Goal: Task Accomplishment & Management: Use online tool/utility

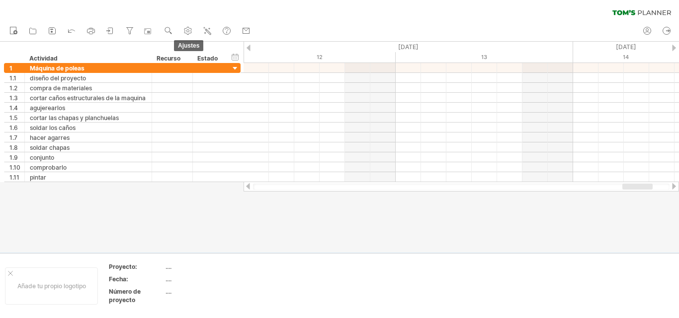
click at [187, 26] on use at bounding box center [188, 31] width 10 height 10
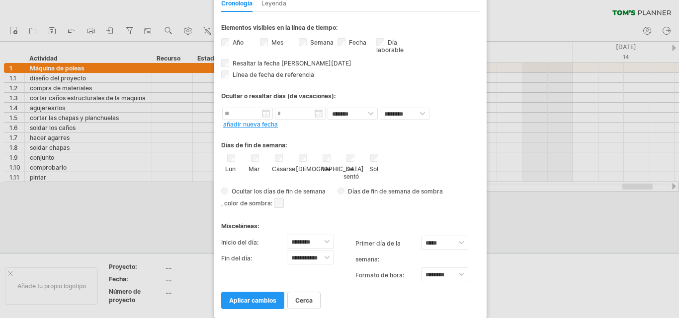
drag, startPoint x: 322, startPoint y: 11, endPoint x: 367, endPoint y: -37, distance: 65.7
click at [367, 0] on html "progreso(100%) Intentando acceder a [DOMAIN_NAME] Conectado de nuevo... 0% borr…" at bounding box center [339, 160] width 679 height 320
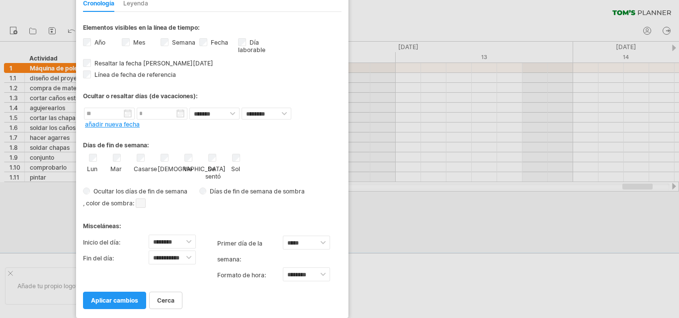
click at [195, 302] on div "cerca aplicar cambios" at bounding box center [212, 296] width 258 height 25
click at [136, 296] on link "aplicar cambios" at bounding box center [114, 300] width 63 height 17
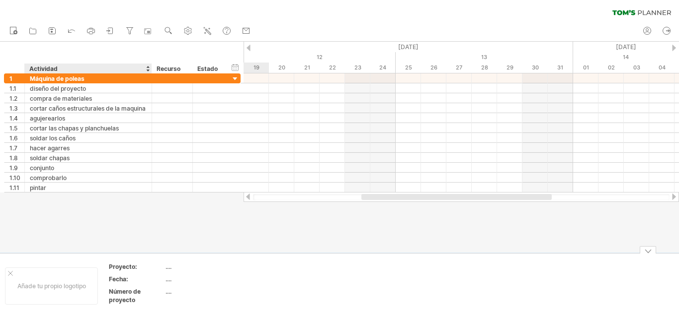
click at [122, 280] on font "Fecha:" at bounding box center [118, 279] width 19 height 7
click at [192, 26] on use at bounding box center [188, 31] width 10 height 10
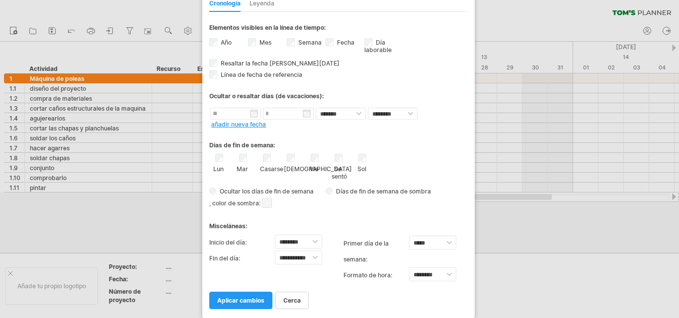
drag, startPoint x: 362, startPoint y: 20, endPoint x: 363, endPoint y: -23, distance: 43.2
click at [363, 0] on html "progreso(100%) Intentando acceder a [DOMAIN_NAME] Conectado de nuevo... 0% borr…" at bounding box center [339, 160] width 679 height 320
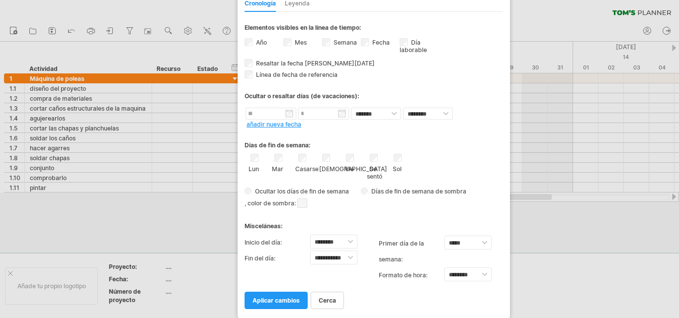
click at [396, 23] on div "Elementos visibles en la línea de tiempo: Año Mes Semana visibilidad de los núm…" at bounding box center [373, 23] width 258 height 22
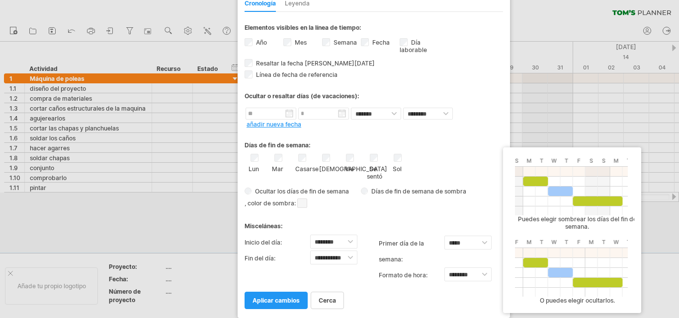
drag, startPoint x: 320, startPoint y: 233, endPoint x: 286, endPoint y: 194, distance: 51.8
click at [286, 194] on div "**********" at bounding box center [373, 160] width 258 height 297
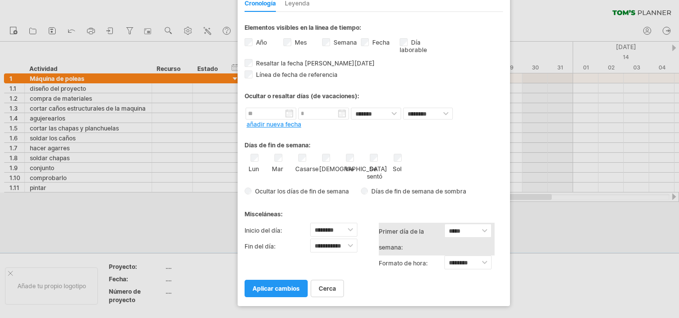
click at [442, 230] on label "primer día de la semana:" at bounding box center [411, 240] width 66 height 32
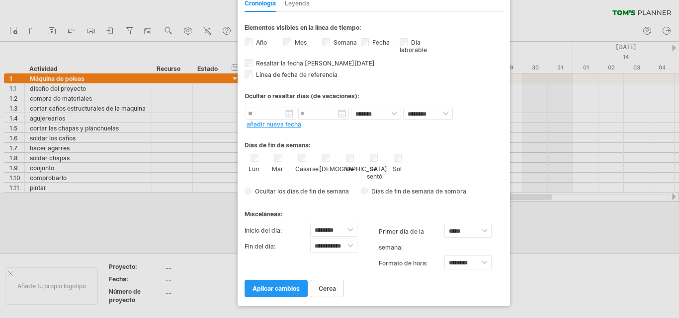
click at [200, 199] on div at bounding box center [339, 159] width 679 height 318
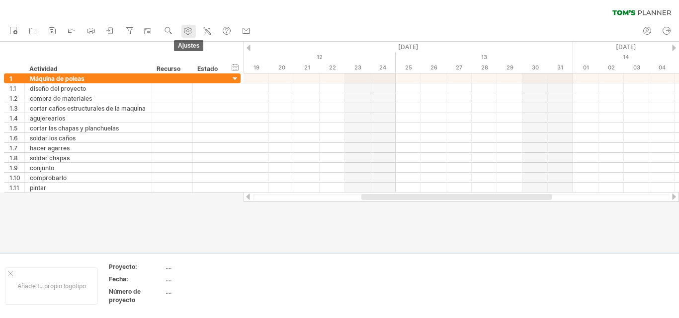
click at [191, 30] on use at bounding box center [188, 31] width 10 height 10
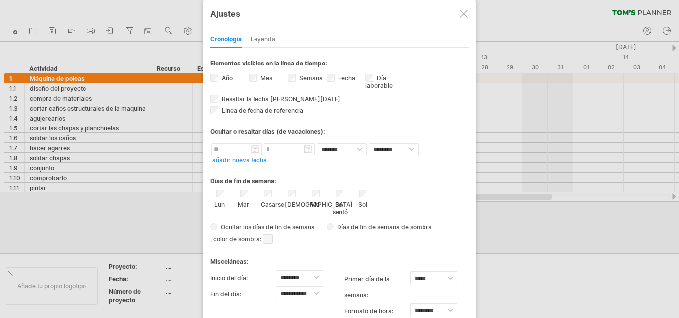
drag, startPoint x: 448, startPoint y: 64, endPoint x: 443, endPoint y: 31, distance: 33.2
click at [444, 30] on div "**********" at bounding box center [339, 185] width 258 height 319
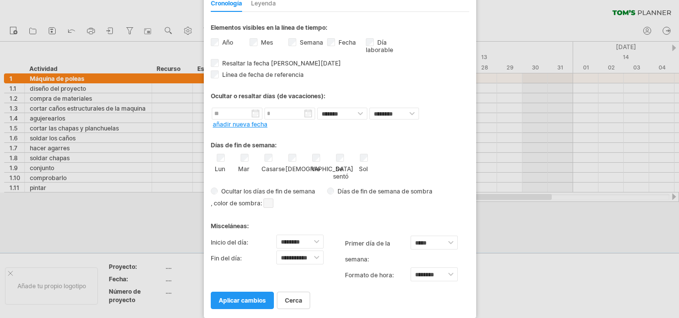
drag, startPoint x: 405, startPoint y: 14, endPoint x: 405, endPoint y: -20, distance: 34.3
click at [405, 0] on html "progreso(100%) Intentando acceder a [DOMAIN_NAME] Conectado de nuevo... 0% borr…" at bounding box center [339, 160] width 679 height 320
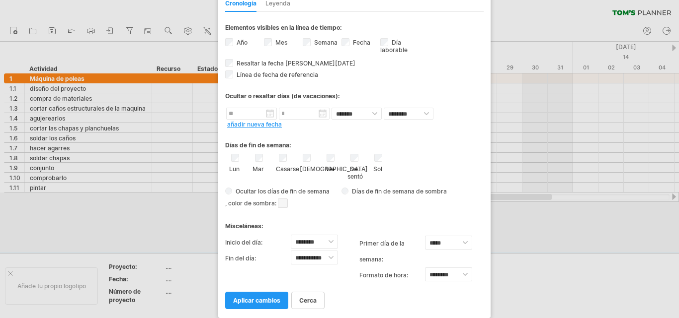
click at [420, 6] on div "Cronología [GEOGRAPHIC_DATA]" at bounding box center [354, 1] width 258 height 21
click at [314, 300] on font "cerca" at bounding box center [308, 300] width 17 height 7
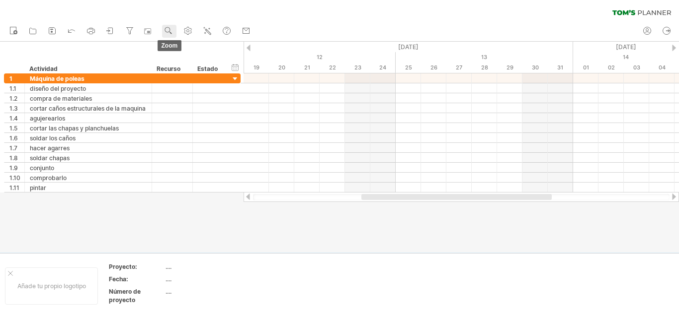
click at [166, 29] on use at bounding box center [168, 31] width 10 height 10
click at [196, 55] on font "Semana" at bounding box center [188, 57] width 23 height 7
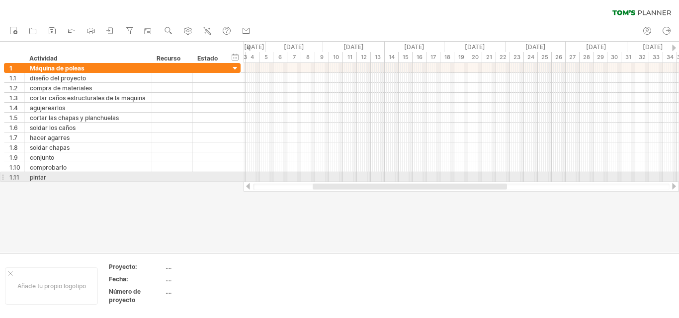
drag, startPoint x: 461, startPoint y: 186, endPoint x: 410, endPoint y: 179, distance: 51.7
click at [410, 179] on div "Intentando acceder a [DOMAIN_NAME] Conectado de nuevo... 0% borrar filtro" at bounding box center [339, 159] width 679 height 318
drag, startPoint x: 414, startPoint y: 185, endPoint x: 383, endPoint y: 182, distance: 30.9
click at [383, 182] on div at bounding box center [460, 187] width 435 height 10
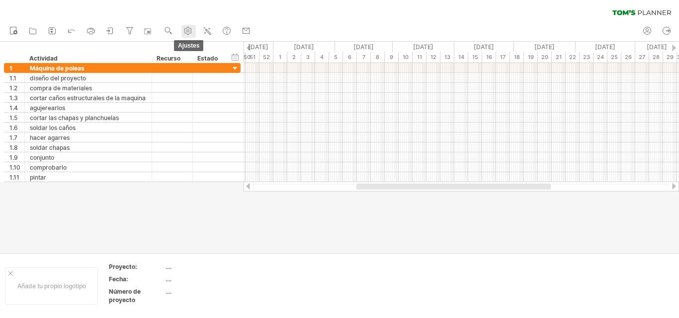
click at [184, 27] on use at bounding box center [188, 31] width 10 height 10
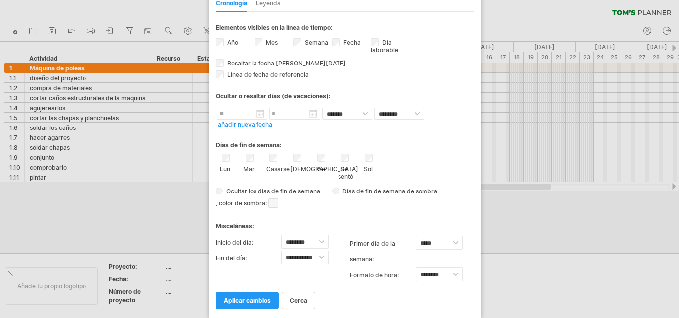
drag, startPoint x: 339, startPoint y: 8, endPoint x: 344, endPoint y: -43, distance: 51.9
click at [344, 0] on html "progreso(100%) Intentando acceder a [DOMAIN_NAME] Conectado de nuevo... 0% borr…" at bounding box center [339, 160] width 679 height 320
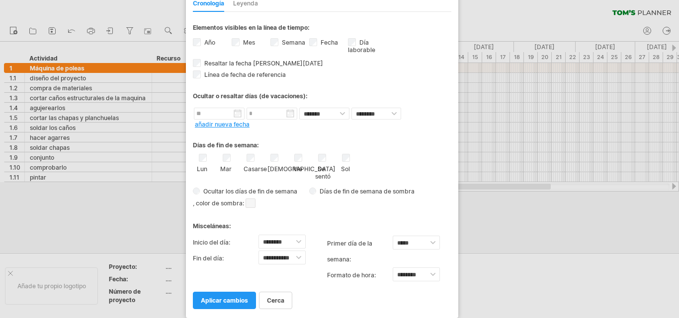
click at [321, 5] on div "Cronología [GEOGRAPHIC_DATA]" at bounding box center [322, 1] width 258 height 21
click at [222, 300] on font "aplicar cambios" at bounding box center [224, 300] width 47 height 7
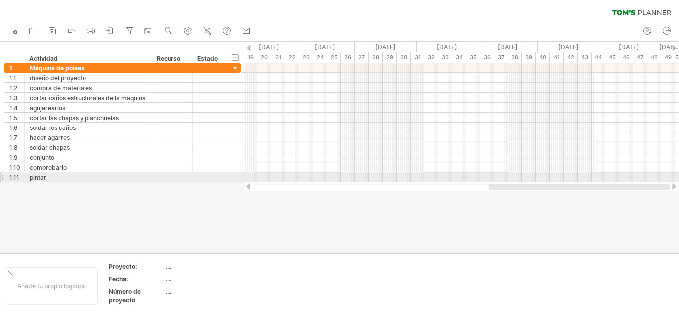
drag, startPoint x: 417, startPoint y: 187, endPoint x: 555, endPoint y: 180, distance: 138.3
click at [555, 180] on div "Intentando acceder a [DOMAIN_NAME] Conectado de nuevo... 0% borrar filtro" at bounding box center [339, 159] width 679 height 318
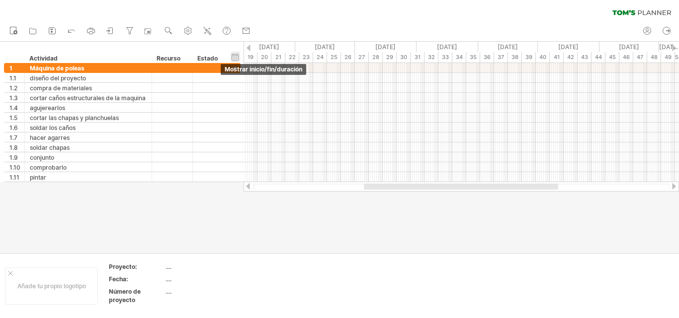
click at [233, 59] on div "ocultar inicio/fin/duración mostrar inicio/fin/duración" at bounding box center [234, 57] width 9 height 10
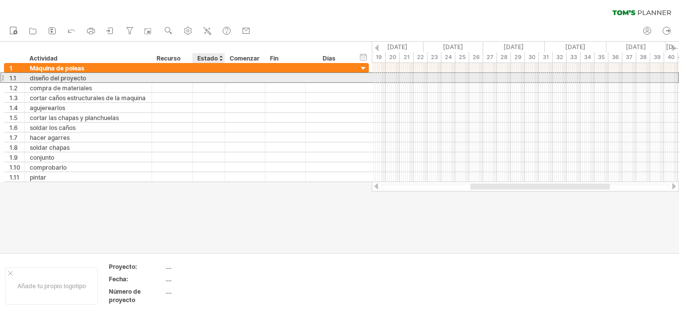
click at [213, 78] on div at bounding box center [209, 77] width 22 height 9
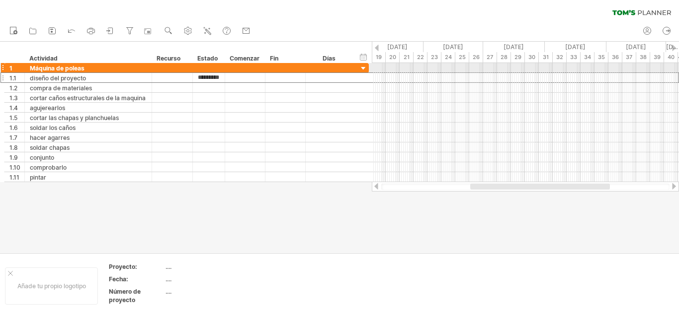
scroll to position [0, 12]
type input "**********"
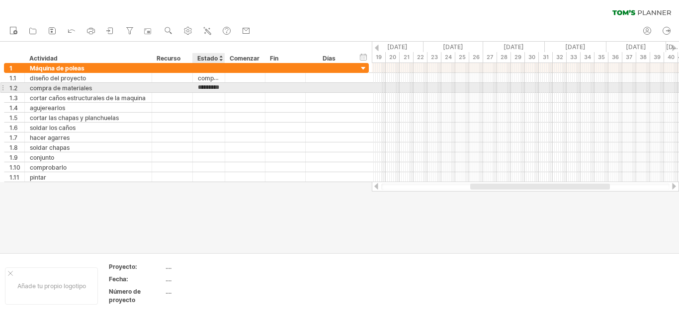
type input "**********"
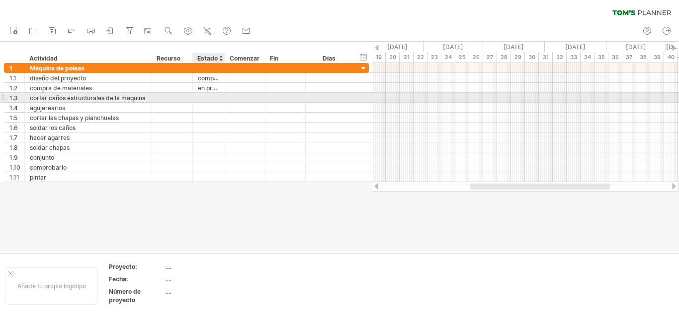
type input "*"
type input "**********"
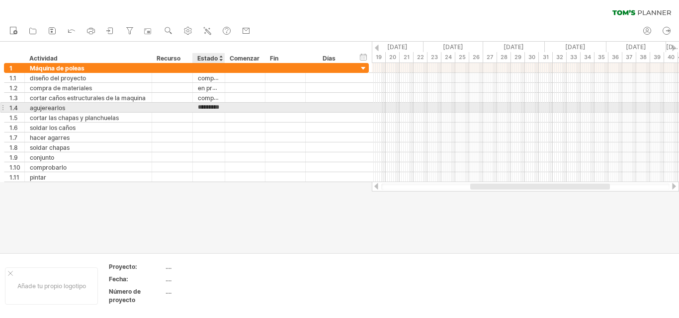
scroll to position [0, 9]
type input "**********"
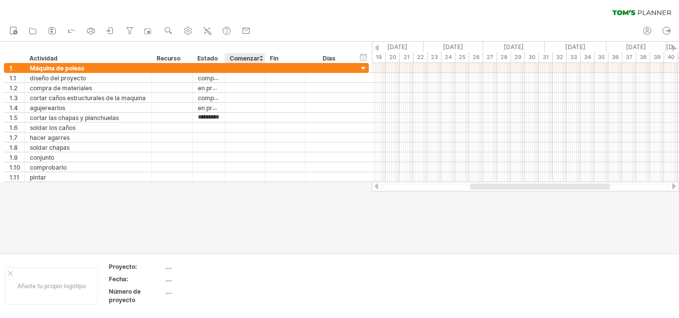
type input "**********"
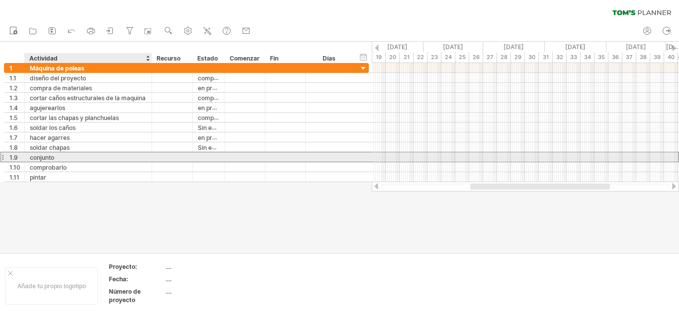
click at [45, 158] on font "conjunto" at bounding box center [42, 157] width 24 height 7
click at [54, 155] on font "conjunto" at bounding box center [42, 157] width 24 height 7
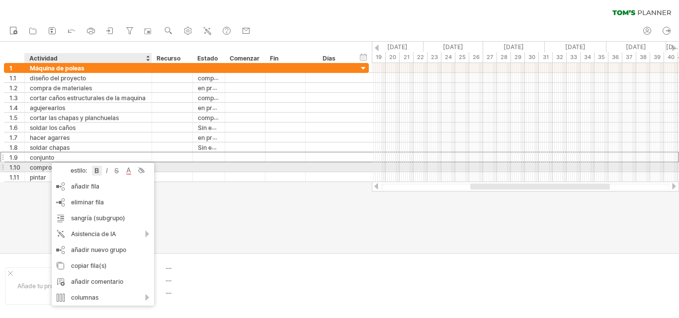
click at [98, 169] on div at bounding box center [97, 171] width 10 height 10
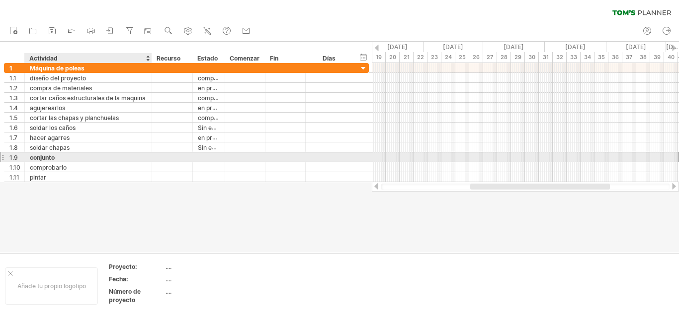
click at [64, 158] on div "conjunto" at bounding box center [88, 156] width 117 height 9
click at [0, 0] on input "********" at bounding box center [0, 0] width 0 height 0
click at [61, 157] on div "conjunto" at bounding box center [88, 156] width 117 height 9
click at [61, 157] on input "********" at bounding box center [88, 156] width 117 height 9
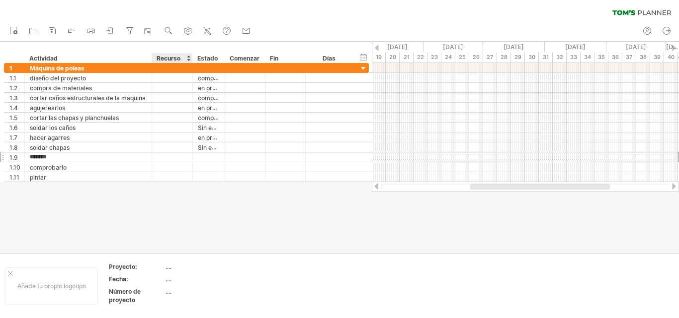
type input "********"
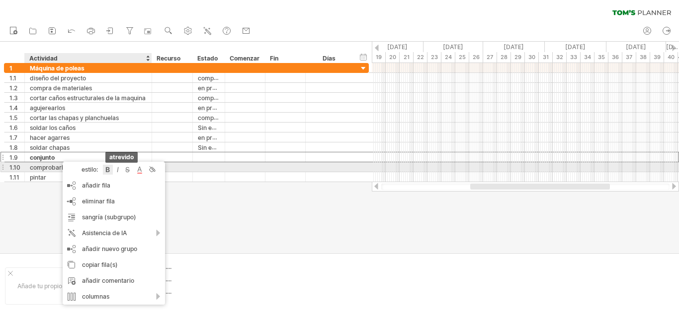
click at [109, 170] on div at bounding box center [108, 170] width 10 height 10
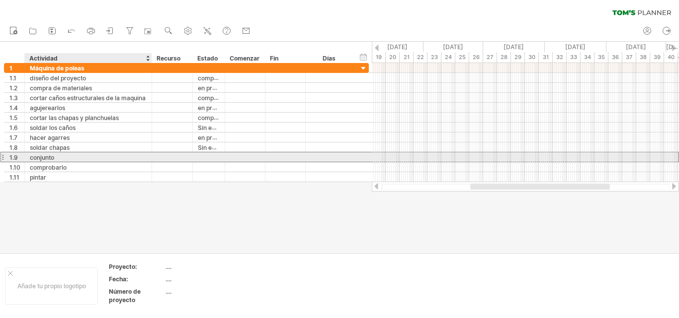
click at [72, 156] on div "conjunto" at bounding box center [88, 156] width 117 height 9
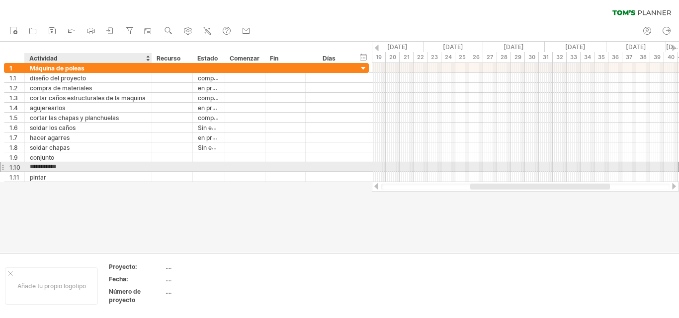
click at [72, 162] on input "**********" at bounding box center [88, 166] width 117 height 9
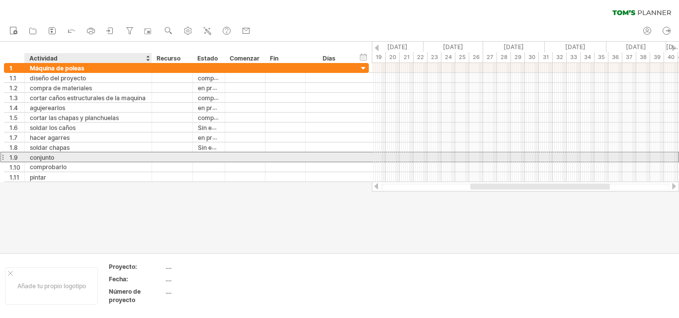
click at [62, 157] on div "conjunto" at bounding box center [88, 156] width 117 height 9
type input "**********"
click at [212, 156] on div at bounding box center [209, 156] width 22 height 9
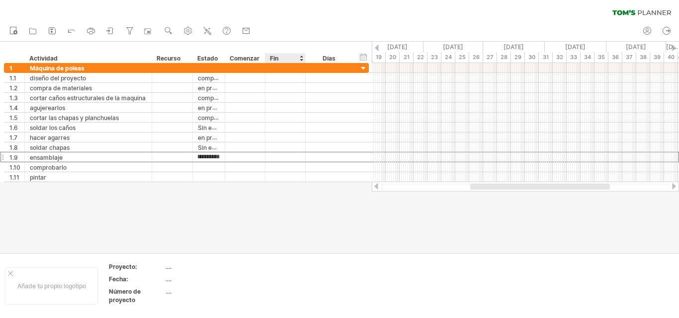
type input "**********"
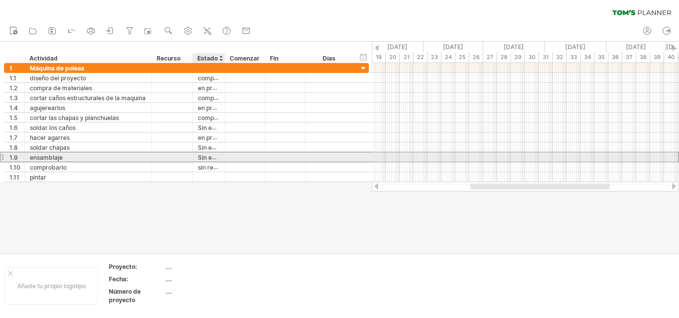
click at [208, 156] on font "Sin empezar" at bounding box center [216, 157] width 36 height 8
click at [204, 159] on font "Sin empezar" at bounding box center [216, 157] width 36 height 8
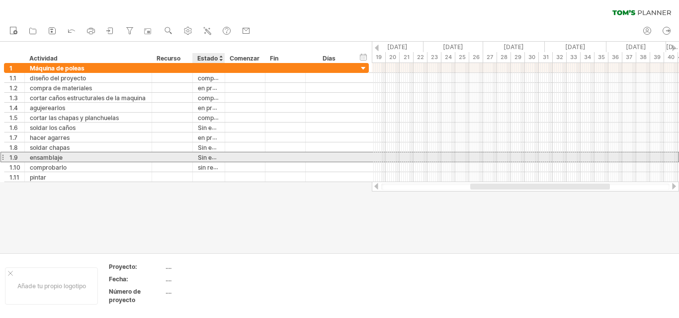
click at [204, 159] on font "Sin empezar" at bounding box center [216, 157] width 36 height 8
click at [200, 159] on font "Sin empezar" at bounding box center [216, 157] width 36 height 8
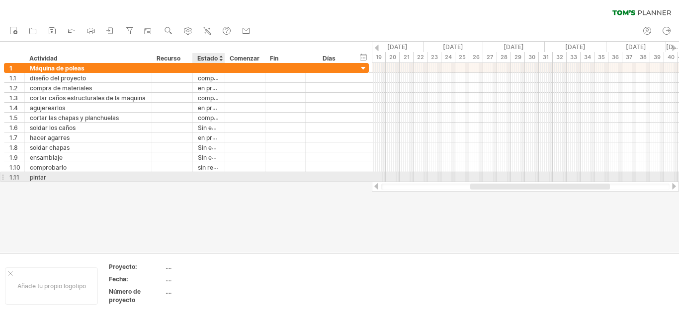
click at [208, 177] on div at bounding box center [209, 176] width 22 height 9
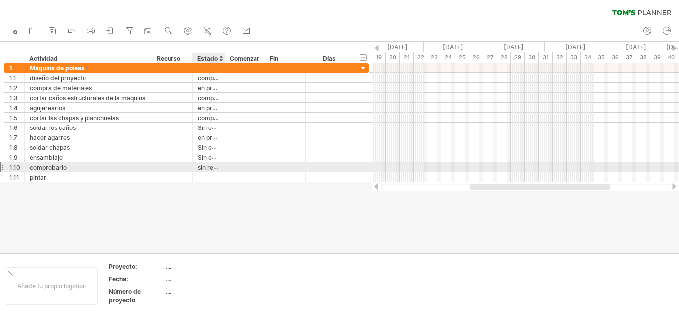
click at [207, 167] on font "sin realizar" at bounding box center [213, 167] width 31 height 8
drag, startPoint x: 207, startPoint y: 167, endPoint x: 226, endPoint y: 164, distance: 19.0
click at [226, 164] on div "**********" at bounding box center [186, 167] width 365 height 10
click at [226, 164] on div at bounding box center [245, 166] width 40 height 9
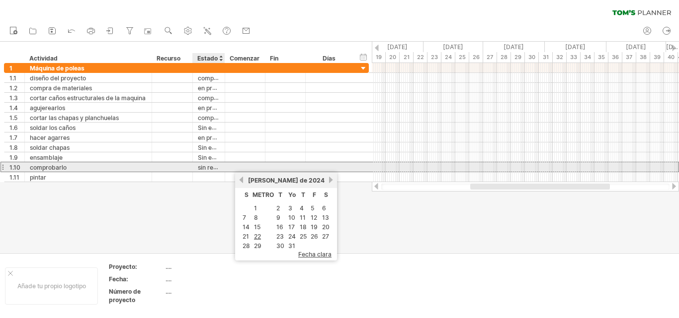
click at [213, 167] on font "sin realizar" at bounding box center [213, 167] width 31 height 8
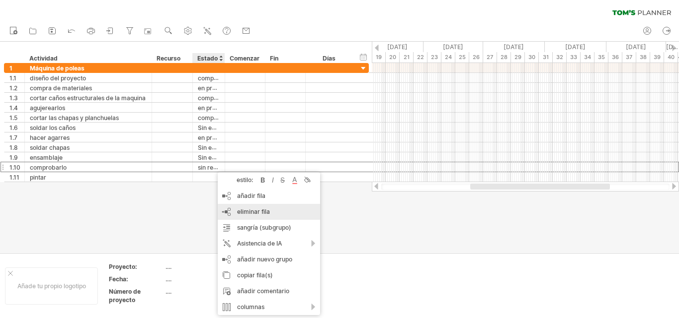
click at [243, 209] on font "eliminar fila" at bounding box center [253, 211] width 33 height 7
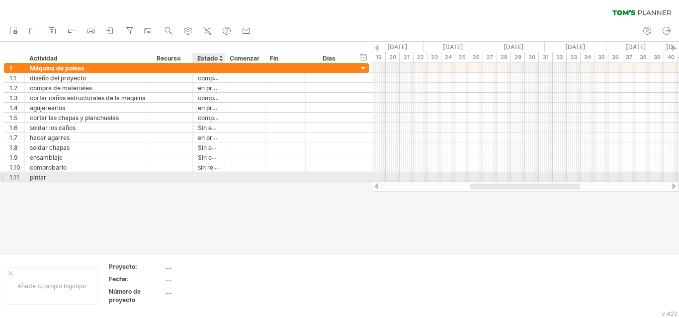
click at [202, 177] on div at bounding box center [209, 176] width 22 height 9
type input "**********"
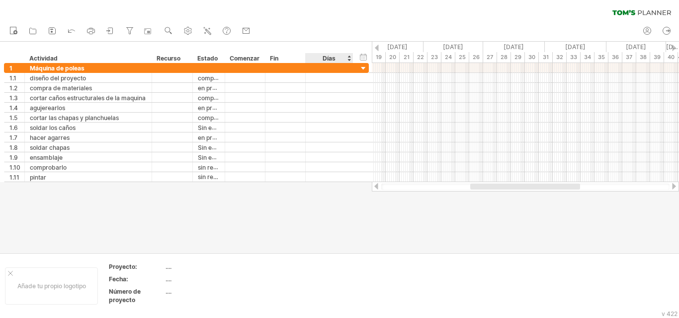
click at [319, 216] on div at bounding box center [339, 147] width 679 height 211
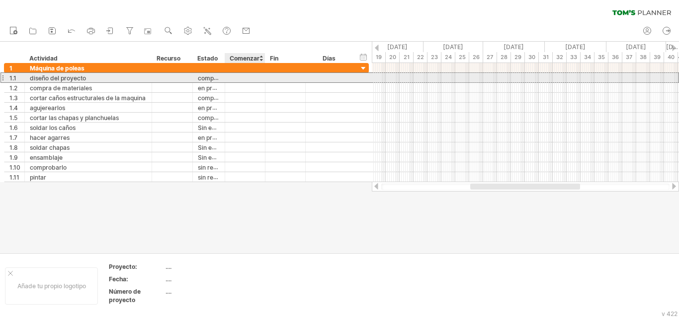
click at [254, 78] on div at bounding box center [245, 77] width 40 height 9
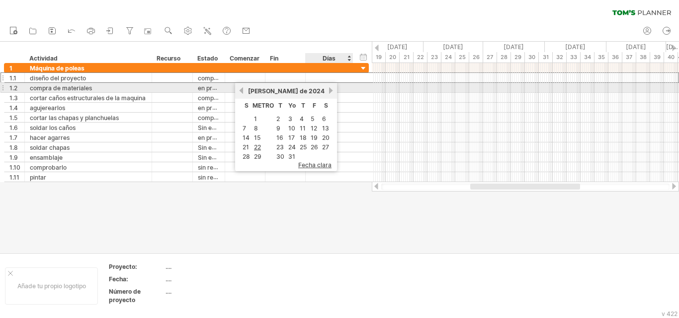
click at [330, 91] on link "próximo" at bounding box center [330, 90] width 7 height 7
click at [242, 91] on link "anterior" at bounding box center [240, 90] width 7 height 7
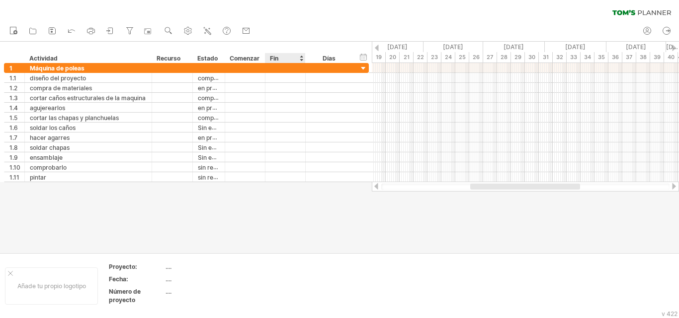
click at [300, 202] on div at bounding box center [339, 147] width 679 height 211
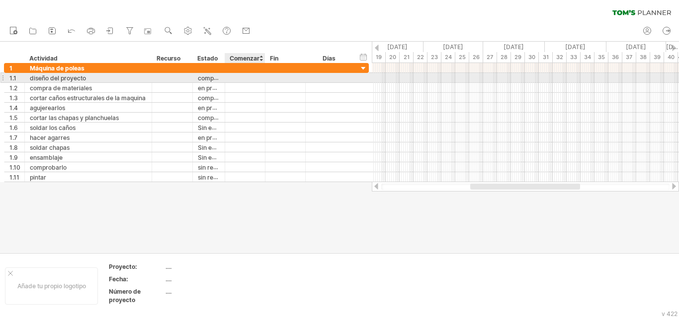
click at [245, 80] on div at bounding box center [245, 77] width 40 height 9
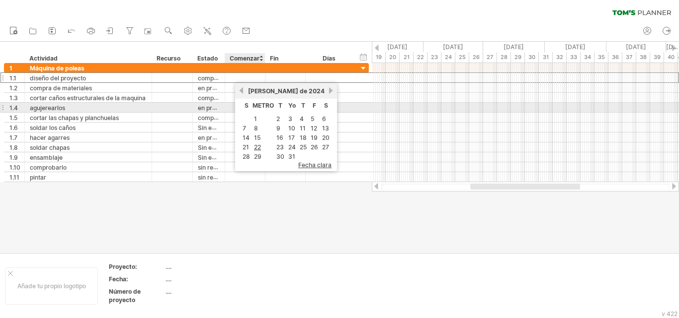
click at [269, 104] on font "METRO" at bounding box center [262, 105] width 21 height 7
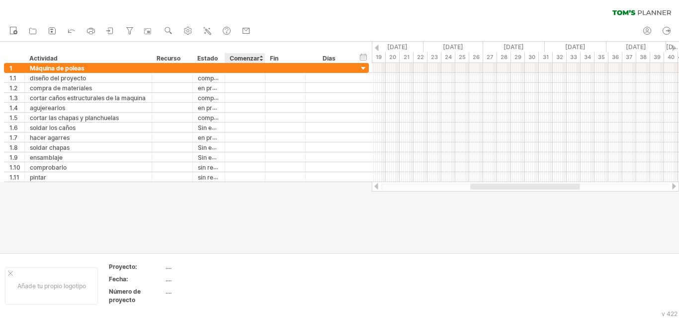
click at [239, 242] on div at bounding box center [339, 147] width 679 height 211
click at [192, 31] on icon at bounding box center [187, 30] width 7 height 7
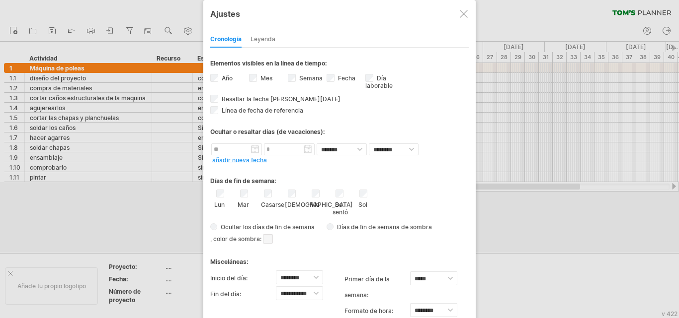
click at [270, 201] on label "Casarse" at bounding box center [267, 203] width 12 height 9
click at [464, 11] on div at bounding box center [463, 14] width 8 height 8
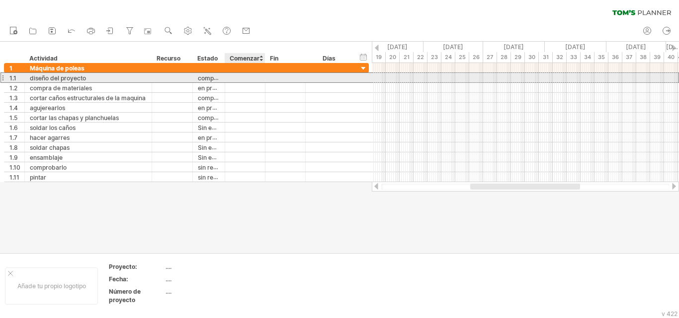
click at [240, 79] on div at bounding box center [245, 77] width 40 height 9
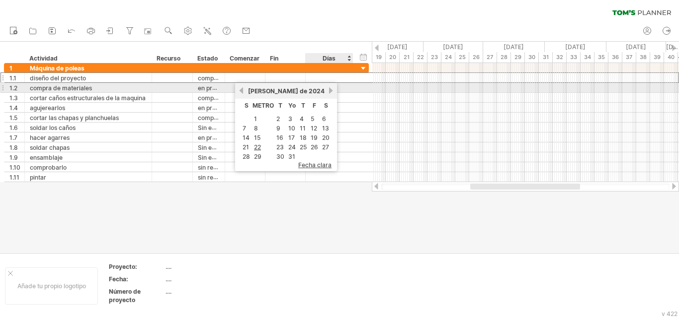
click at [331, 91] on link "próximo" at bounding box center [330, 90] width 7 height 7
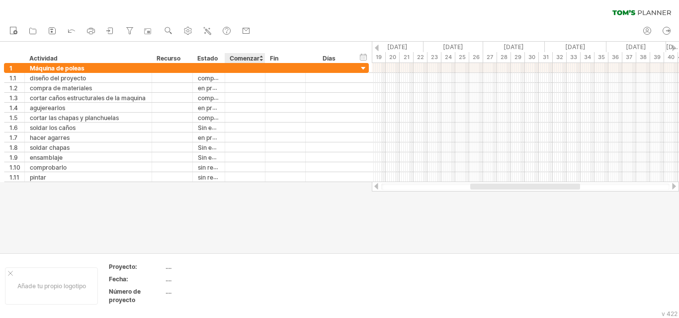
click at [247, 184] on div at bounding box center [339, 147] width 679 height 211
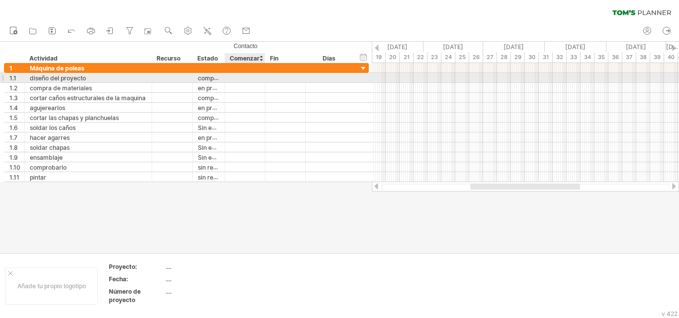
click at [251, 79] on div at bounding box center [245, 77] width 40 height 9
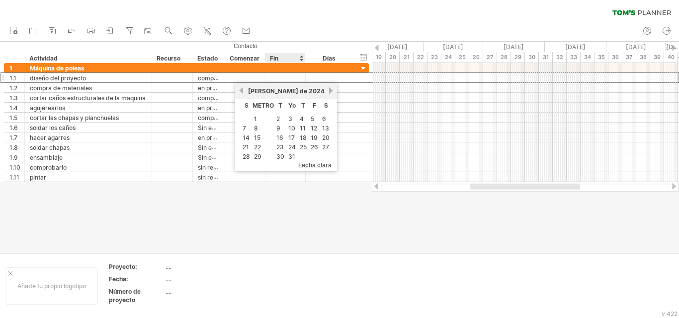
click at [290, 186] on div at bounding box center [339, 147] width 679 height 211
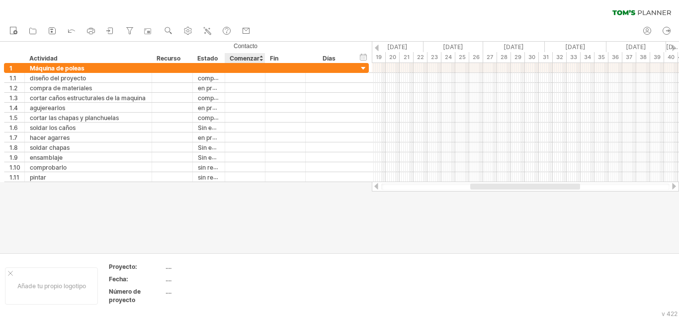
click at [244, 57] on font "Comenzar" at bounding box center [244, 58] width 30 height 7
click at [242, 59] on font "Comenzar" at bounding box center [244, 58] width 30 height 7
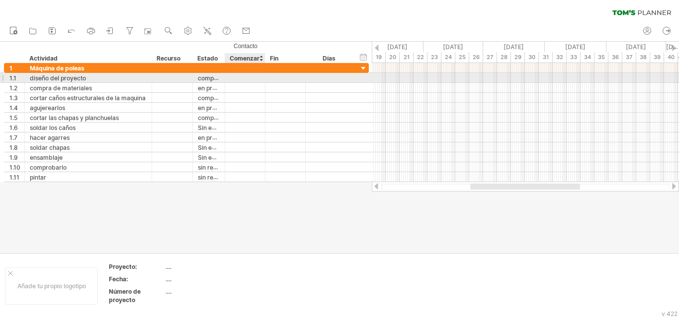
click at [238, 78] on div at bounding box center [245, 77] width 40 height 9
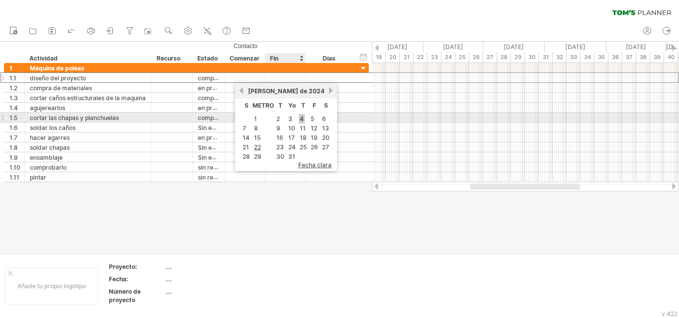
click at [301, 121] on font "4" at bounding box center [302, 118] width 4 height 7
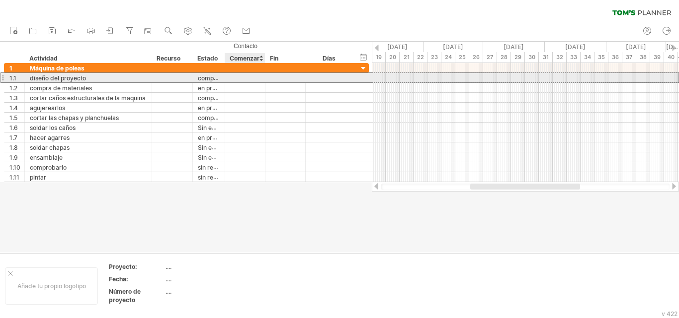
click at [242, 78] on div at bounding box center [245, 77] width 40 height 9
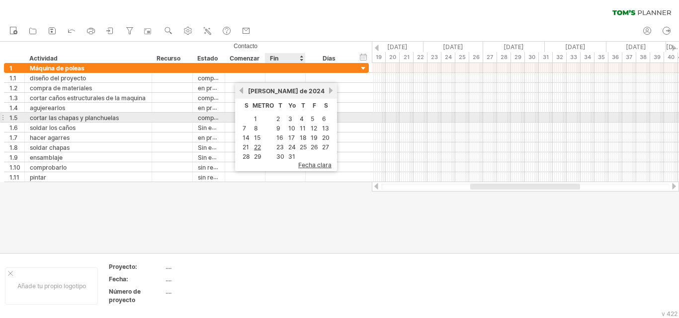
click at [301, 120] on font "4" at bounding box center [302, 118] width 4 height 7
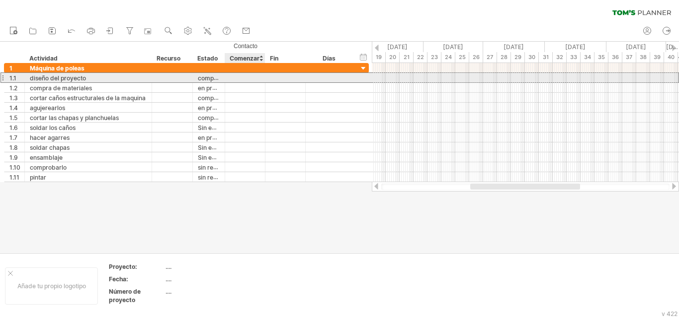
click at [244, 74] on div at bounding box center [245, 77] width 40 height 9
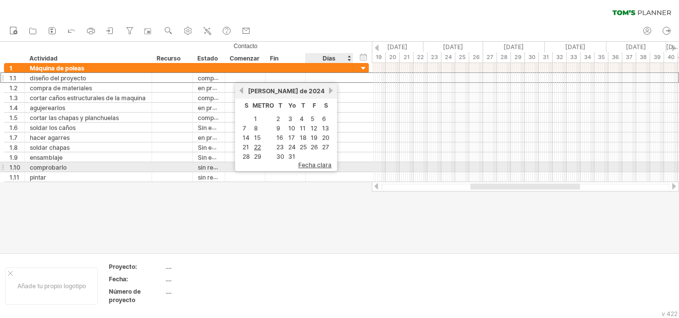
click at [312, 166] on font "fecha clara" at bounding box center [314, 164] width 33 height 7
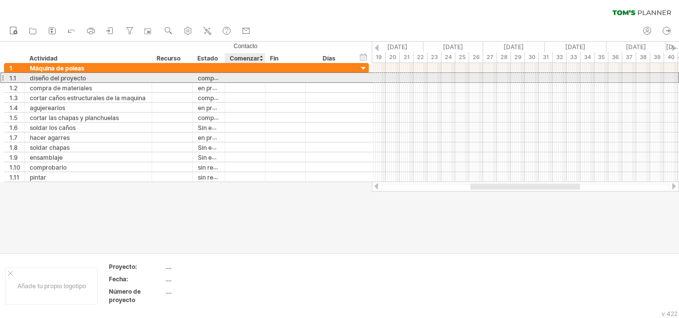
click at [234, 75] on div at bounding box center [245, 77] width 40 height 9
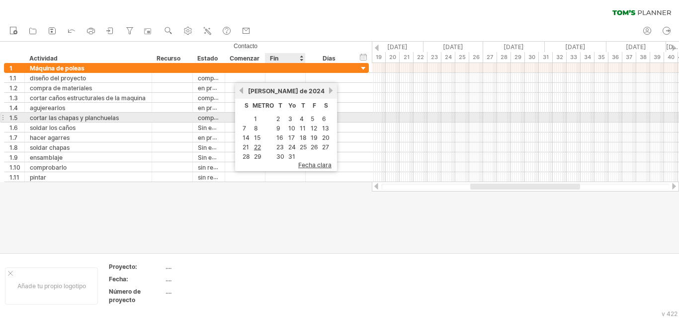
click at [304, 121] on td "4" at bounding box center [303, 119] width 10 height 8
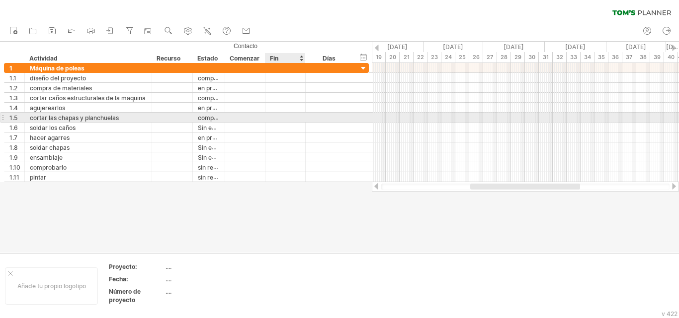
click at [299, 117] on div at bounding box center [285, 117] width 40 height 9
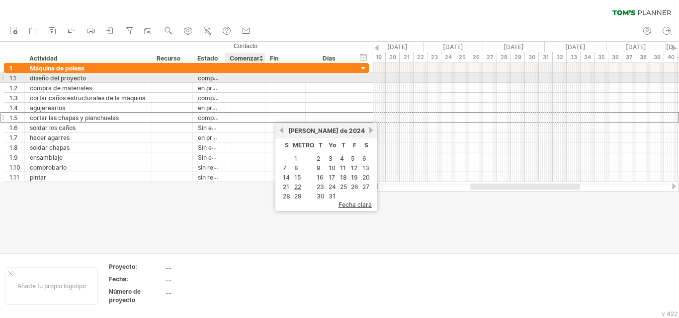
click at [240, 75] on div at bounding box center [245, 77] width 40 height 9
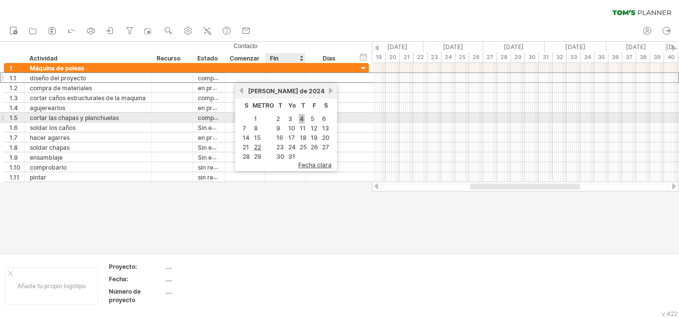
click at [300, 117] on font "4" at bounding box center [302, 118] width 4 height 7
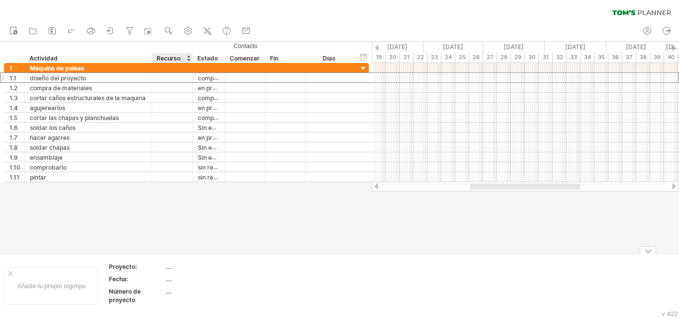
click at [166, 280] on font "...." at bounding box center [168, 279] width 6 height 7
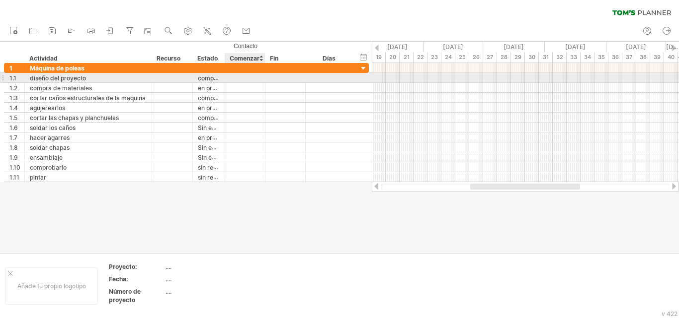
click at [239, 79] on div at bounding box center [245, 77] width 40 height 9
click at [241, 80] on div at bounding box center [245, 77] width 40 height 9
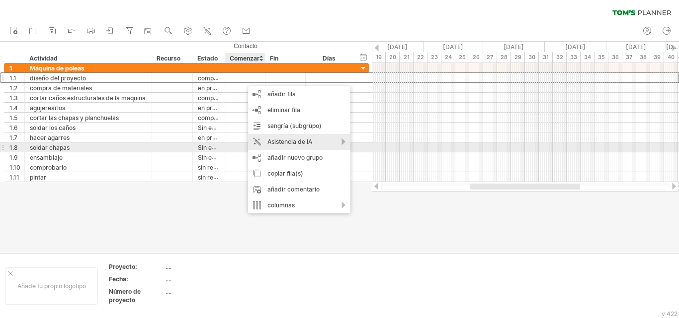
click at [344, 145] on div "Asistencia de IA" at bounding box center [299, 142] width 102 height 16
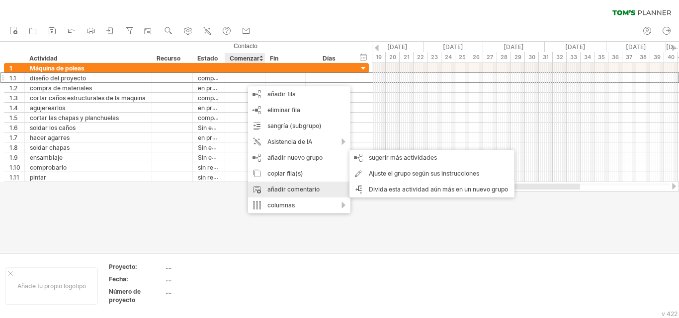
click at [304, 187] on font "añadir comentario" at bounding box center [293, 189] width 52 height 7
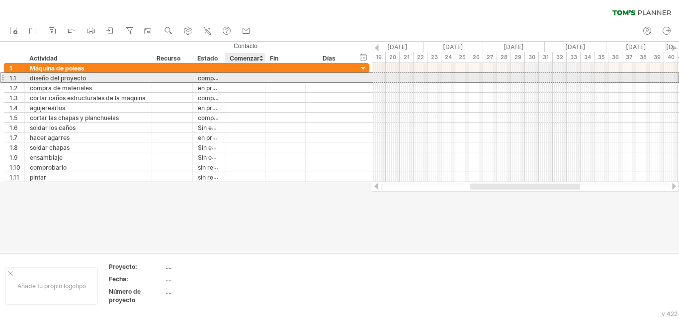
click at [243, 76] on div at bounding box center [245, 77] width 40 height 9
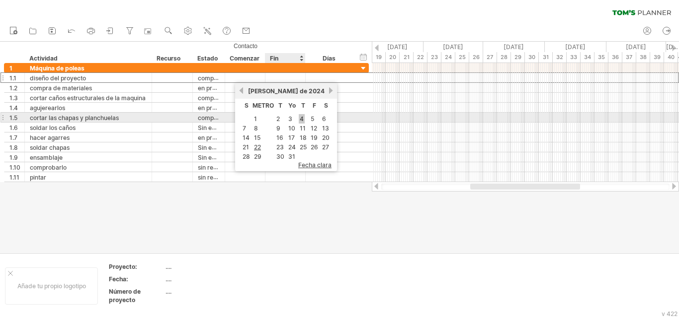
click at [303, 116] on font "4" at bounding box center [302, 118] width 4 height 7
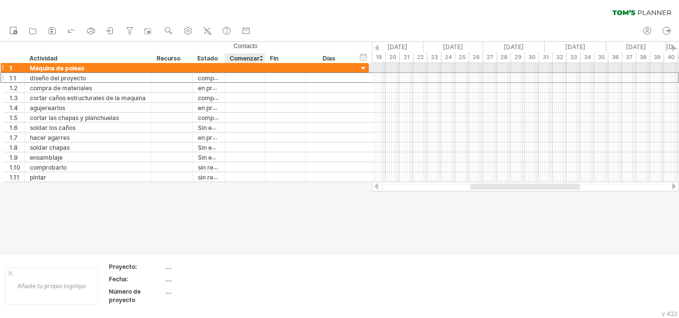
click at [238, 72] on div at bounding box center [245, 67] width 40 height 9
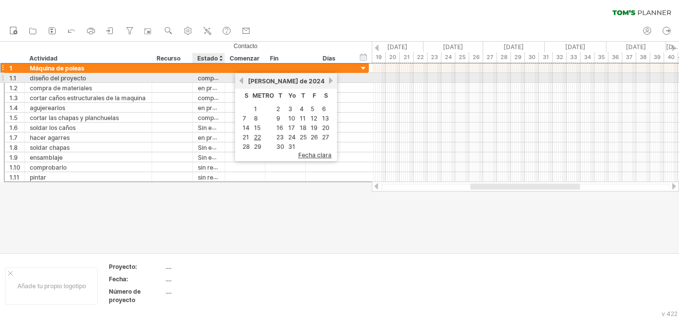
click at [226, 80] on div at bounding box center [245, 77] width 40 height 9
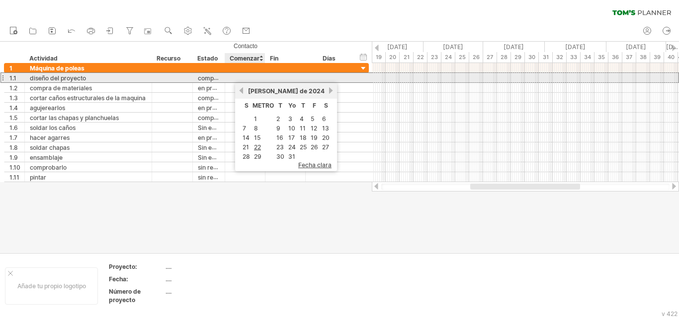
click at [238, 80] on div at bounding box center [245, 77] width 40 height 9
click at [238, 81] on div at bounding box center [245, 77] width 40 height 9
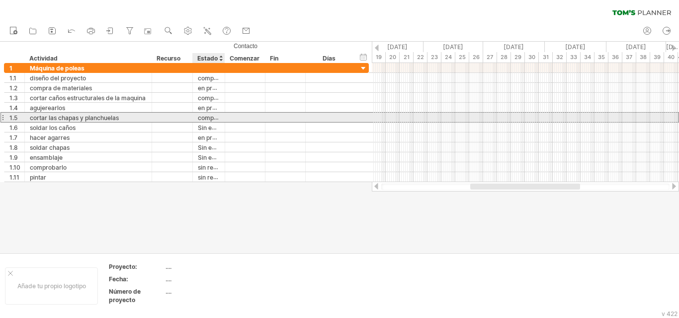
click at [204, 119] on font "completado" at bounding box center [215, 118] width 34 height 8
click at [238, 119] on div at bounding box center [245, 117] width 40 height 9
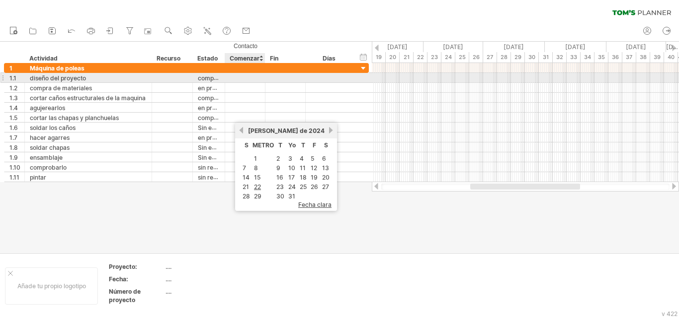
click at [250, 76] on div at bounding box center [245, 77] width 40 height 9
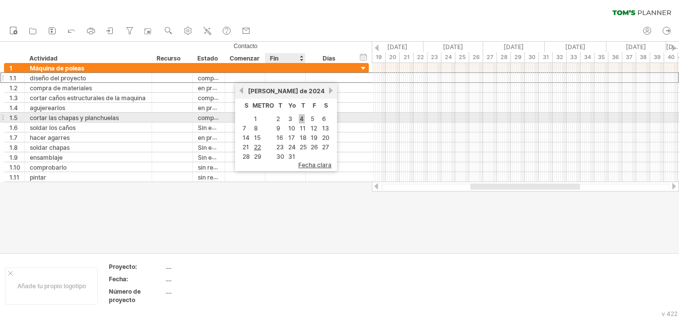
click at [300, 115] on link "4" at bounding box center [302, 118] width 6 height 9
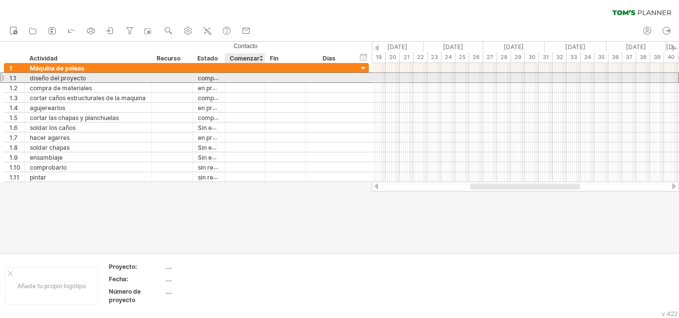
click at [246, 78] on div at bounding box center [245, 77] width 40 height 9
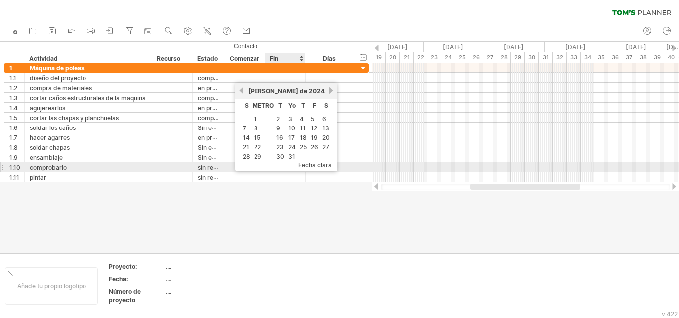
click at [308, 162] on font "fecha clara" at bounding box center [314, 164] width 33 height 7
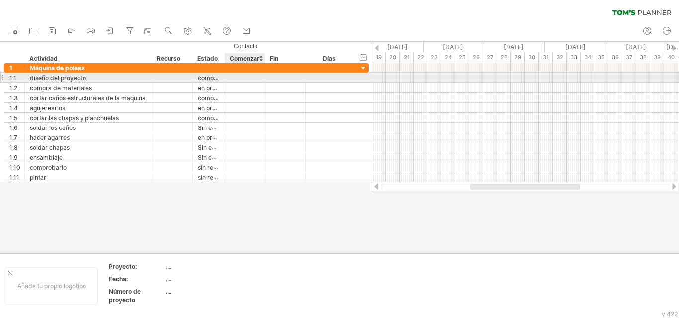
click at [238, 75] on div at bounding box center [245, 77] width 40 height 9
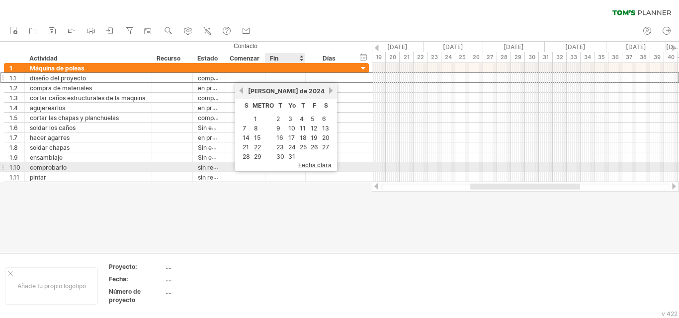
click at [310, 166] on font "fecha clara" at bounding box center [314, 164] width 33 height 7
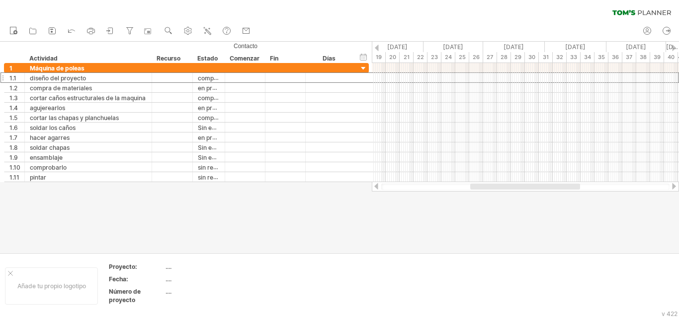
click at [412, 215] on div at bounding box center [339, 147] width 679 height 211
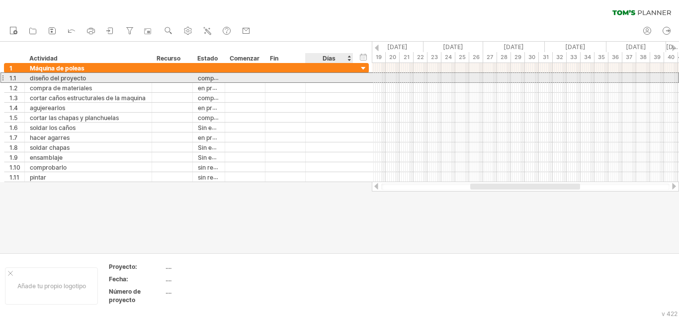
click at [329, 75] on div at bounding box center [328, 77] width 37 height 9
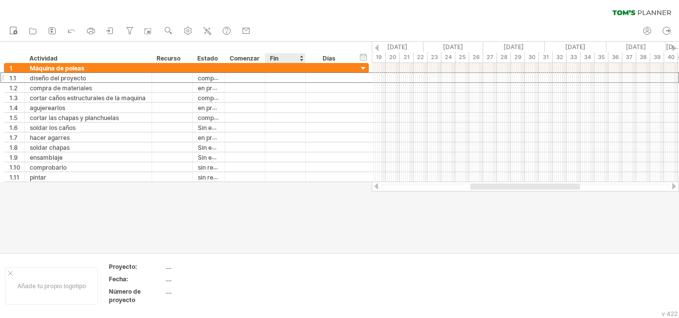
type input "*"
click at [331, 55] on font "Días" at bounding box center [328, 58] width 13 height 7
click at [348, 58] on div "Días" at bounding box center [328, 58] width 47 height 10
click at [349, 59] on div "Días" at bounding box center [328, 58] width 47 height 10
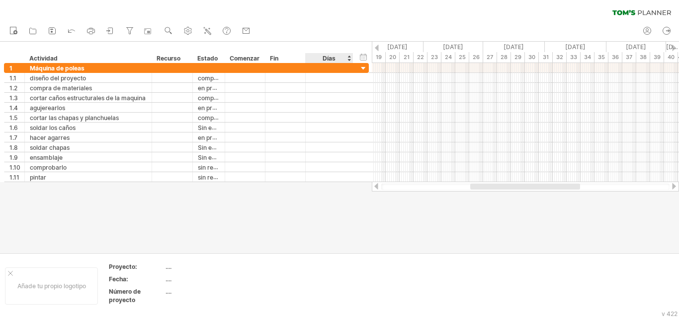
click at [348, 54] on div "Días" at bounding box center [328, 58] width 47 height 10
click at [336, 56] on div "Días" at bounding box center [328, 58] width 47 height 10
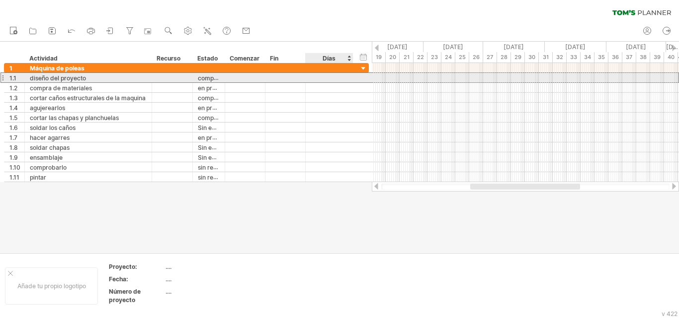
click at [330, 75] on div at bounding box center [328, 77] width 37 height 9
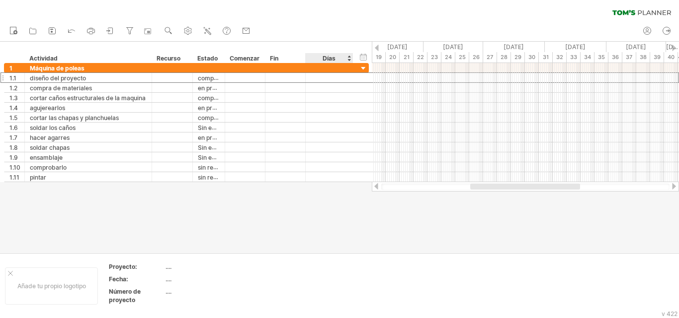
type input "*"
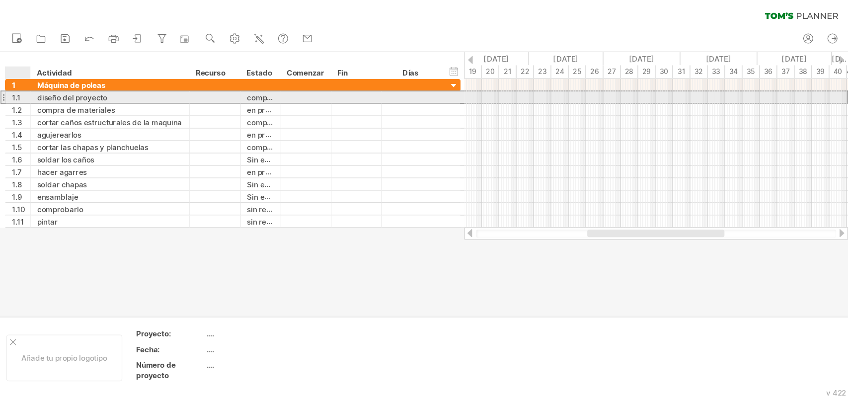
scroll to position [0, 0]
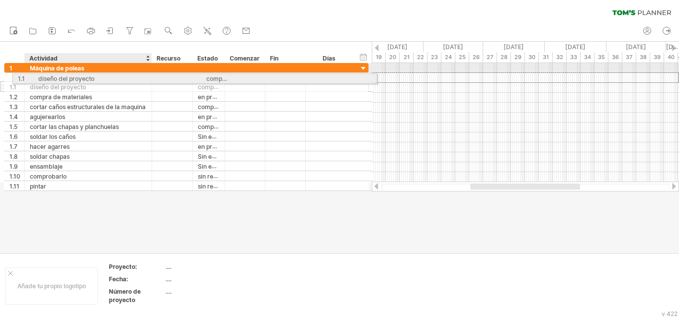
drag, startPoint x: 28, startPoint y: 78, endPoint x: 37, endPoint y: 77, distance: 8.6
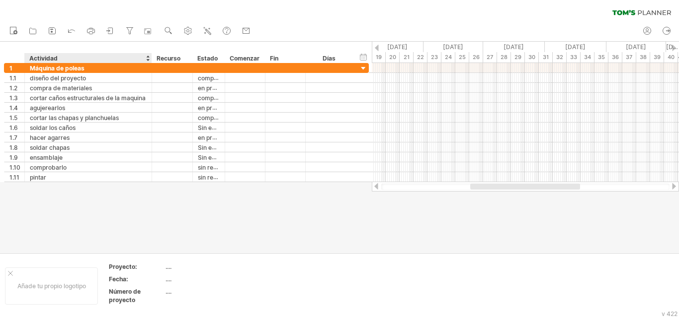
click at [81, 192] on div at bounding box center [339, 147] width 679 height 211
drag, startPoint x: 15, startPoint y: 8, endPoint x: 193, endPoint y: 207, distance: 266.6
click at [193, 207] on div "Intentando acceder a [DOMAIN_NAME] Conectado de nuevo... 0% borrar filtro" at bounding box center [339, 159] width 679 height 318
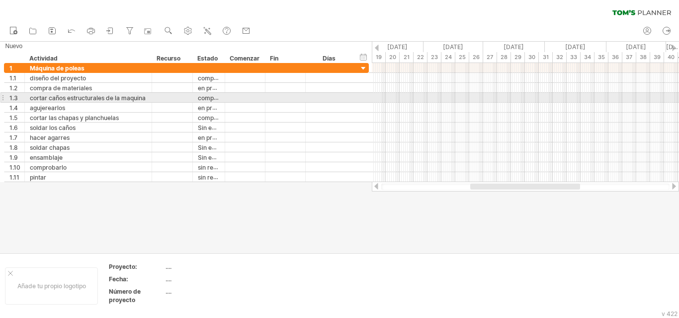
drag, startPoint x: 233, startPoint y: 202, endPoint x: 3, endPoint y: 94, distance: 253.7
click at [3, 94] on div "Intentando acceder a [DOMAIN_NAME] Conectado de nuevo... 0% borrar filtro" at bounding box center [339, 159] width 679 height 318
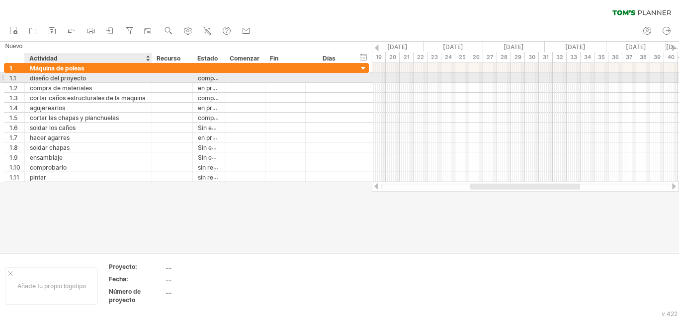
click at [95, 79] on div "diseño del proyecto" at bounding box center [88, 77] width 117 height 9
drag, startPoint x: 90, startPoint y: 78, endPoint x: 27, endPoint y: 78, distance: 62.6
click at [27, 78] on div "**********" at bounding box center [88, 77] width 127 height 9
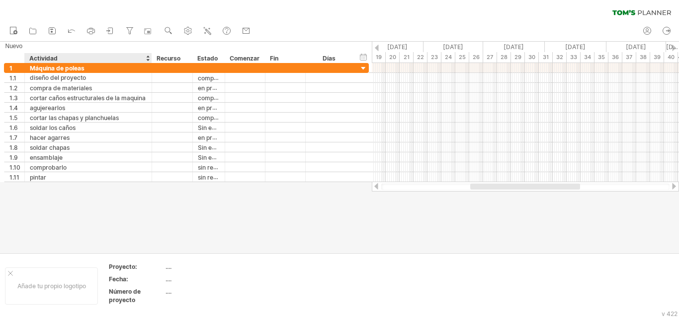
click at [112, 198] on div at bounding box center [339, 147] width 679 height 211
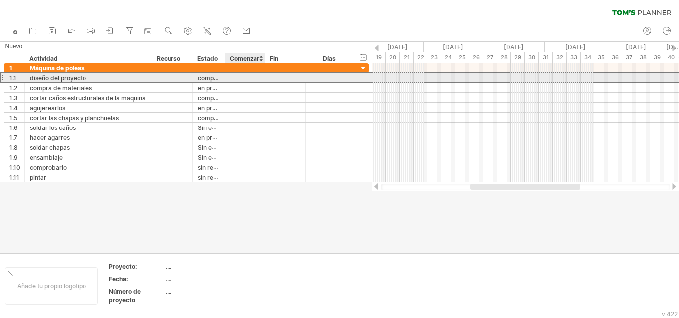
click at [259, 76] on div at bounding box center [245, 77] width 40 height 9
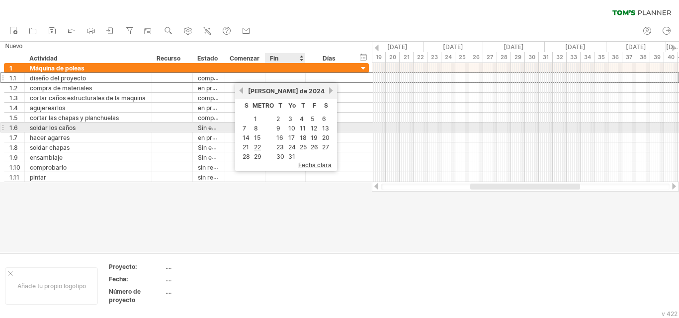
click at [286, 125] on table "S METRO T Yo T F S 1 2 3 4 5 6 7 8 9 10 11 12 13 14 15 16 17 18 19 20 21 22 23 …" at bounding box center [286, 130] width 92 height 63
click at [294, 129] on font "10" at bounding box center [291, 128] width 7 height 7
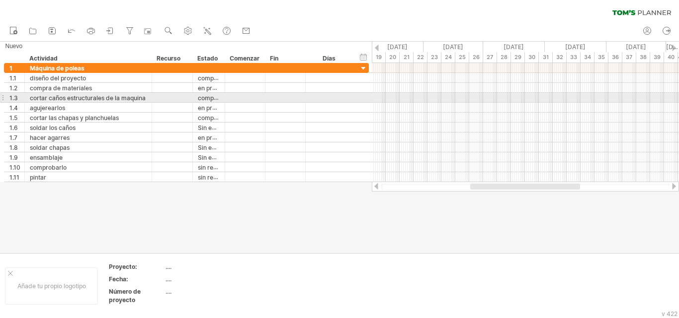
click at [446, 94] on div at bounding box center [525, 98] width 307 height 10
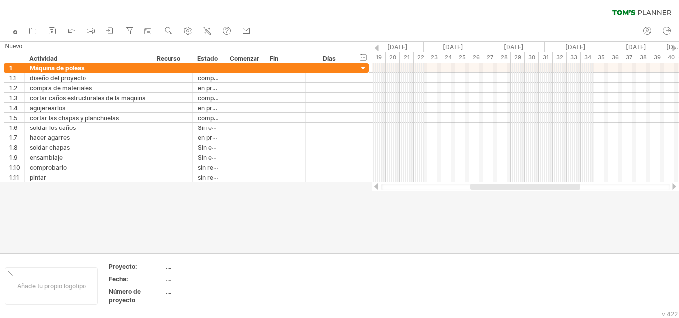
click at [424, 227] on div at bounding box center [339, 147] width 679 height 211
drag, startPoint x: 508, startPoint y: 185, endPoint x: 382, endPoint y: 183, distance: 126.2
click at [382, 183] on div at bounding box center [525, 187] width 307 height 10
click at [190, 30] on use at bounding box center [188, 31] width 10 height 10
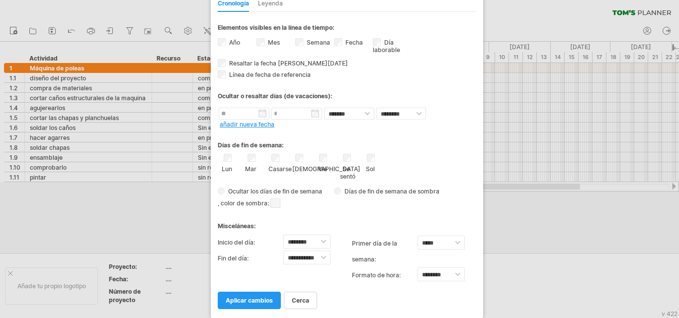
drag, startPoint x: 369, startPoint y: 7, endPoint x: 378, endPoint y: -28, distance: 36.9
click at [378, 0] on html "progreso(100%) Intentando acceder a [DOMAIN_NAME] Conectado de nuevo... 0% borr…" at bounding box center [339, 160] width 679 height 320
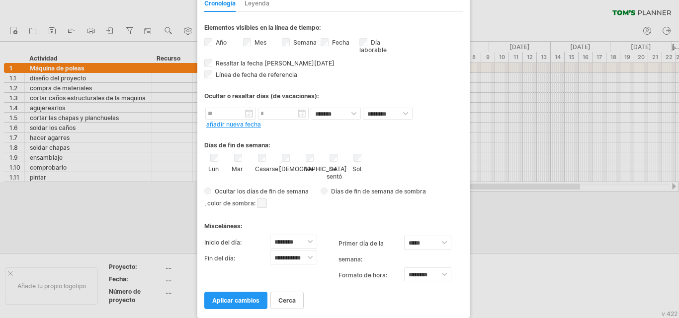
click at [363, 4] on div "Cronología [GEOGRAPHIC_DATA]" at bounding box center [333, 1] width 258 height 21
click at [232, 297] on font "aplicar cambios" at bounding box center [235, 300] width 47 height 7
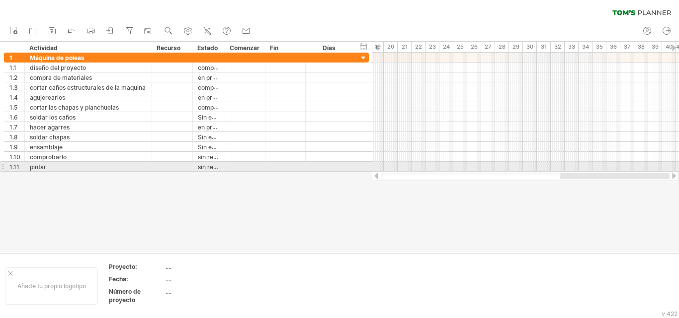
drag, startPoint x: 488, startPoint y: 175, endPoint x: 670, endPoint y: 171, distance: 181.4
click at [670, 171] on div "Intentando acceder a [DOMAIN_NAME] Conectado de nuevo... 0% borrar filtro" at bounding box center [339, 159] width 679 height 318
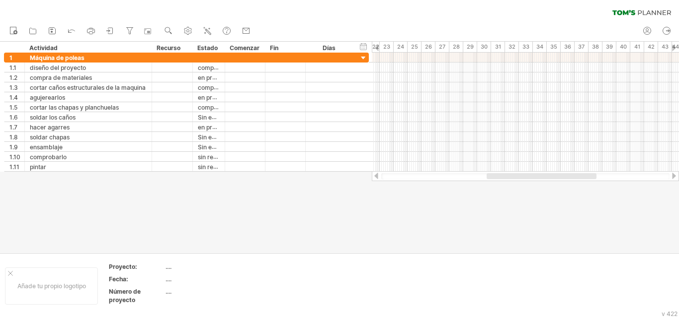
drag, startPoint x: 538, startPoint y: 177, endPoint x: 555, endPoint y: 175, distance: 17.0
click at [555, 175] on div at bounding box center [541, 176] width 110 height 6
drag, startPoint x: 496, startPoint y: 176, endPoint x: 383, endPoint y: 175, distance: 112.8
click at [383, 175] on div at bounding box center [436, 176] width 110 height 6
click at [464, 179] on div at bounding box center [525, 176] width 288 height 6
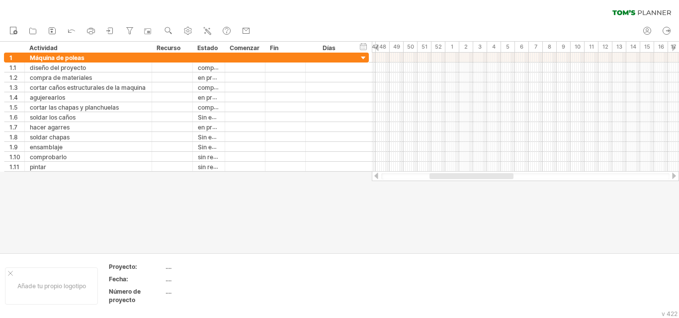
drag, startPoint x: 460, startPoint y: 175, endPoint x: 448, endPoint y: 176, distance: 12.5
click at [448, 176] on div at bounding box center [471, 176] width 84 height 6
click at [190, 30] on use at bounding box center [188, 31] width 10 height 10
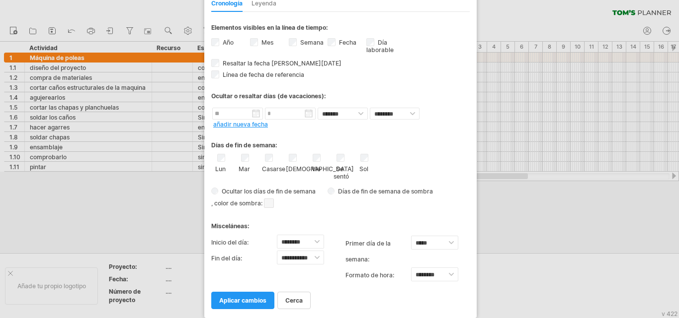
drag, startPoint x: 406, startPoint y: 12, endPoint x: 417, endPoint y: -43, distance: 56.7
click at [417, 0] on html "progreso(100%) Intentando acceder a [DOMAIN_NAME] Conectado de nuevo... 0% borr…" at bounding box center [339, 160] width 679 height 320
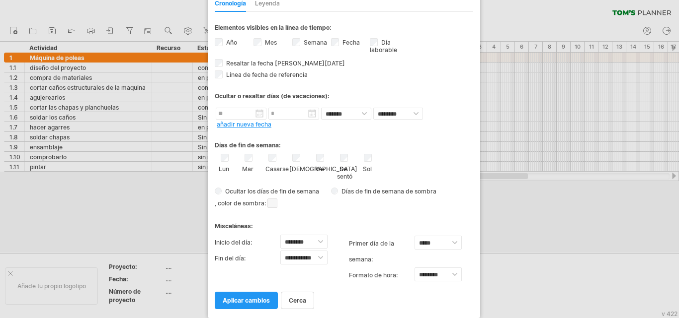
click at [411, 15] on div "Elementos visibles en la línea de tiempo: Año Mes Semana visibilidad de los núm…" at bounding box center [344, 23] width 258 height 22
click at [244, 300] on font "aplicar cambios" at bounding box center [246, 300] width 47 height 7
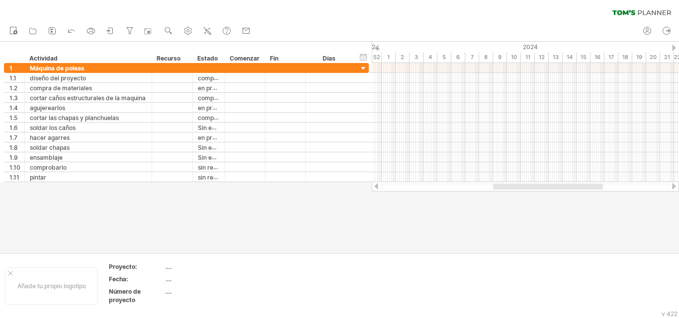
drag, startPoint x: 525, startPoint y: 185, endPoint x: 547, endPoint y: 186, distance: 22.9
click at [547, 186] on div at bounding box center [548, 187] width 110 height 6
click at [488, 238] on div at bounding box center [339, 147] width 679 height 211
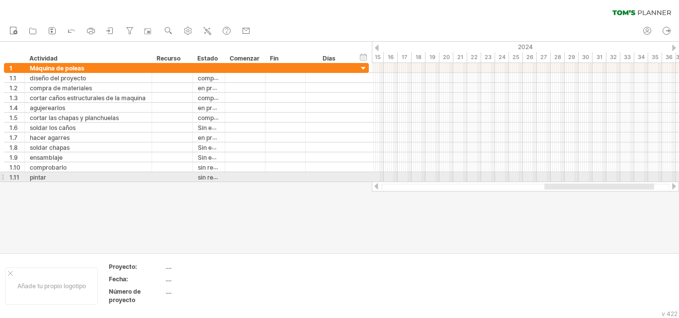
drag, startPoint x: 520, startPoint y: 187, endPoint x: 613, endPoint y: 181, distance: 93.6
click at [613, 181] on div "Intentando acceder a [DOMAIN_NAME] Conectado de nuevo... 0% borrar filtro" at bounding box center [339, 159] width 679 height 318
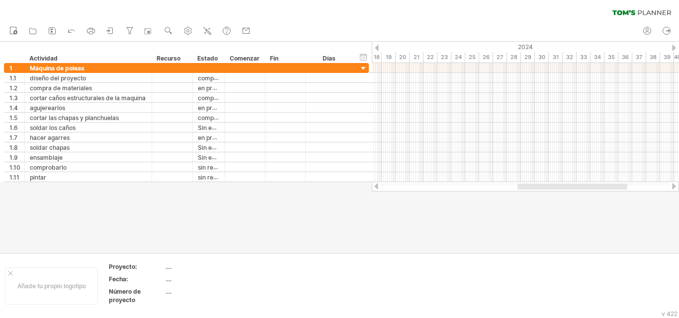
click at [455, 205] on div at bounding box center [339, 147] width 679 height 211
click at [190, 33] on use at bounding box center [188, 31] width 10 height 10
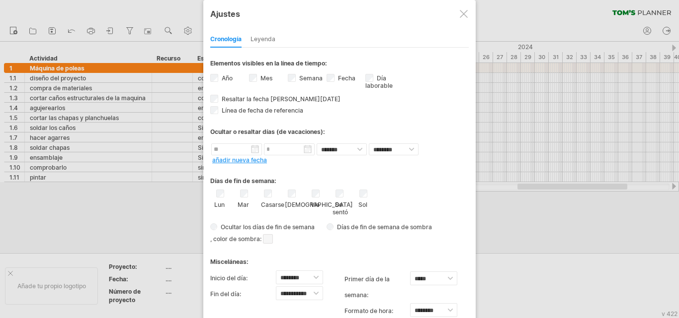
drag, startPoint x: 341, startPoint y: 23, endPoint x: 354, endPoint y: -27, distance: 51.2
click at [354, 0] on html "progreso(100%) Intentando acceder a [DOMAIN_NAME] Conectado de nuevo... 0% borr…" at bounding box center [339, 160] width 679 height 320
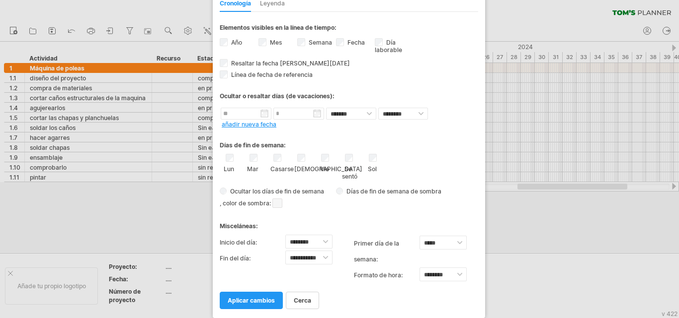
drag, startPoint x: 354, startPoint y: 18, endPoint x: 364, endPoint y: -32, distance: 50.8
click at [364, 0] on html "progreso(100%) Intentando acceder a [DOMAIN_NAME] Conectado de nuevo... 0% borr…" at bounding box center [339, 160] width 679 height 320
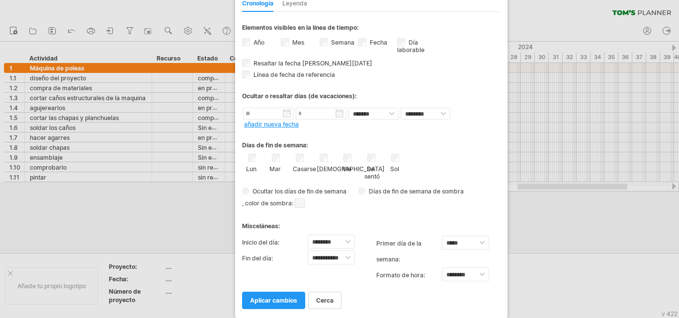
click at [386, 8] on div "Cronología [GEOGRAPHIC_DATA]" at bounding box center [371, 1] width 258 height 21
click at [273, 299] on font "aplicar cambios" at bounding box center [274, 300] width 47 height 7
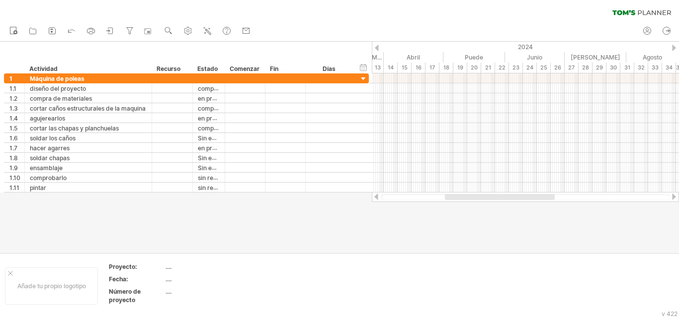
drag, startPoint x: 500, startPoint y: 196, endPoint x: 475, endPoint y: 195, distance: 25.4
click at [475, 195] on div at bounding box center [500, 197] width 110 height 6
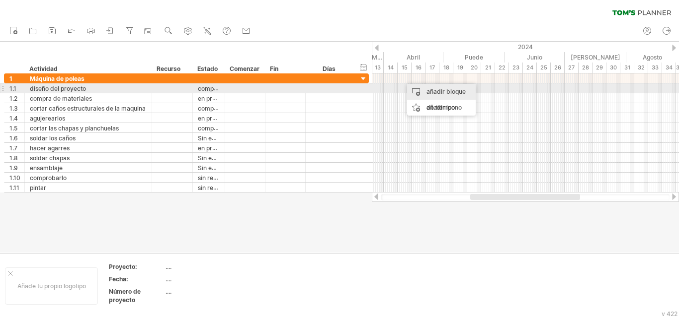
click at [446, 93] on font "añadir bloque de tiempo" at bounding box center [445, 99] width 39 height 23
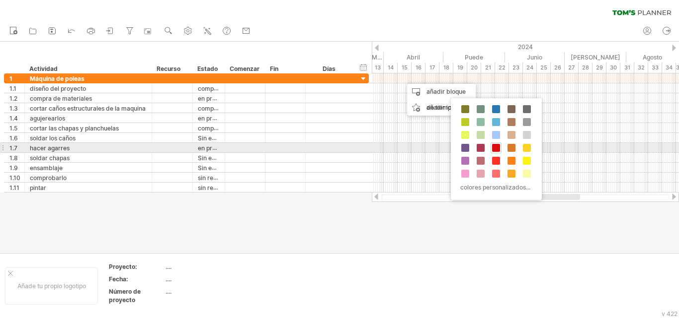
click at [495, 149] on span at bounding box center [496, 148] width 8 height 8
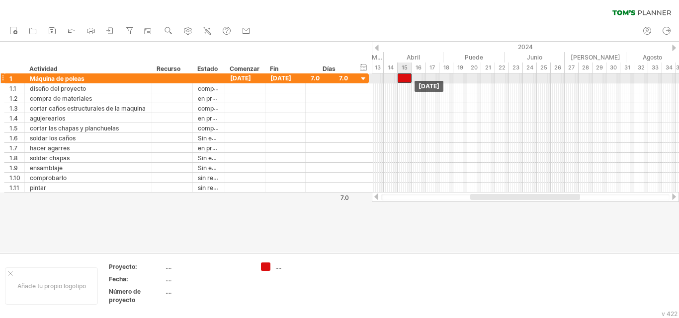
drag, startPoint x: 408, startPoint y: 79, endPoint x: 403, endPoint y: 80, distance: 5.2
click at [403, 80] on div at bounding box center [404, 78] width 14 height 9
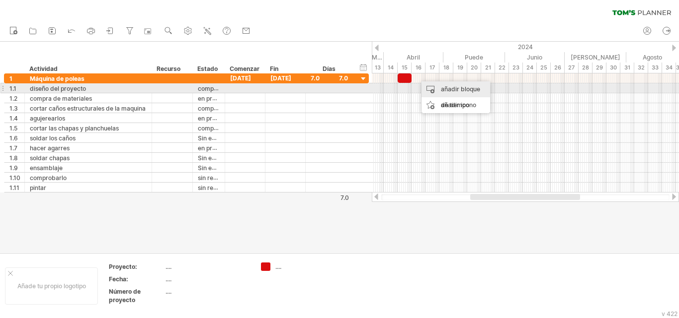
click at [440, 90] on div "añadir bloque de tiempo" at bounding box center [455, 97] width 69 height 32
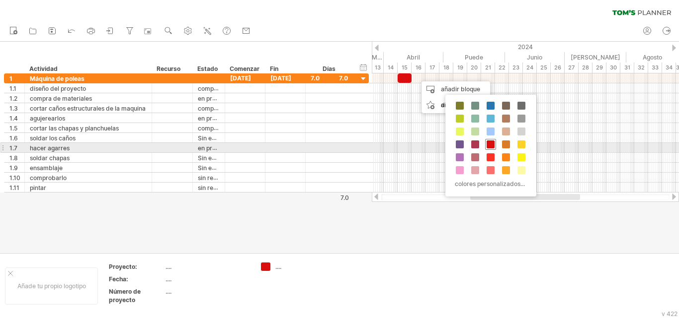
click at [492, 144] on span at bounding box center [490, 145] width 8 height 8
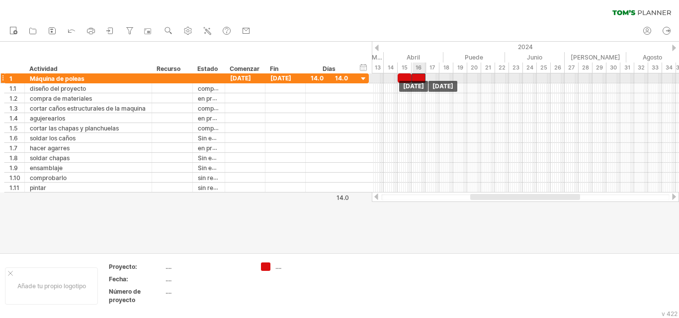
drag, startPoint x: 424, startPoint y: 78, endPoint x: 419, endPoint y: 79, distance: 5.0
click at [419, 79] on div at bounding box center [418, 78] width 14 height 9
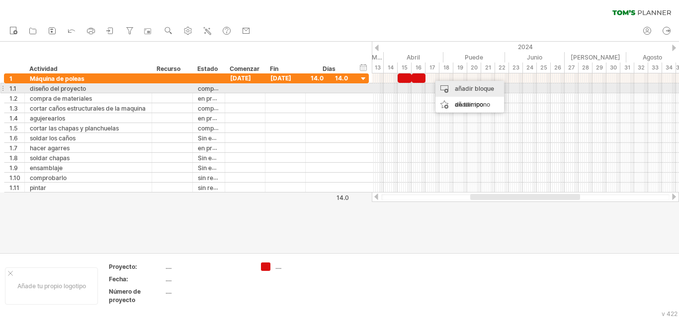
click at [461, 88] on font "añadir bloque de tiempo" at bounding box center [473, 96] width 39 height 23
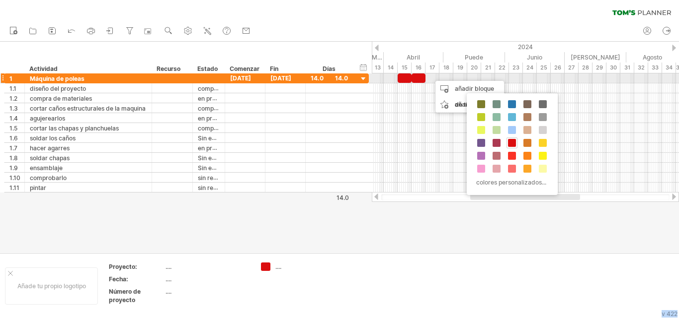
drag, startPoint x: 512, startPoint y: 142, endPoint x: 440, endPoint y: 124, distance: 74.2
click at [428, 89] on body "progreso(100%) Intentando acceder a [DOMAIN_NAME] Conectado de nuevo... 0% borr…" at bounding box center [339, 160] width 679 height 320
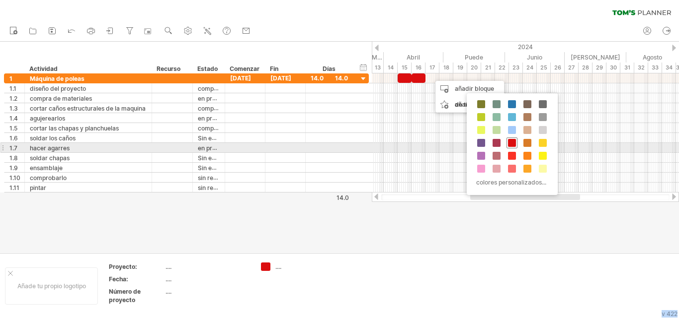
click at [511, 144] on span at bounding box center [512, 143] width 8 height 8
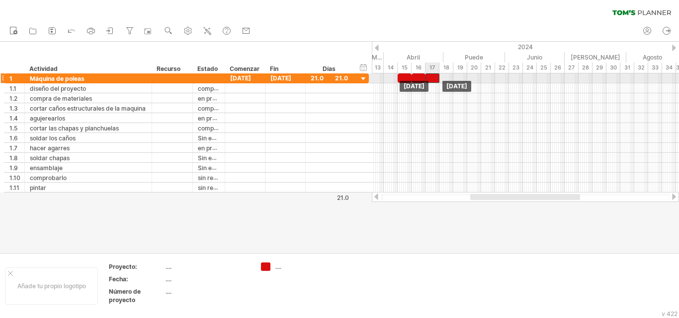
click at [432, 78] on div at bounding box center [432, 78] width 14 height 9
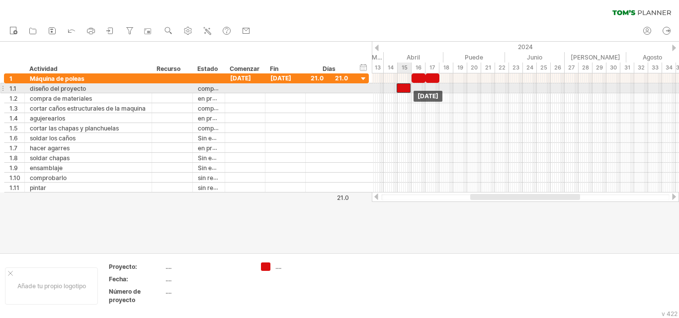
drag, startPoint x: 404, startPoint y: 79, endPoint x: 403, endPoint y: 87, distance: 8.1
drag, startPoint x: 418, startPoint y: 82, endPoint x: 418, endPoint y: 89, distance: 6.5
drag, startPoint x: 433, startPoint y: 76, endPoint x: 433, endPoint y: 86, distance: 9.4
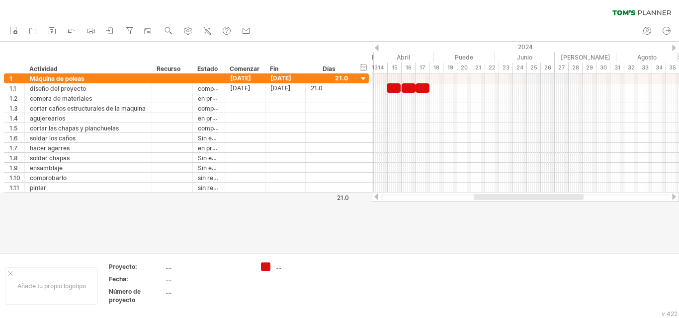
click at [503, 195] on div at bounding box center [528, 197] width 110 height 6
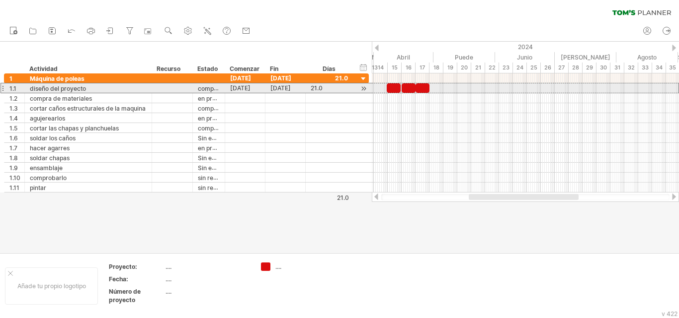
click at [322, 88] on font "21.0" at bounding box center [316, 87] width 12 height 7
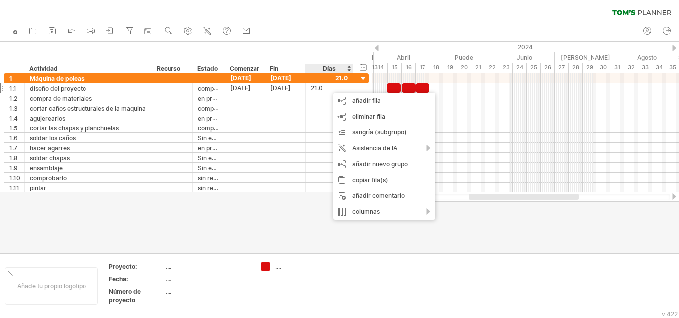
click at [348, 70] on div "Días" at bounding box center [328, 69] width 47 height 10
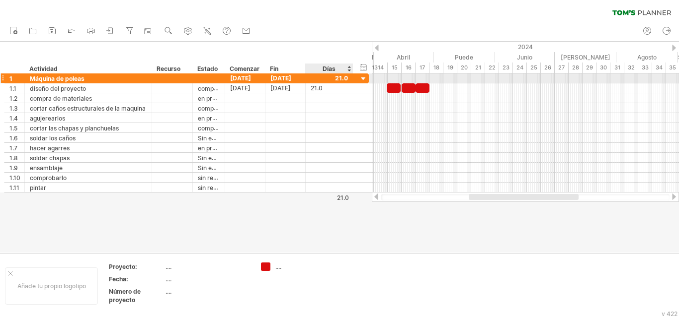
click at [356, 79] on div "**********" at bounding box center [186, 79] width 365 height 10
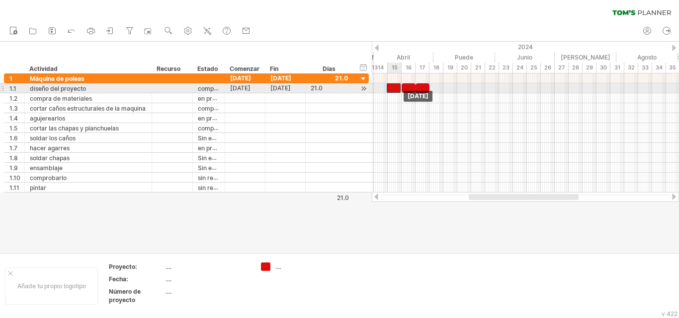
click at [393, 88] on div at bounding box center [393, 87] width 14 height 9
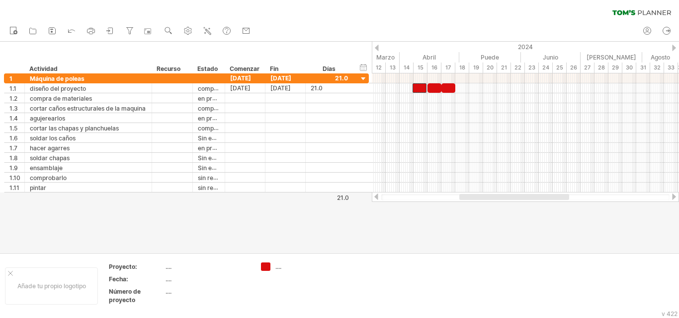
drag, startPoint x: 510, startPoint y: 199, endPoint x: 500, endPoint y: 198, distance: 9.5
click at [500, 198] on div at bounding box center [514, 197] width 110 height 6
click at [513, 197] on div at bounding box center [523, 197] width 108 height 6
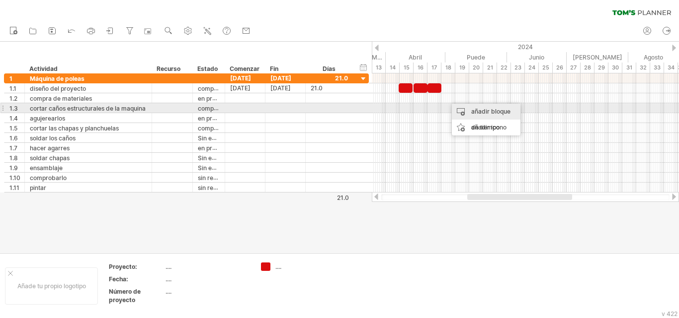
click at [477, 111] on font "añadir bloque de tiempo" at bounding box center [490, 119] width 39 height 23
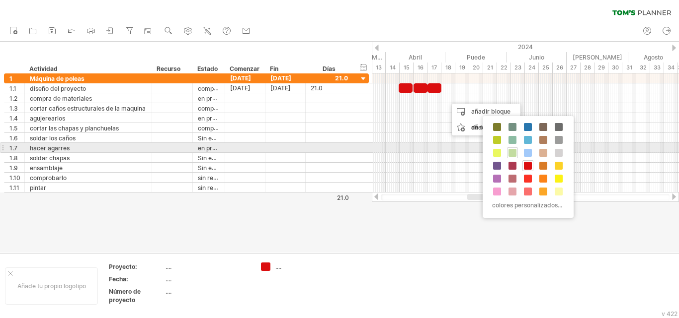
click at [511, 152] on span at bounding box center [512, 153] width 8 height 8
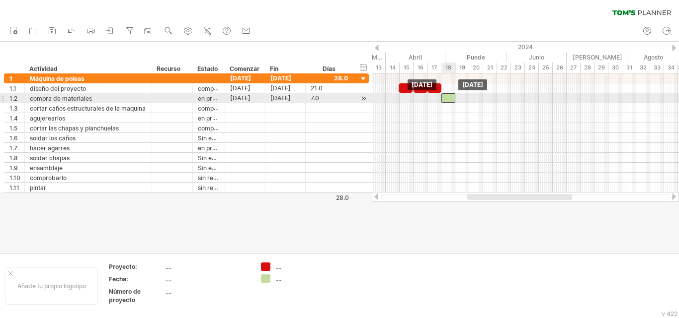
drag, startPoint x: 453, startPoint y: 98, endPoint x: 447, endPoint y: 98, distance: 6.0
click at [447, 98] on div at bounding box center [448, 97] width 14 height 9
click at [463, 102] on div at bounding box center [525, 98] width 307 height 10
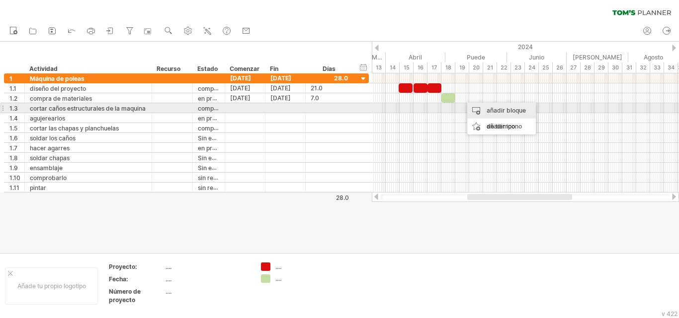
click at [494, 113] on font "añadir bloque de tiempo" at bounding box center [505, 118] width 39 height 23
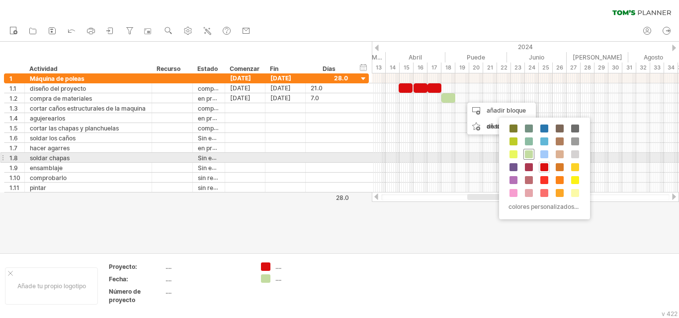
click at [530, 153] on span at bounding box center [529, 155] width 8 height 8
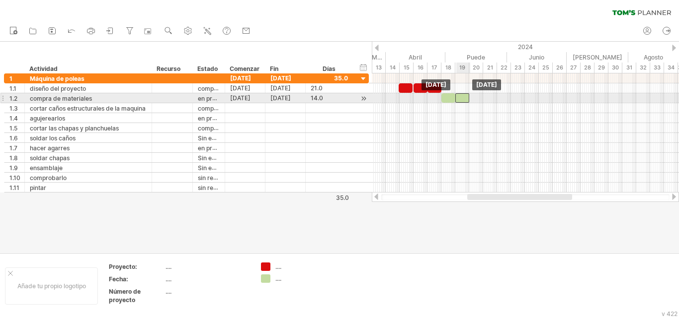
drag, startPoint x: 467, startPoint y: 99, endPoint x: 460, endPoint y: 99, distance: 7.0
click at [460, 99] on div at bounding box center [462, 97] width 14 height 9
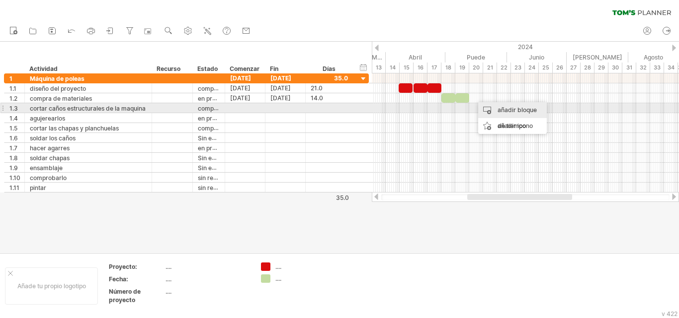
click at [496, 109] on div "añadir bloque de tiempo" at bounding box center [512, 118] width 69 height 32
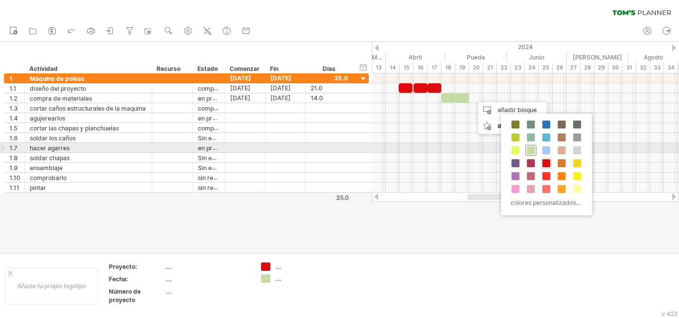
click at [529, 151] on span at bounding box center [531, 151] width 8 height 8
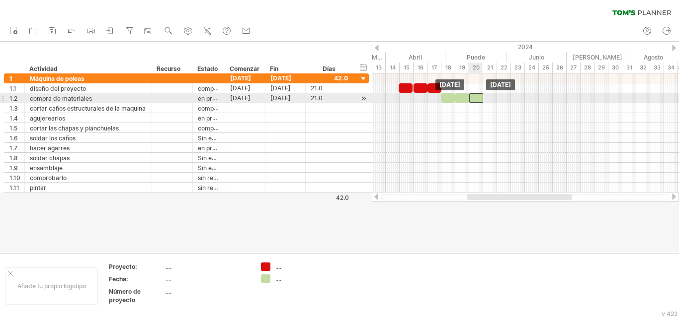
click at [474, 95] on div at bounding box center [476, 97] width 14 height 9
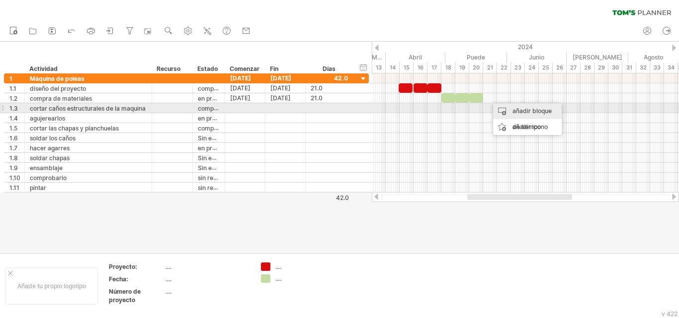
click at [510, 109] on div "añadir bloque de tiempo" at bounding box center [527, 119] width 69 height 32
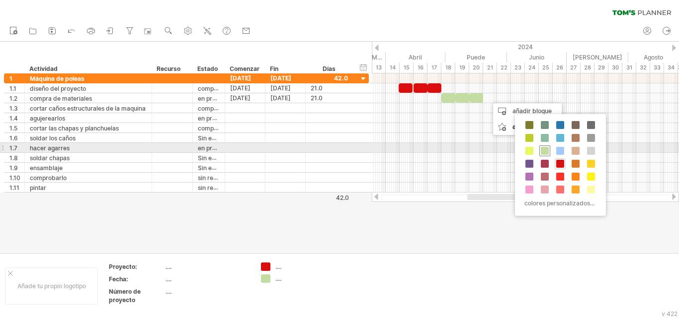
click at [545, 151] on span at bounding box center [544, 151] width 8 height 8
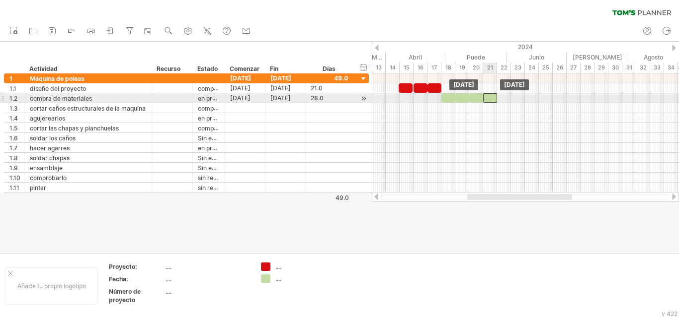
drag, startPoint x: 492, startPoint y: 96, endPoint x: 486, endPoint y: 97, distance: 5.5
click at [486, 97] on div at bounding box center [490, 97] width 14 height 9
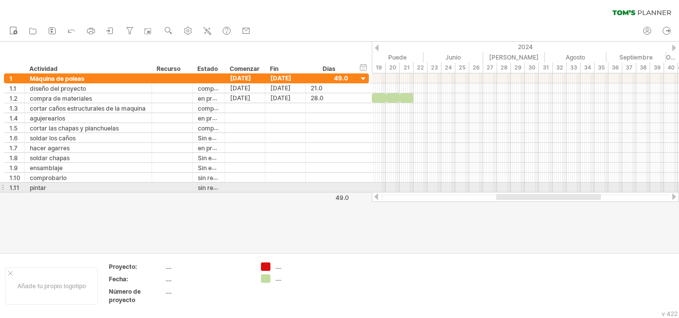
drag, startPoint x: 527, startPoint y: 196, endPoint x: 555, endPoint y: 193, distance: 29.0
click at [555, 193] on div at bounding box center [525, 197] width 307 height 10
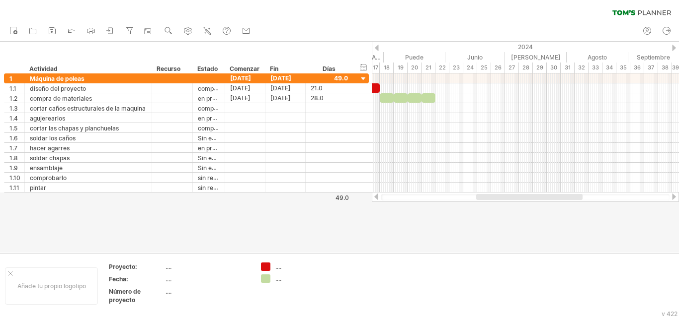
drag, startPoint x: 545, startPoint y: 197, endPoint x: 539, endPoint y: 198, distance: 6.0
click at [539, 198] on div at bounding box center [529, 197] width 106 height 6
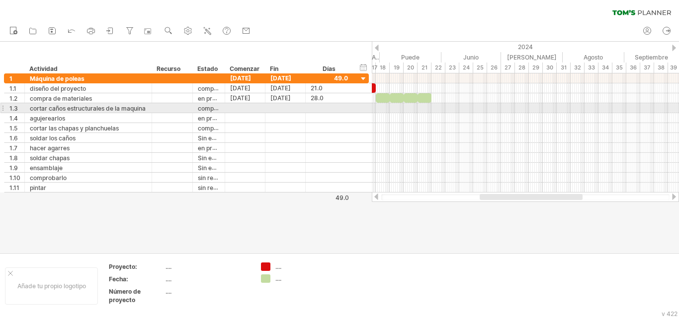
click at [438, 107] on div at bounding box center [525, 108] width 307 height 10
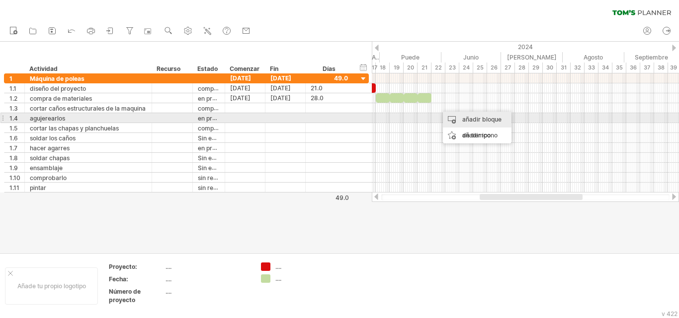
click at [464, 119] on font "añadir bloque de tiempo" at bounding box center [481, 127] width 39 height 23
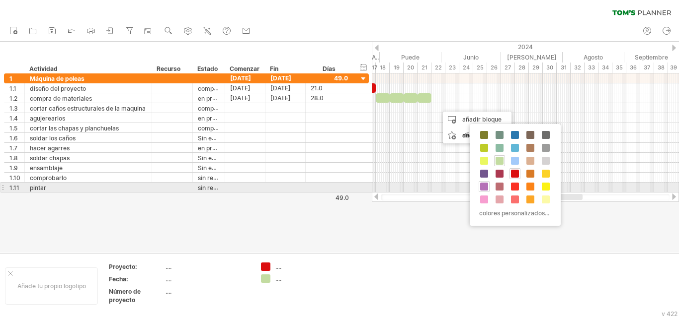
click at [487, 190] on span at bounding box center [484, 187] width 8 height 8
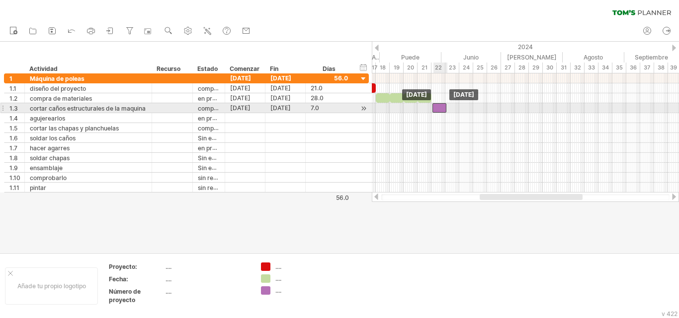
drag, startPoint x: 445, startPoint y: 107, endPoint x: 439, endPoint y: 107, distance: 6.5
click at [439, 107] on div at bounding box center [439, 107] width 14 height 9
click at [436, 108] on div at bounding box center [438, 107] width 14 height 9
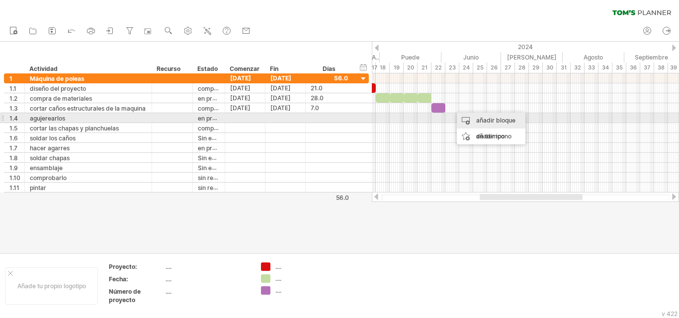
click at [484, 120] on font "añadir bloque de tiempo" at bounding box center [495, 128] width 39 height 23
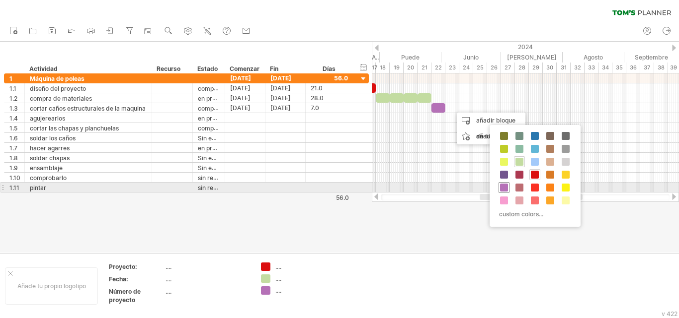
click at [500, 186] on span at bounding box center [504, 188] width 8 height 8
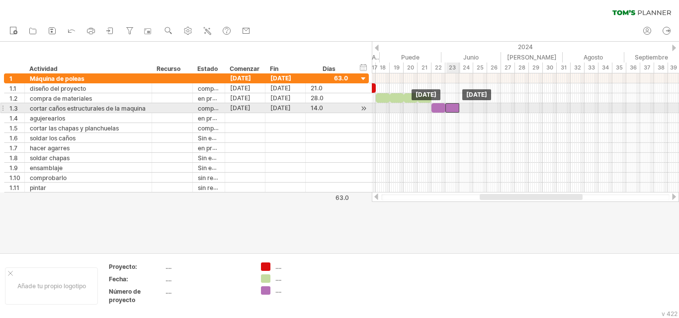
drag, startPoint x: 457, startPoint y: 108, endPoint x: 451, endPoint y: 109, distance: 7.0
click at [451, 109] on div at bounding box center [452, 107] width 14 height 9
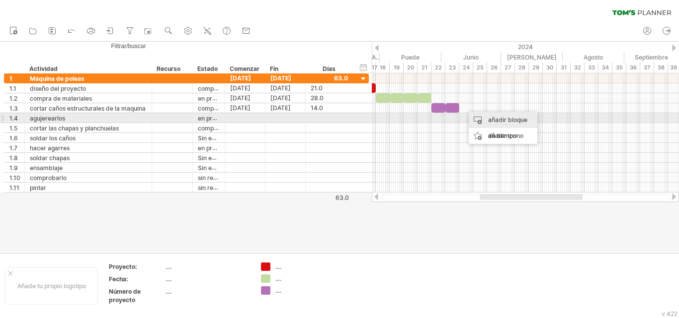
click at [498, 122] on font "añadir bloque de tiempo" at bounding box center [507, 127] width 39 height 23
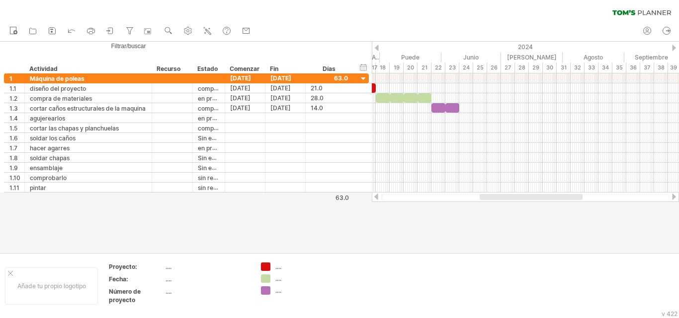
click at [402, 217] on div at bounding box center [339, 147] width 679 height 211
click at [108, 31] on icon at bounding box center [107, 30] width 3 height 2
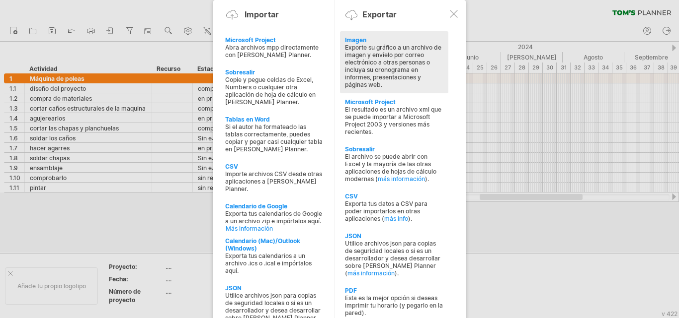
click at [421, 68] on div "Exporte su gráfico a un archivo de imagen y envíelo por correo electrónico a ot…" at bounding box center [394, 66] width 98 height 45
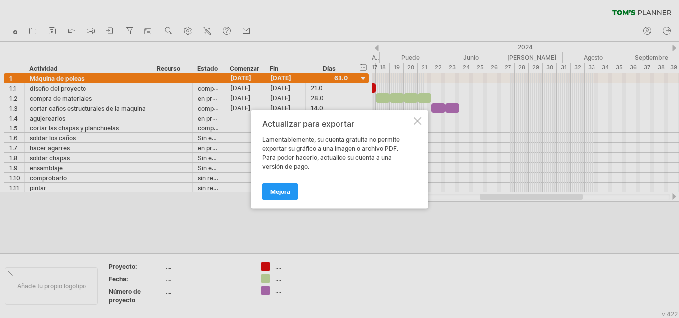
click at [418, 118] on div at bounding box center [417, 121] width 8 height 8
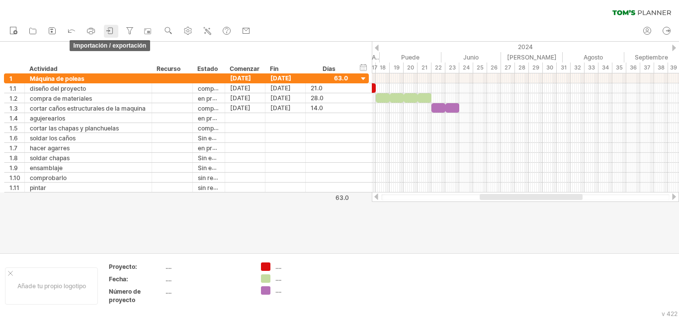
click at [111, 29] on icon at bounding box center [110, 31] width 10 height 10
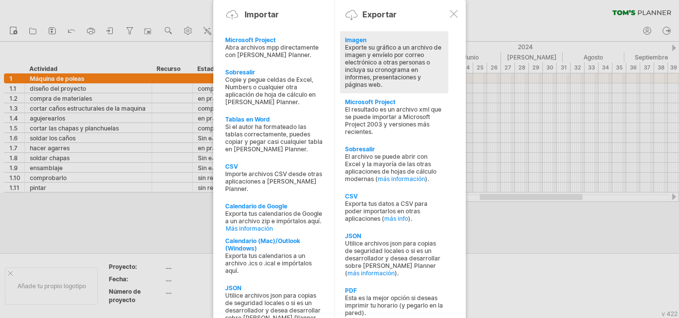
click at [375, 70] on font "Exporte su gráfico a un archivo de imagen y envíelo por correo electrónico a ot…" at bounding box center [393, 66] width 96 height 45
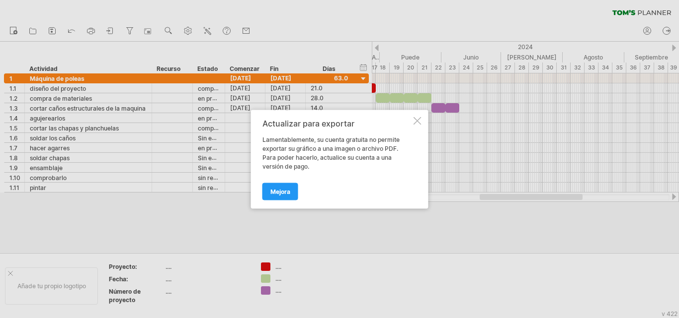
click at [421, 120] on div "Actualizar para exportar Lamentablemente, su cuenta gratuita no permite exporta…" at bounding box center [339, 159] width 177 height 99
click at [415, 120] on div at bounding box center [417, 121] width 8 height 8
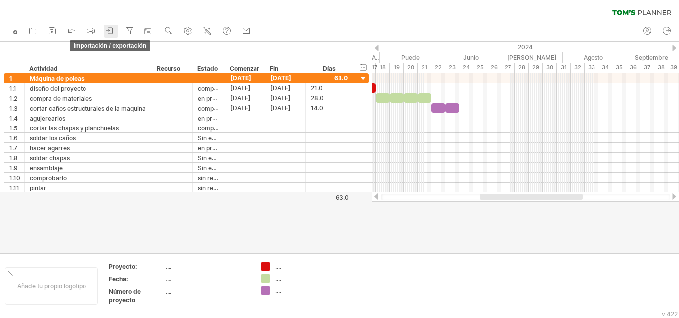
click at [108, 32] on icon at bounding box center [110, 31] width 10 height 10
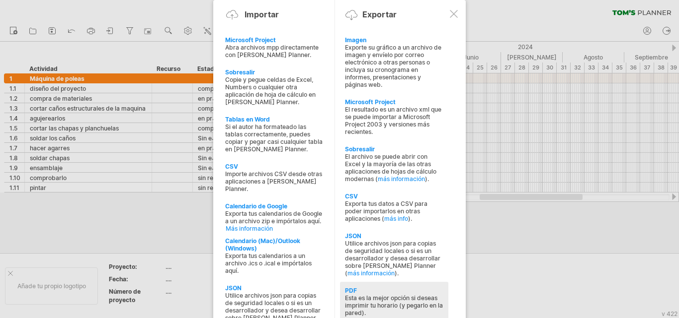
click at [389, 300] on font "Esta es la mejor opción si deseas imprimir tu horario (y pegarlo en la pared)." at bounding box center [394, 306] width 98 height 22
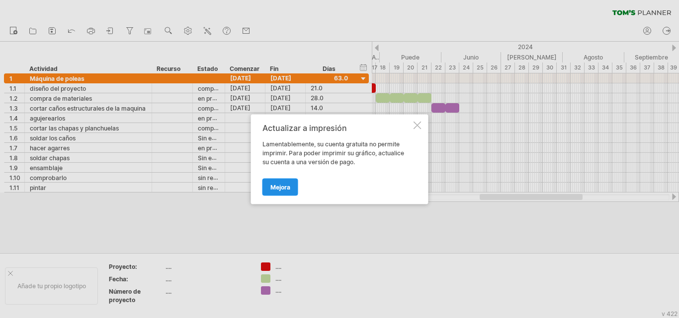
click at [287, 182] on link "Mejora" at bounding box center [280, 186] width 36 height 17
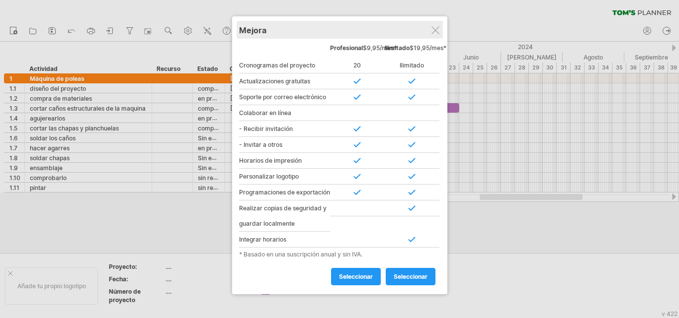
click at [433, 34] on div "Mejora" at bounding box center [339, 30] width 201 height 18
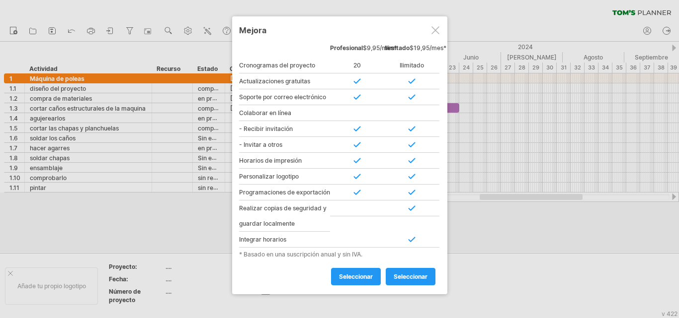
click at [433, 32] on div at bounding box center [435, 30] width 8 height 8
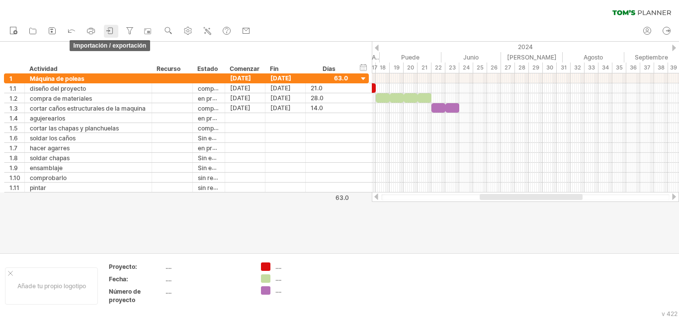
click at [107, 31] on icon at bounding box center [107, 30] width 3 height 2
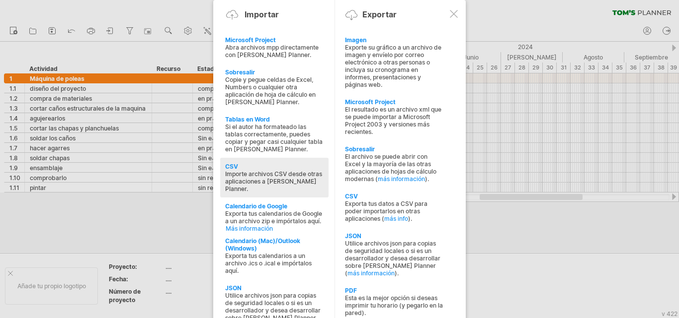
drag, startPoint x: 287, startPoint y: 249, endPoint x: 304, endPoint y: 179, distance: 71.8
click at [301, 180] on div "Microsoft Project Abra archivos mpp directamente con [PERSON_NAME] Planner. Sob…" at bounding box center [279, 180] width 119 height 298
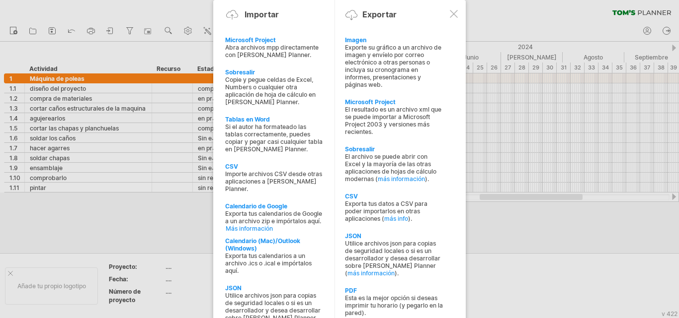
click at [454, 10] on div at bounding box center [454, 14] width 8 height 8
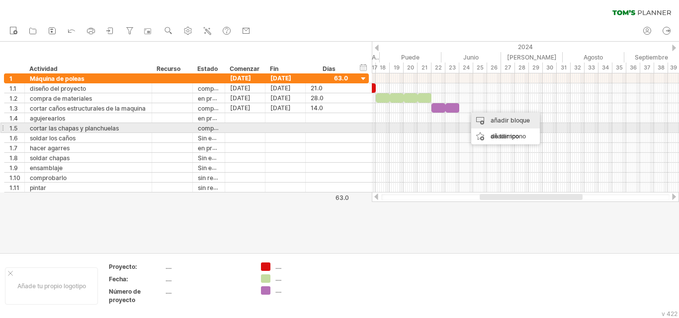
click at [495, 123] on font "añadir bloque de tiempo" at bounding box center [509, 128] width 39 height 23
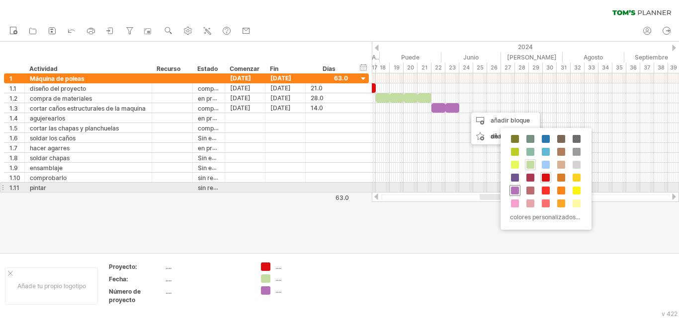
click at [512, 188] on span at bounding box center [515, 191] width 8 height 8
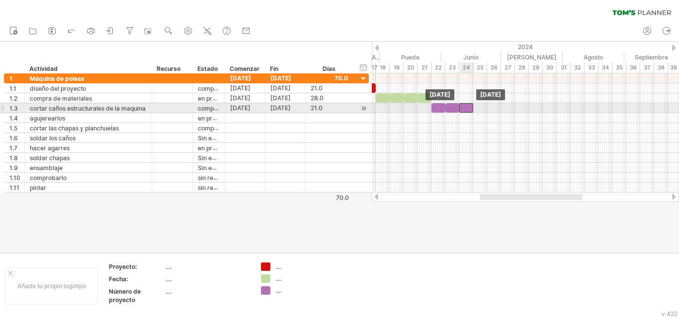
drag, startPoint x: 469, startPoint y: 108, endPoint x: 463, endPoint y: 108, distance: 5.5
click at [463, 108] on div at bounding box center [466, 107] width 14 height 9
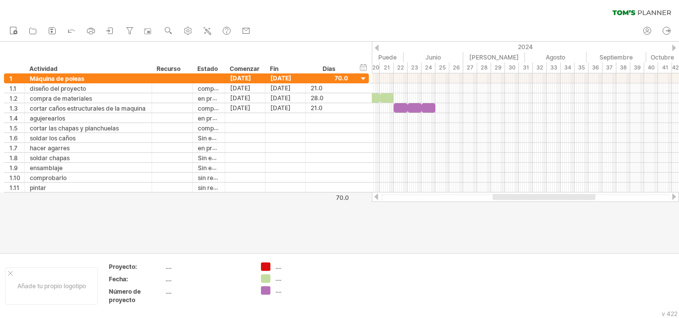
drag, startPoint x: 506, startPoint y: 196, endPoint x: 519, endPoint y: 195, distance: 12.9
click at [519, 195] on div at bounding box center [543, 197] width 103 height 6
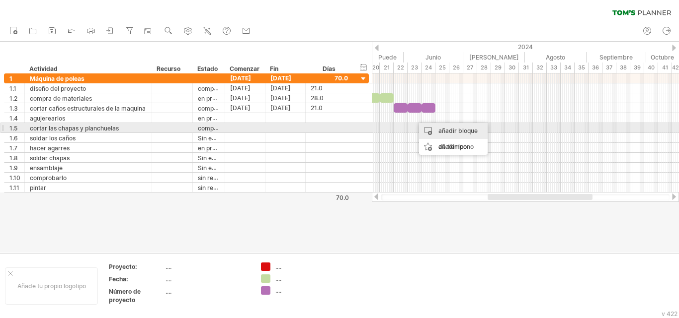
click at [440, 131] on font "añadir bloque de tiempo" at bounding box center [457, 138] width 39 height 23
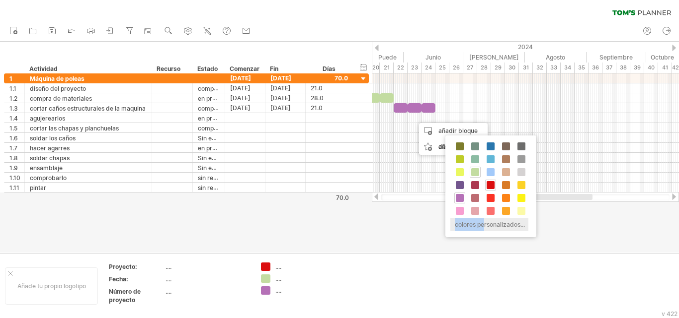
drag, startPoint x: 457, startPoint y: 197, endPoint x: 483, endPoint y: 220, distance: 34.5
click at [483, 220] on div "colores personalizados..." at bounding box center [490, 187] width 91 height 102
click at [461, 211] on span at bounding box center [459, 211] width 8 height 8
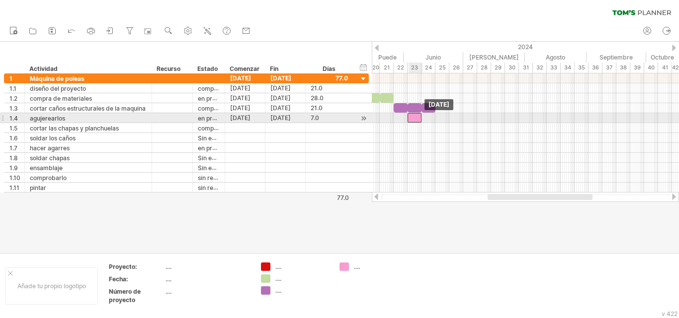
drag, startPoint x: 421, startPoint y: 117, endPoint x: 414, endPoint y: 115, distance: 7.2
click at [414, 115] on div at bounding box center [414, 117] width 14 height 9
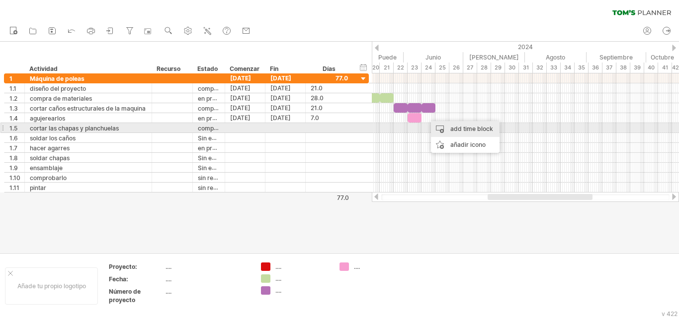
click at [453, 130] on div "add time block" at bounding box center [465, 129] width 69 height 16
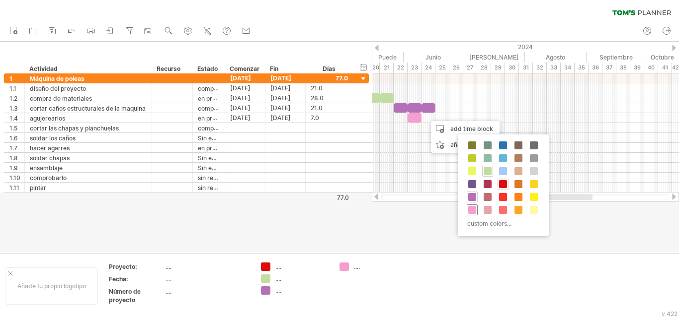
click at [469, 209] on span at bounding box center [472, 210] width 8 height 8
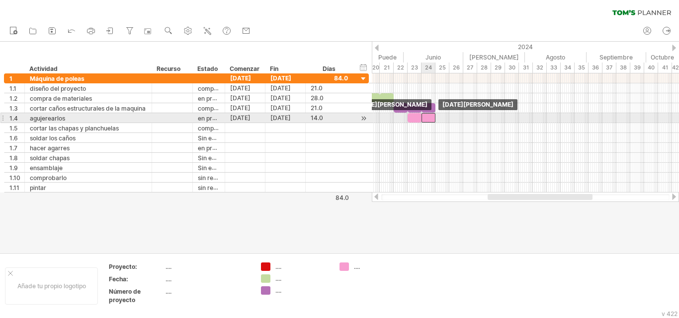
drag, startPoint x: 432, startPoint y: 116, endPoint x: 427, endPoint y: 116, distance: 5.5
click at [427, 116] on div at bounding box center [428, 117] width 14 height 9
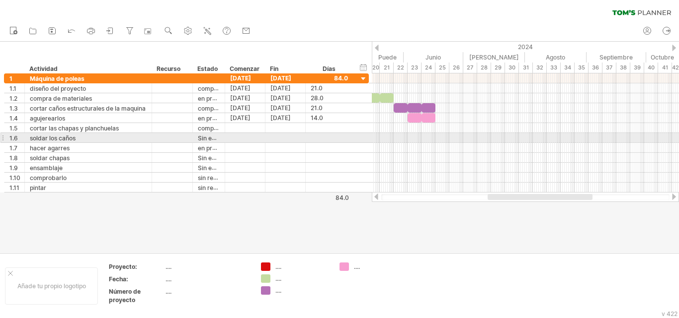
click at [420, 141] on div at bounding box center [525, 138] width 307 height 10
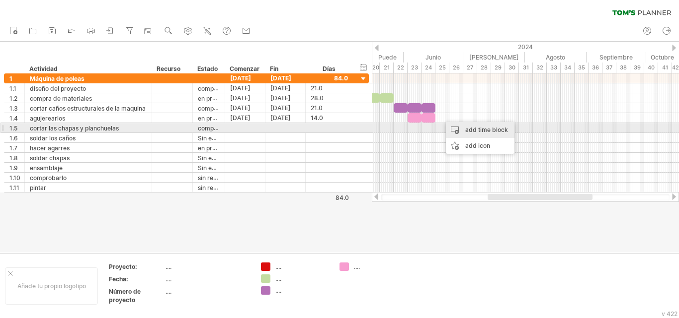
click at [473, 128] on div "add time block" at bounding box center [480, 130] width 69 height 16
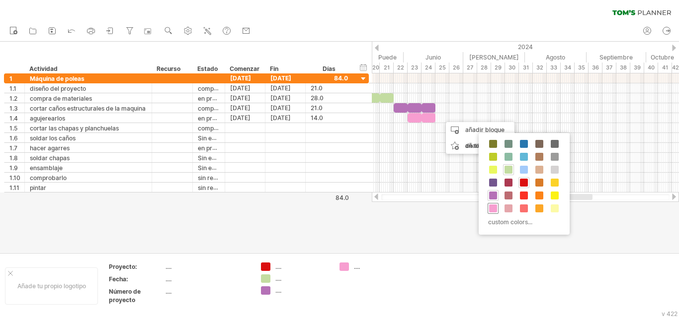
click at [492, 207] on span at bounding box center [493, 209] width 8 height 8
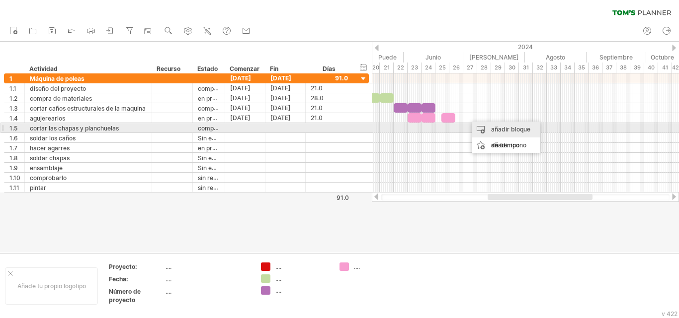
click at [503, 128] on font "añadir bloque de tiempo" at bounding box center [510, 137] width 39 height 23
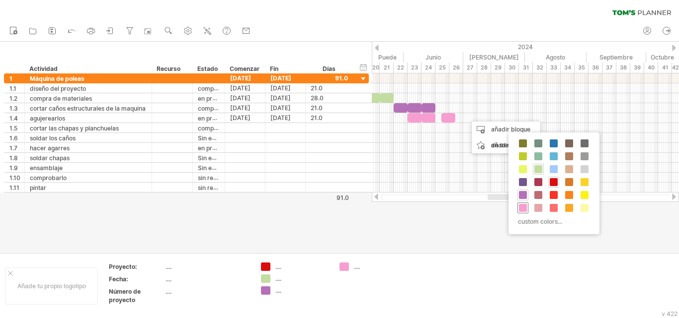
click at [524, 209] on span at bounding box center [523, 208] width 8 height 8
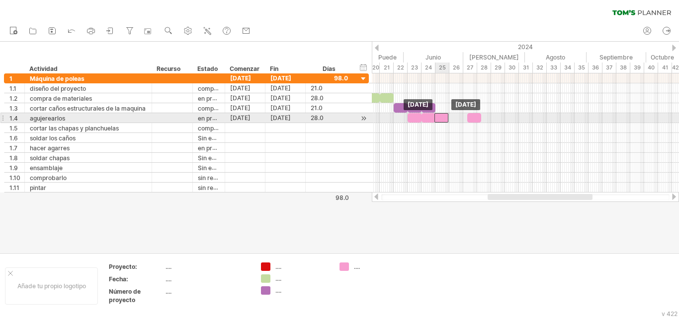
drag, startPoint x: 444, startPoint y: 117, endPoint x: 437, endPoint y: 117, distance: 7.0
click at [437, 117] on div at bounding box center [441, 117] width 14 height 9
drag, startPoint x: 474, startPoint y: 116, endPoint x: 455, endPoint y: 118, distance: 19.0
click at [455, 118] on div at bounding box center [455, 117] width 14 height 9
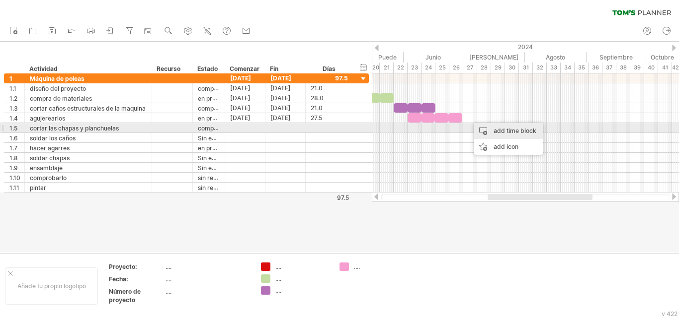
click at [495, 130] on div "add time block" at bounding box center [508, 131] width 69 height 16
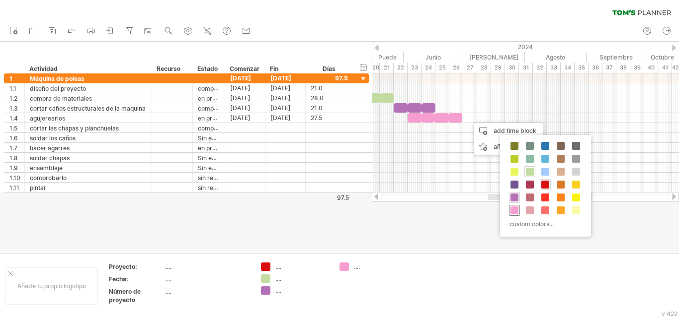
click at [515, 207] on span at bounding box center [514, 211] width 8 height 8
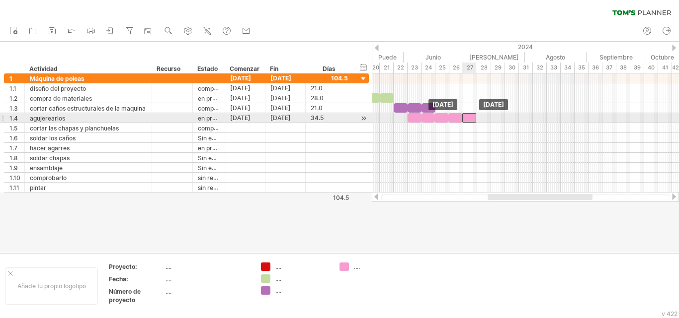
drag, startPoint x: 473, startPoint y: 118, endPoint x: 467, endPoint y: 117, distance: 6.0
click at [467, 117] on div at bounding box center [469, 117] width 14 height 9
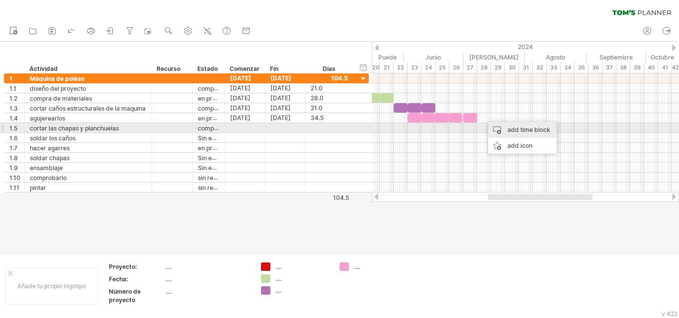
click at [518, 129] on div "add time block" at bounding box center [522, 130] width 69 height 16
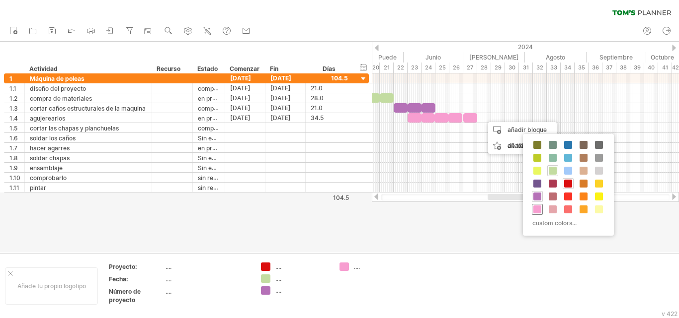
click at [539, 206] on span at bounding box center [537, 210] width 8 height 8
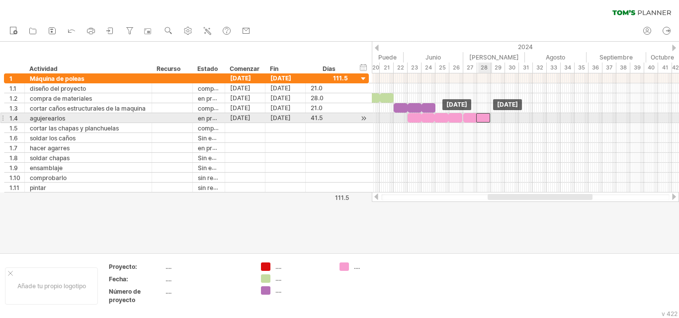
click at [481, 119] on div at bounding box center [483, 117] width 14 height 9
click at [470, 119] on div at bounding box center [469, 117] width 13 height 9
click at [455, 120] on div at bounding box center [455, 117] width 14 height 9
click at [485, 115] on div at bounding box center [484, 117] width 14 height 9
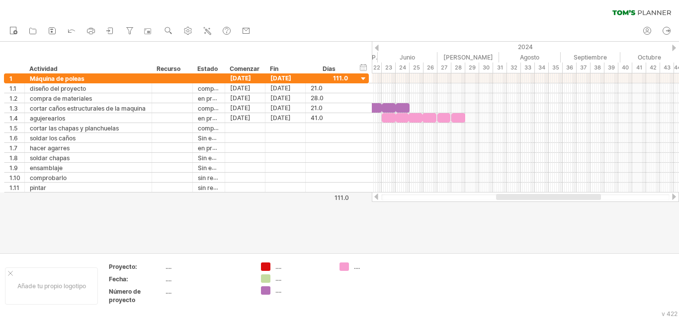
drag, startPoint x: 520, startPoint y: 198, endPoint x: 530, endPoint y: 198, distance: 10.4
click at [530, 198] on div at bounding box center [548, 197] width 105 height 6
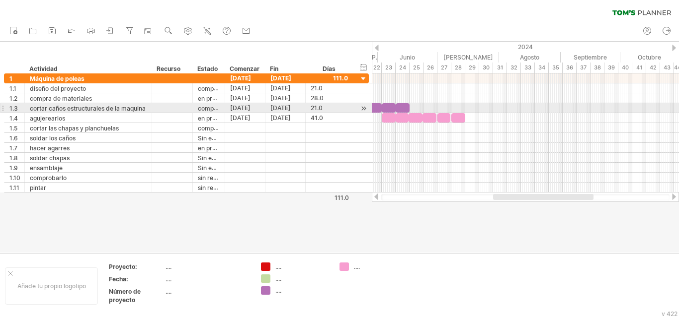
click at [426, 109] on div at bounding box center [525, 108] width 307 height 10
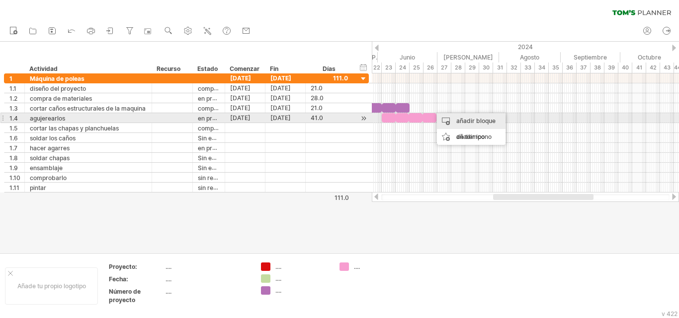
click at [457, 123] on font "añadir bloque de tiempo" at bounding box center [475, 128] width 39 height 23
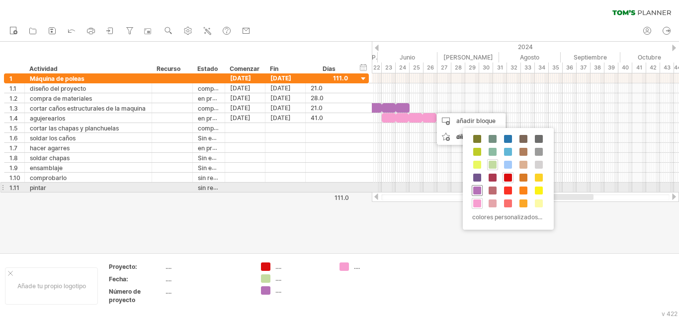
click at [476, 191] on span at bounding box center [477, 191] width 8 height 8
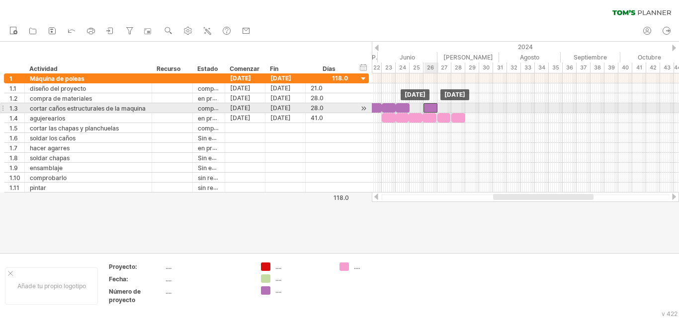
click at [429, 108] on div at bounding box center [430, 107] width 14 height 9
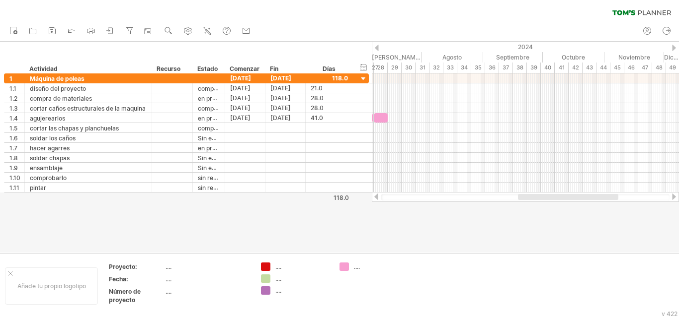
drag, startPoint x: 536, startPoint y: 196, endPoint x: 559, endPoint y: 194, distance: 22.9
click at [559, 194] on div at bounding box center [568, 197] width 100 height 6
click at [188, 30] on circle at bounding box center [188, 31] width 2 height 2
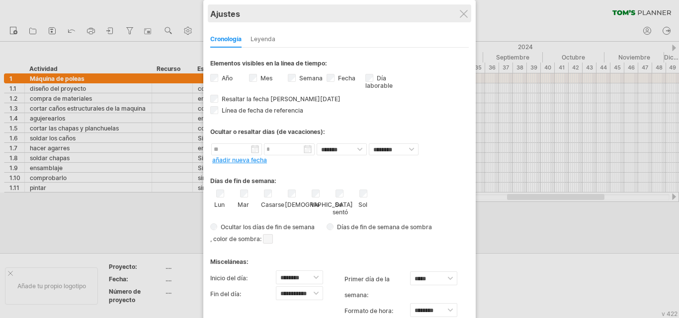
click at [462, 19] on div "Ajustes" at bounding box center [339, 13] width 258 height 18
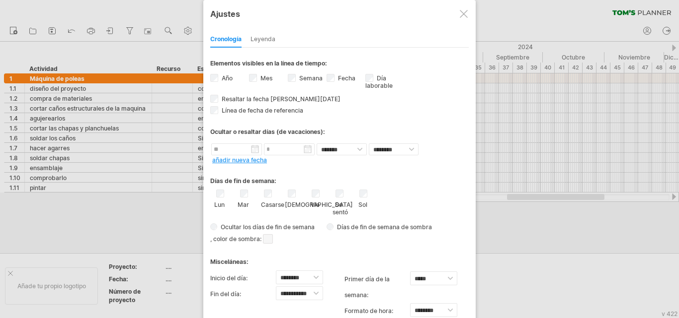
click at [460, 14] on div at bounding box center [463, 14] width 8 height 8
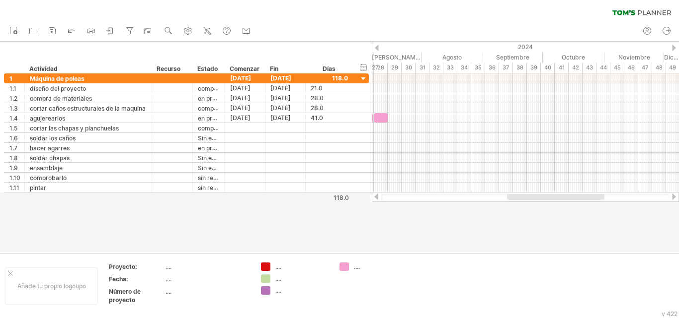
click at [460, 14] on div "borrar filtro volver a aplicar el filtro" at bounding box center [339, 10] width 679 height 21
drag, startPoint x: 530, startPoint y: 200, endPoint x: 544, endPoint y: 195, distance: 14.9
click at [544, 195] on div at bounding box center [525, 197] width 288 height 6
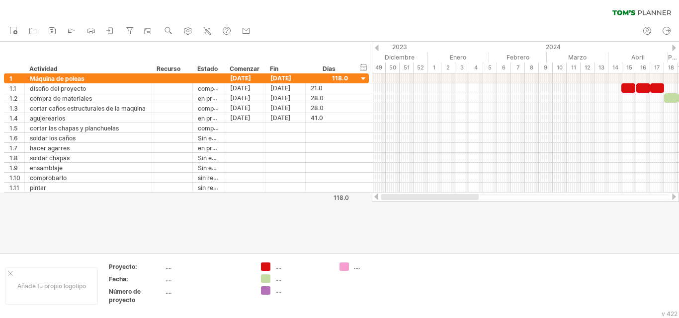
drag, startPoint x: 549, startPoint y: 195, endPoint x: 378, endPoint y: 216, distance: 172.1
click at [378, 216] on div "Intentando acceder a [DOMAIN_NAME] Conectado de nuevo... 0% borrar filtro" at bounding box center [339, 159] width 679 height 318
click at [398, 236] on div at bounding box center [339, 147] width 679 height 211
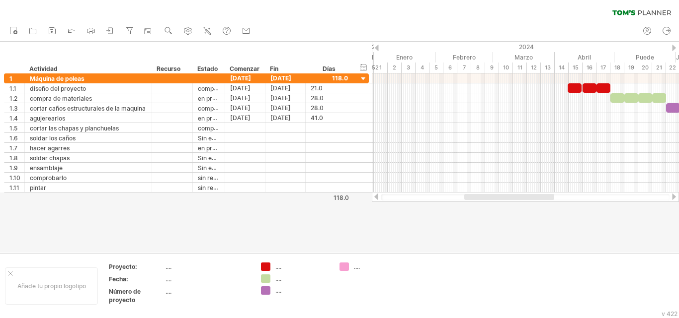
drag, startPoint x: 486, startPoint y: 194, endPoint x: 501, endPoint y: 195, distance: 14.9
click at [501, 195] on div at bounding box center [509, 197] width 90 height 6
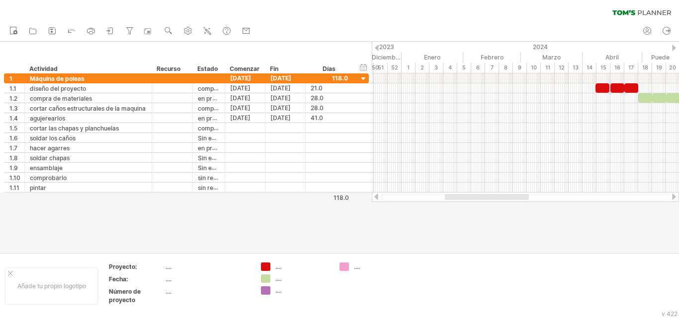
drag, startPoint x: 483, startPoint y: 195, endPoint x: 475, endPoint y: 196, distance: 8.0
click at [475, 196] on div at bounding box center [487, 197] width 84 height 6
click at [187, 28] on use at bounding box center [188, 31] width 10 height 10
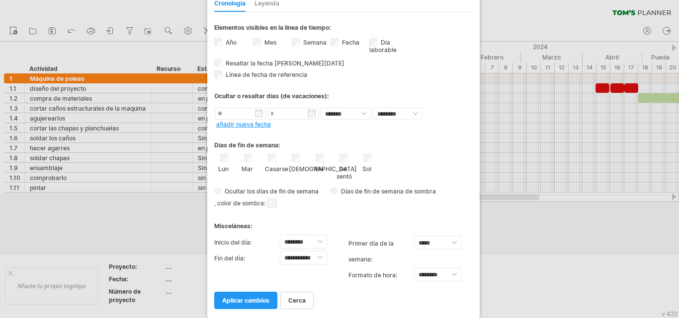
drag, startPoint x: 347, startPoint y: 7, endPoint x: 352, endPoint y: -26, distance: 33.2
click at [352, 0] on html "progreso(100%) Intentando acceder a [DOMAIN_NAME] Conectado de nuevo... 0% borr…" at bounding box center [339, 160] width 679 height 320
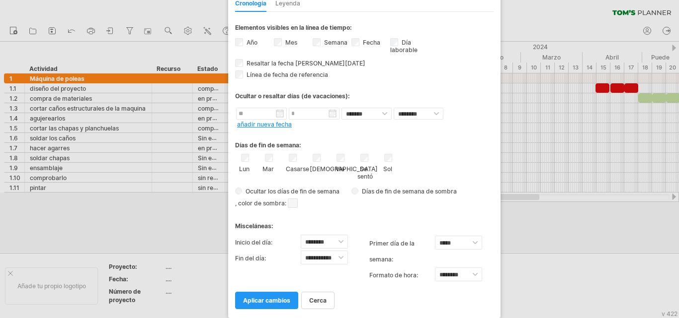
click at [372, 9] on div "Cronología [GEOGRAPHIC_DATA]" at bounding box center [364, 1] width 258 height 21
click at [266, 300] on font "aplicar cambios" at bounding box center [266, 300] width 47 height 7
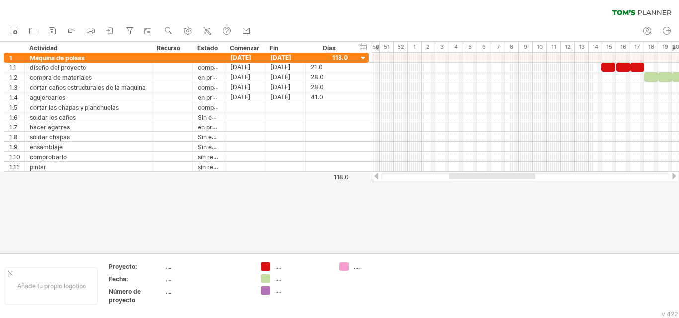
click at [491, 176] on div at bounding box center [492, 176] width 86 height 6
drag, startPoint x: 515, startPoint y: 177, endPoint x: 522, endPoint y: 176, distance: 7.0
click at [522, 176] on div at bounding box center [500, 176] width 86 height 6
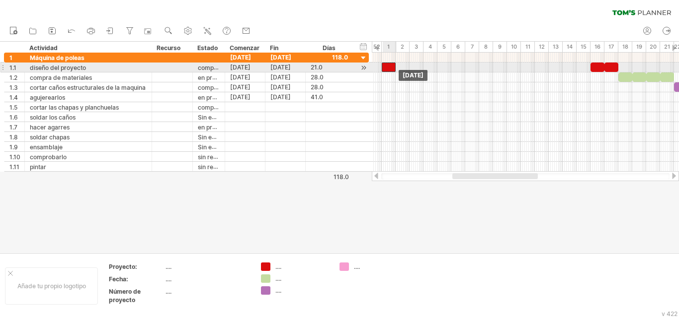
drag, startPoint x: 580, startPoint y: 66, endPoint x: 386, endPoint y: 65, distance: 193.7
click at [386, 65] on div at bounding box center [388, 67] width 14 height 9
drag, startPoint x: 392, startPoint y: 69, endPoint x: 587, endPoint y: 67, distance: 194.7
click at [587, 67] on div at bounding box center [583, 67] width 14 height 9
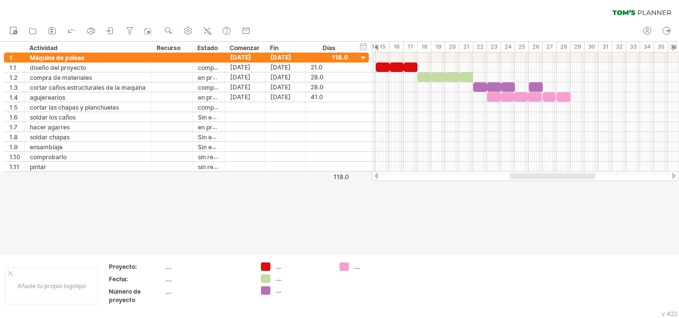
drag, startPoint x: 493, startPoint y: 174, endPoint x: 551, endPoint y: 174, distance: 57.6
click at [551, 174] on div at bounding box center [552, 176] width 85 height 6
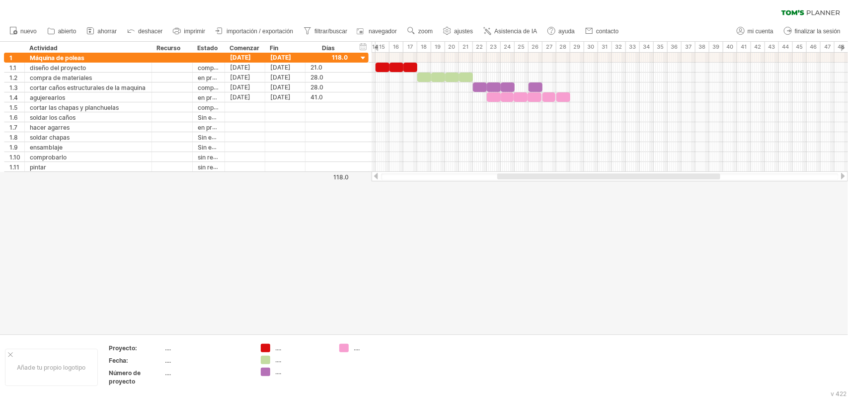
drag, startPoint x: 653, startPoint y: 6, endPoint x: 559, endPoint y: 243, distance: 255.1
click at [559, 243] on div at bounding box center [424, 188] width 848 height 292
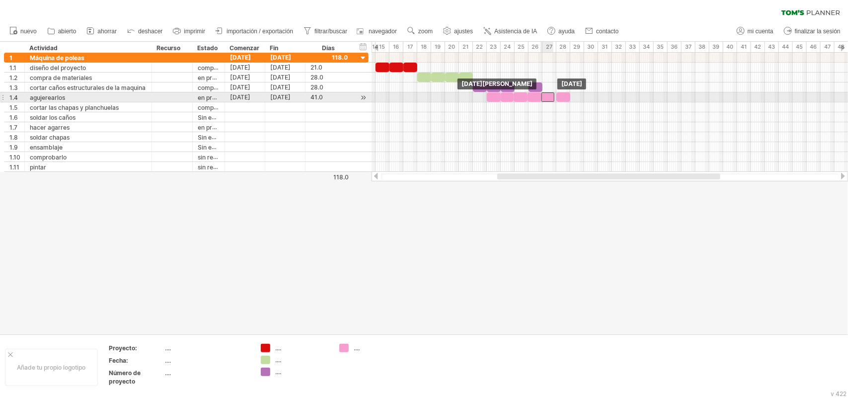
click at [545, 98] on div at bounding box center [547, 96] width 13 height 9
click at [558, 98] on div at bounding box center [559, 96] width 14 height 9
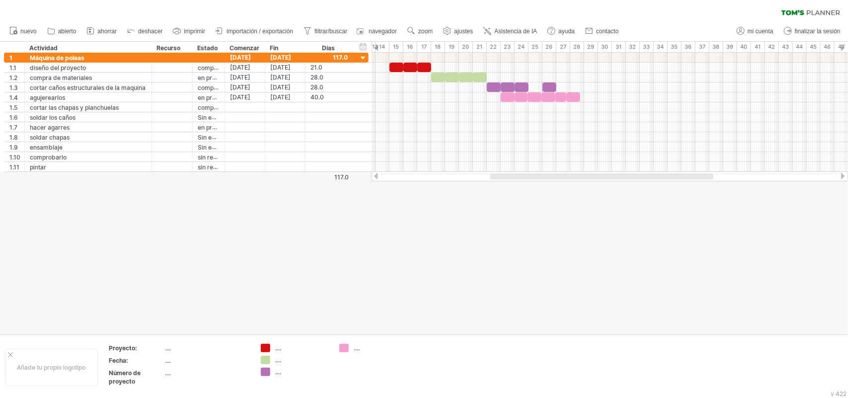
drag, startPoint x: 542, startPoint y: 175, endPoint x: 535, endPoint y: 174, distance: 7.0
click at [535, 174] on div at bounding box center [601, 176] width 223 height 6
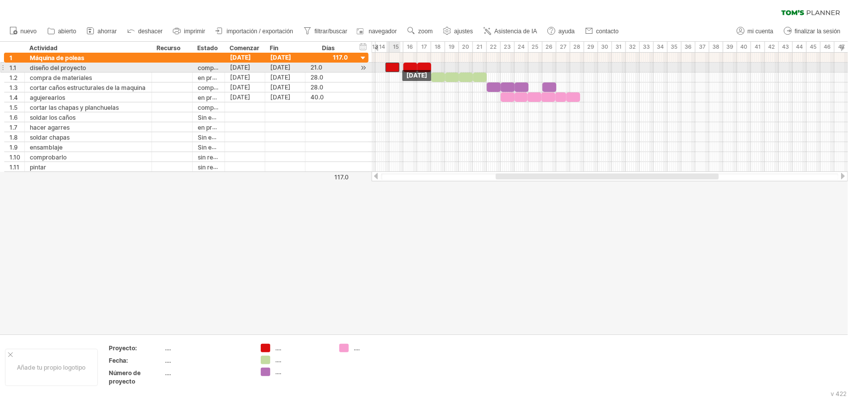
click at [391, 70] on div "[DATE] [DATE]" at bounding box center [610, 112] width 476 height 119
click at [406, 66] on div at bounding box center [406, 67] width 14 height 9
click at [418, 68] on div at bounding box center [420, 67] width 14 height 9
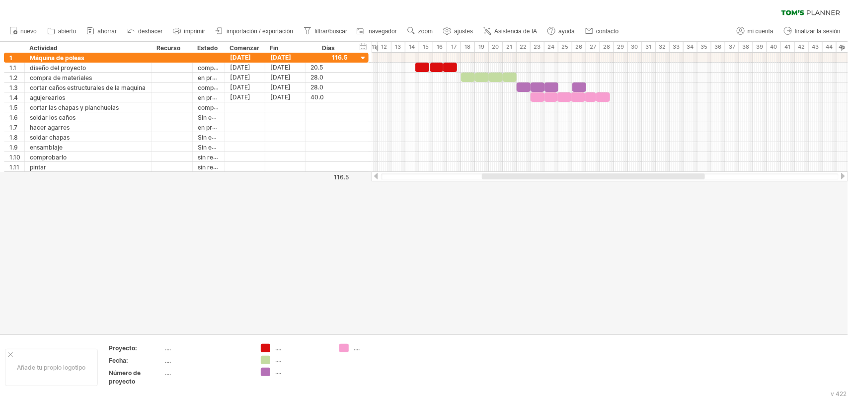
drag, startPoint x: 608, startPoint y: 175, endPoint x: 595, endPoint y: 179, distance: 14.3
click at [595, 179] on div at bounding box center [593, 176] width 223 height 6
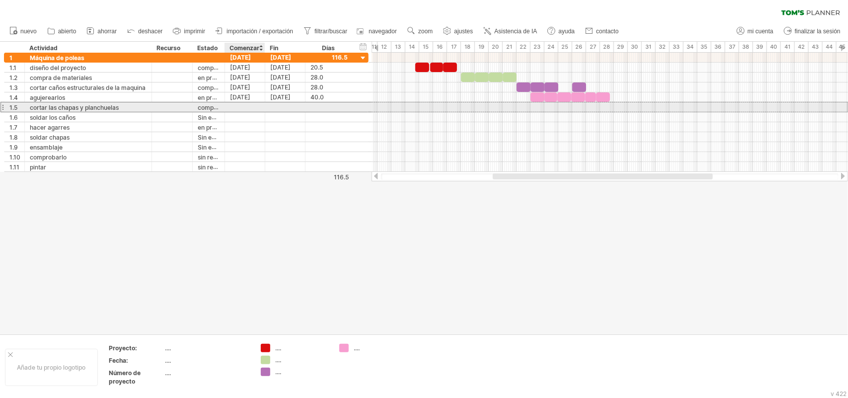
click at [244, 104] on div at bounding box center [245, 106] width 40 height 9
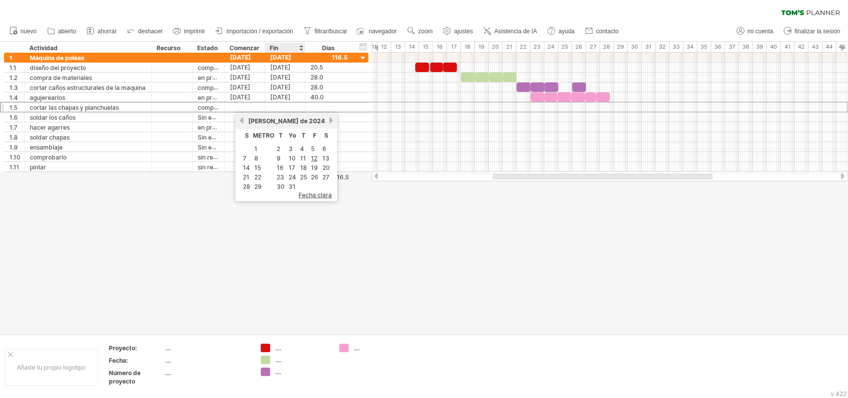
click at [298, 47] on div "Fin" at bounding box center [285, 48] width 30 height 10
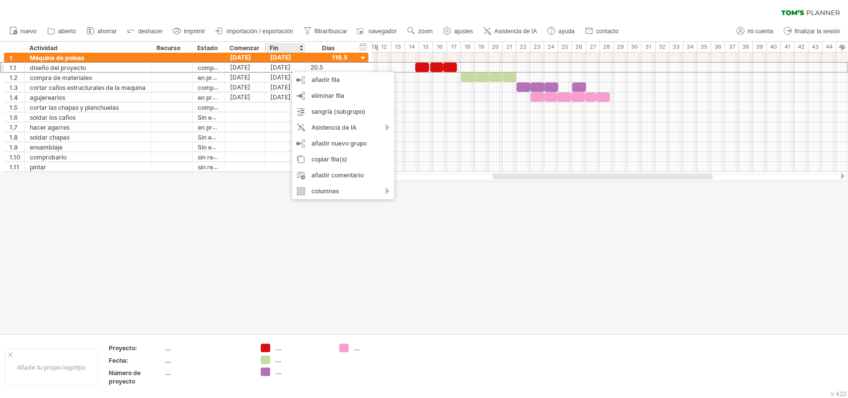
click at [301, 235] on div at bounding box center [424, 188] width 848 height 292
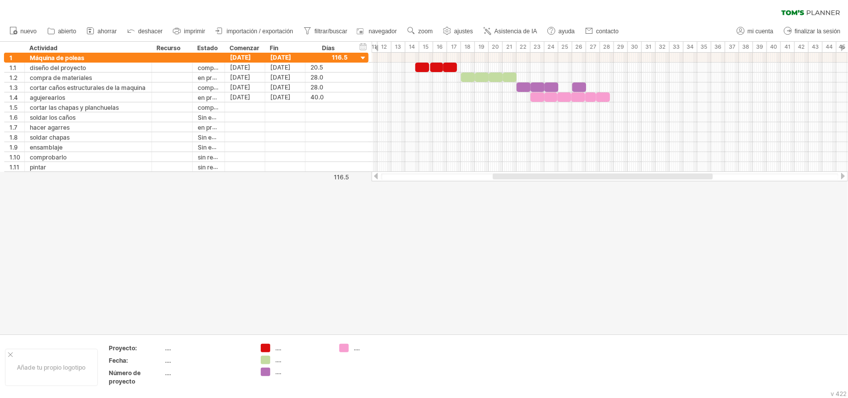
click at [376, 48] on div at bounding box center [377, 48] width 4 height 6
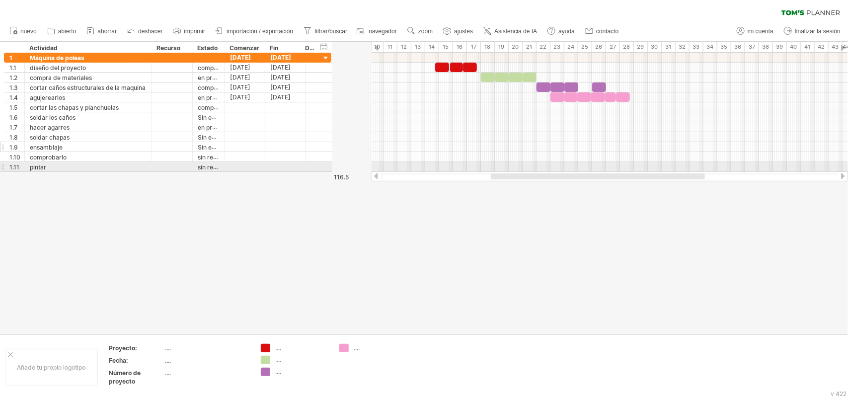
drag, startPoint x: 366, startPoint y: 165, endPoint x: 224, endPoint y: 148, distance: 143.6
click at [224, 148] on div "**********" at bounding box center [167, 112] width 327 height 119
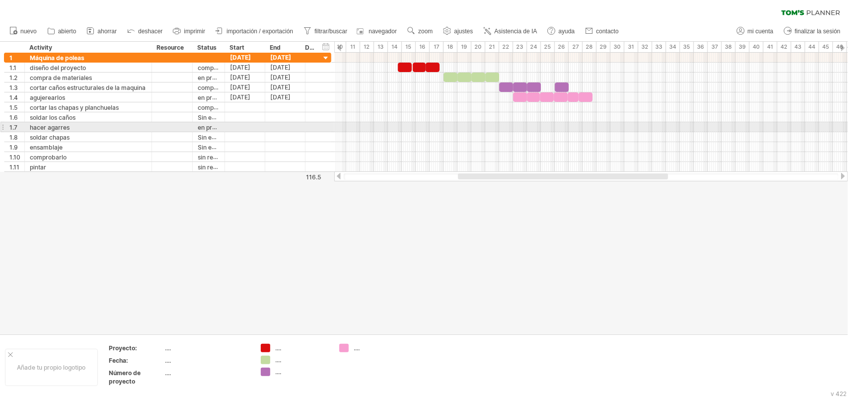
click at [331, 132] on div "**********" at bounding box center [167, 127] width 327 height 10
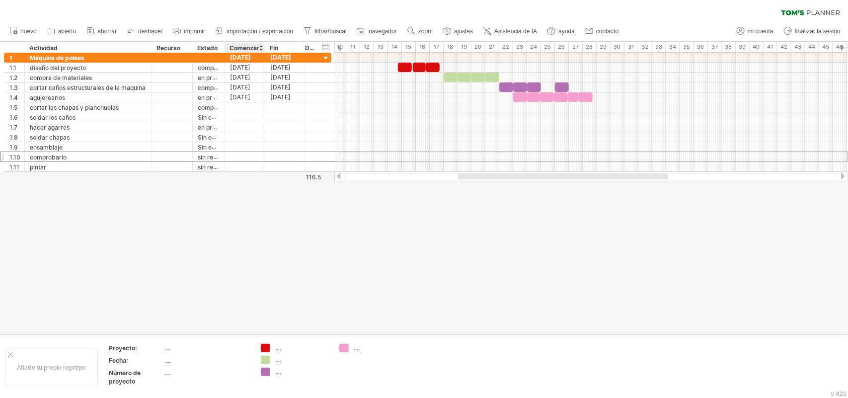
drag, startPoint x: 330, startPoint y: 162, endPoint x: 241, endPoint y: 187, distance: 92.8
click at [241, 187] on div "Intentando acceder a [DOMAIN_NAME] Conectado de nuevo... 0% borrar filtro" at bounding box center [424, 199] width 848 height 398
click at [241, 187] on div at bounding box center [424, 188] width 848 height 292
drag, startPoint x: 209, startPoint y: 162, endPoint x: 160, endPoint y: 157, distance: 49.0
click at [160, 157] on div "**********" at bounding box center [167, 112] width 327 height 119
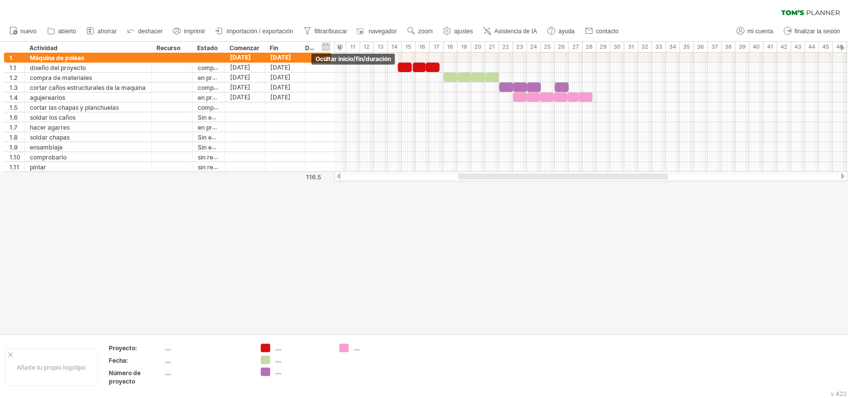
click at [326, 45] on div "ocultar inicio/fin/duración mostrar inicio/fin/duración" at bounding box center [325, 46] width 9 height 10
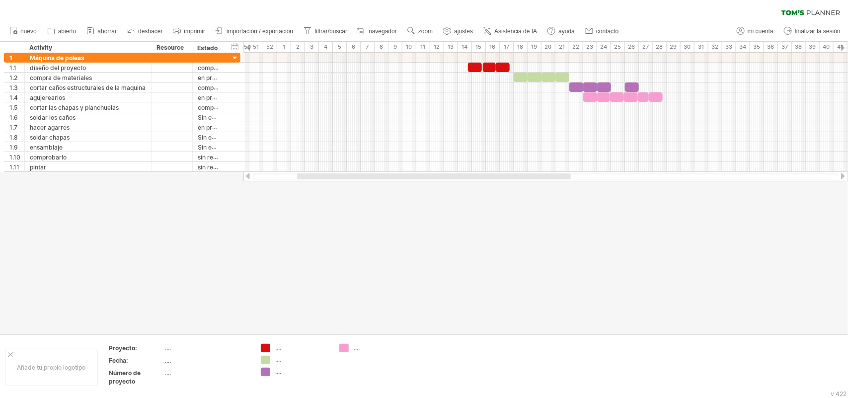
drag, startPoint x: 431, startPoint y: 175, endPoint x: 351, endPoint y: 172, distance: 80.5
click at [351, 173] on div at bounding box center [434, 176] width 274 height 6
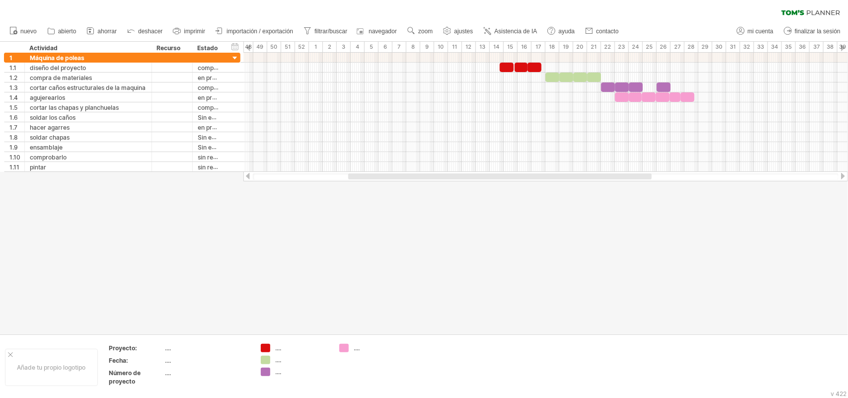
drag, startPoint x: 398, startPoint y: 175, endPoint x: 383, endPoint y: 175, distance: 14.4
click at [383, 175] on div at bounding box center [499, 176] width 303 height 6
click at [494, 175] on div at bounding box center [484, 176] width 267 height 6
click at [463, 28] on font "ajustes" at bounding box center [463, 31] width 19 height 7
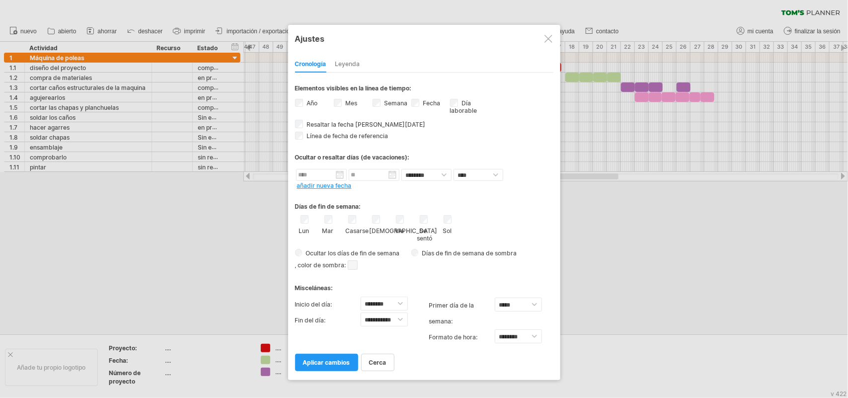
click at [550, 40] on div at bounding box center [548, 39] width 8 height 8
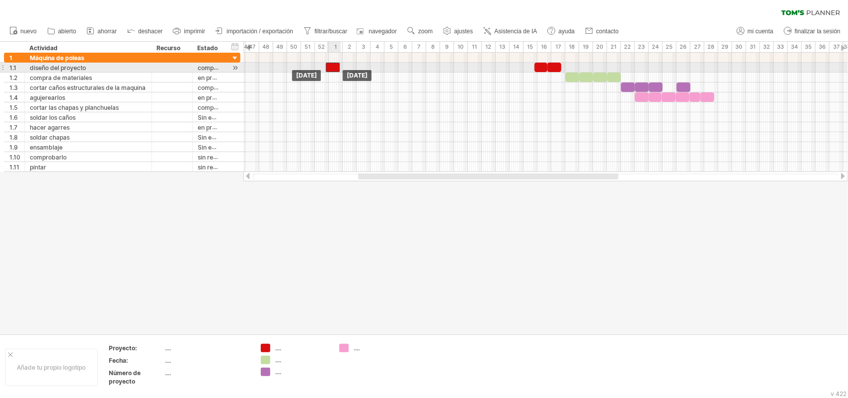
drag, startPoint x: 527, startPoint y: 68, endPoint x: 333, endPoint y: 68, distance: 193.7
click at [333, 68] on div at bounding box center [333, 67] width 14 height 9
drag, startPoint x: 542, startPoint y: 66, endPoint x: 348, endPoint y: 67, distance: 193.7
click at [348, 67] on div at bounding box center [347, 67] width 13 height 9
drag, startPoint x: 553, startPoint y: 68, endPoint x: 359, endPoint y: 70, distance: 194.2
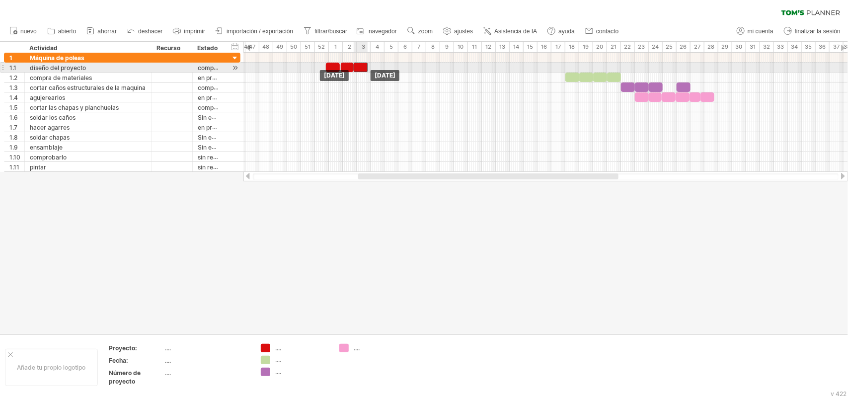
click at [359, 70] on div at bounding box center [361, 67] width 14 height 9
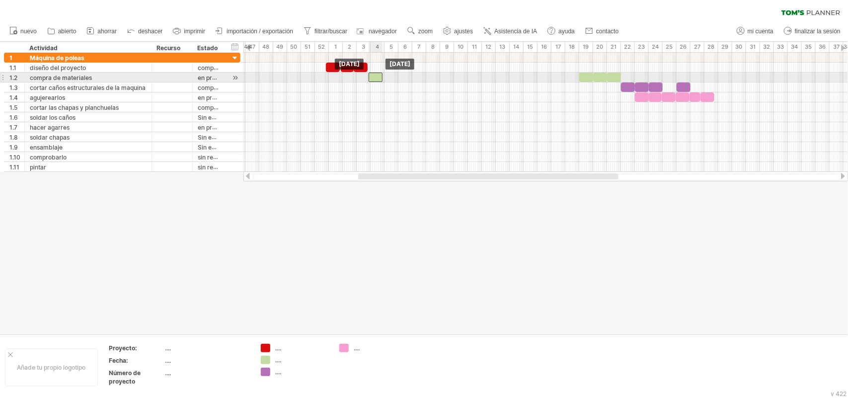
drag, startPoint x: 572, startPoint y: 77, endPoint x: 375, endPoint y: 76, distance: 197.2
click at [375, 76] on div at bounding box center [376, 77] width 14 height 9
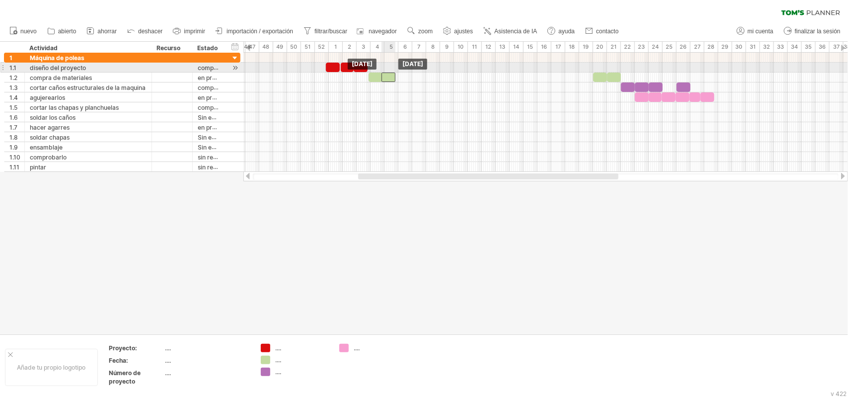
drag, startPoint x: 584, startPoint y: 73, endPoint x: 386, endPoint y: 73, distance: 197.7
click at [386, 73] on div at bounding box center [388, 77] width 14 height 9
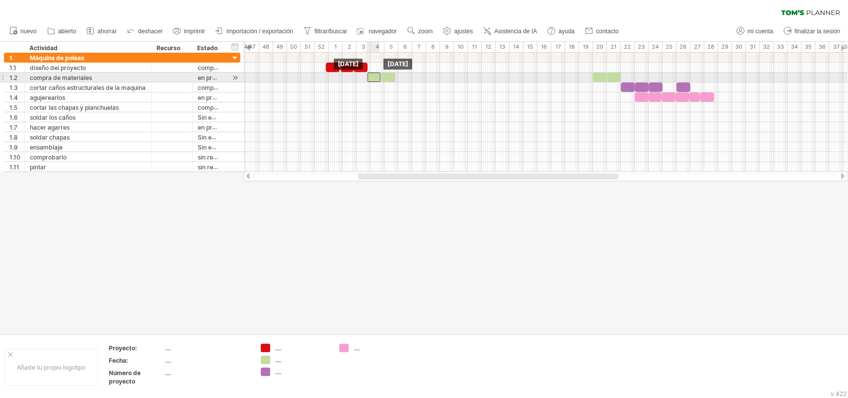
click at [374, 77] on div at bounding box center [374, 77] width 13 height 9
drag, startPoint x: 599, startPoint y: 77, endPoint x: 400, endPoint y: 78, distance: 198.2
click at [400, 78] on div at bounding box center [402, 77] width 14 height 9
drag, startPoint x: 614, startPoint y: 77, endPoint x: 416, endPoint y: 76, distance: 198.2
click at [416, 76] on div at bounding box center [416, 77] width 14 height 9
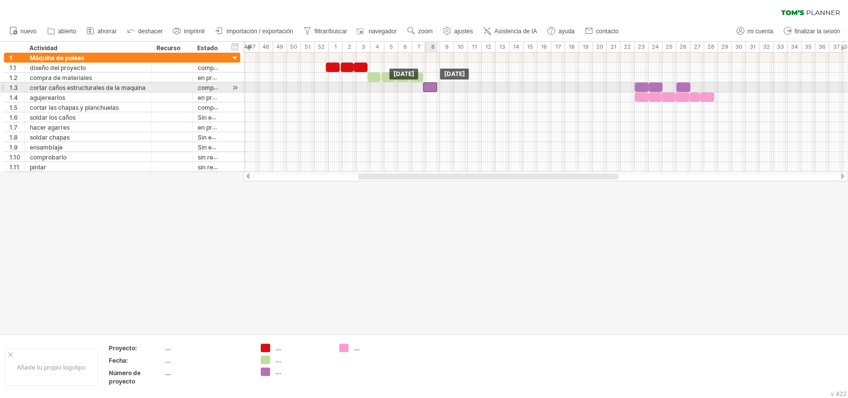
drag, startPoint x: 627, startPoint y: 87, endPoint x: 430, endPoint y: 86, distance: 197.7
click at [430, 86] on div at bounding box center [430, 86] width 14 height 9
drag, startPoint x: 638, startPoint y: 85, endPoint x: 441, endPoint y: 85, distance: 197.7
click at [441, 85] on div at bounding box center [444, 86] width 14 height 9
drag, startPoint x: 655, startPoint y: 88, endPoint x: 456, endPoint y: 88, distance: 198.7
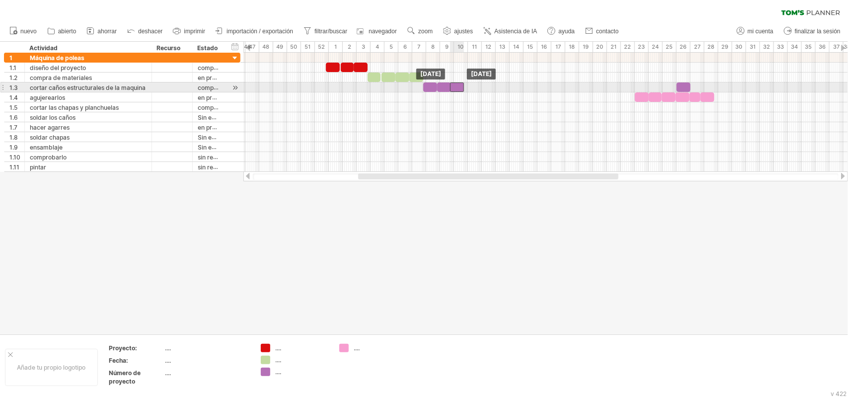
click at [456, 88] on div at bounding box center [457, 86] width 14 height 9
drag, startPoint x: 683, startPoint y: 87, endPoint x: 470, endPoint y: 89, distance: 213.1
click at [470, 89] on div at bounding box center [471, 86] width 14 height 9
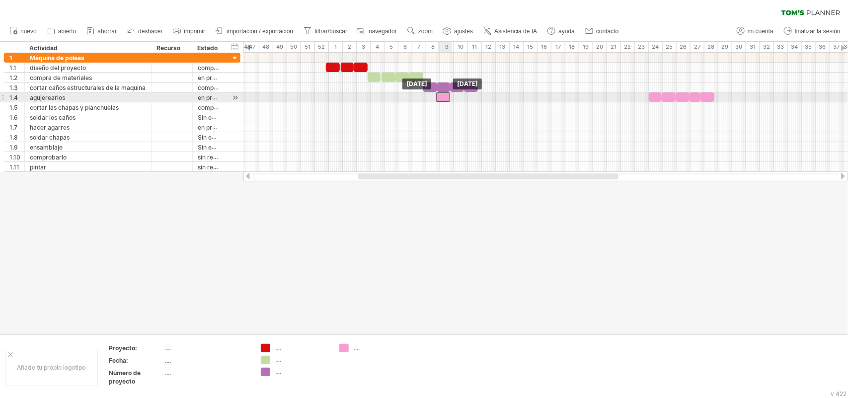
drag, startPoint x: 640, startPoint y: 97, endPoint x: 441, endPoint y: 97, distance: 198.7
click at [441, 97] on div at bounding box center [443, 96] width 14 height 9
drag, startPoint x: 652, startPoint y: 95, endPoint x: 453, endPoint y: 93, distance: 198.7
click at [453, 93] on div at bounding box center [456, 96] width 13 height 9
drag, startPoint x: 667, startPoint y: 95, endPoint x: 468, endPoint y: 97, distance: 198.7
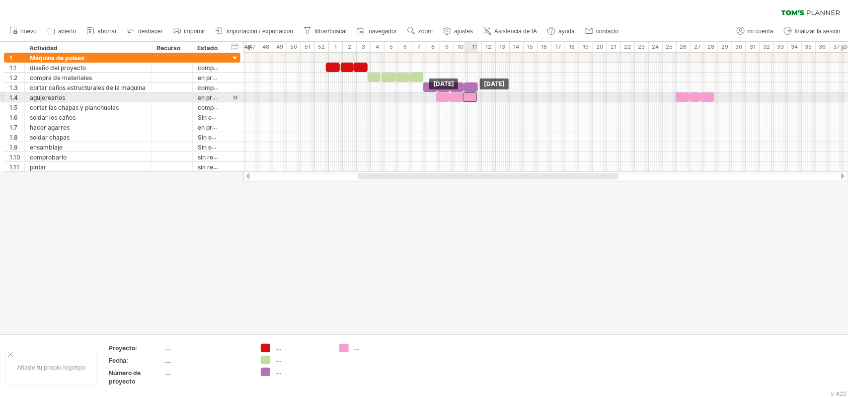
click at [468, 97] on div at bounding box center [470, 96] width 14 height 9
drag, startPoint x: 681, startPoint y: 96, endPoint x: 482, endPoint y: 97, distance: 199.7
click at [482, 97] on div at bounding box center [483, 96] width 14 height 9
drag, startPoint x: 692, startPoint y: 95, endPoint x: 496, endPoint y: 96, distance: 196.2
click at [496, 96] on div at bounding box center [499, 96] width 11 height 9
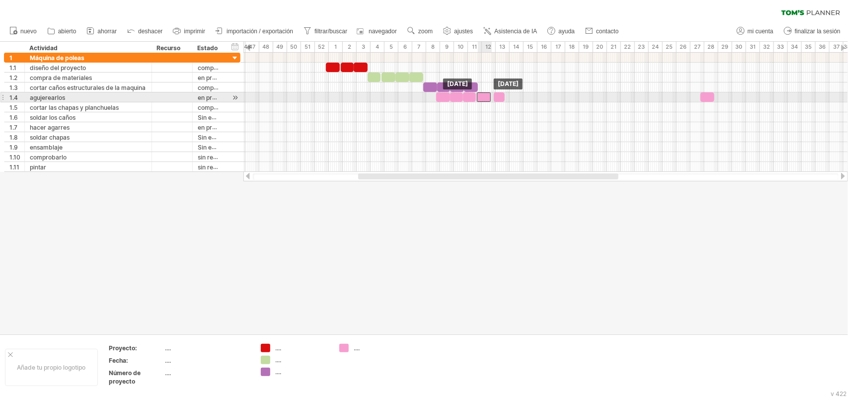
click at [484, 98] on div at bounding box center [484, 96] width 14 height 9
click at [470, 98] on div at bounding box center [470, 96] width 13 height 9
click at [498, 97] on div at bounding box center [497, 96] width 11 height 9
click at [500, 97] on div at bounding box center [500, 96] width 11 height 9
click at [487, 98] on div at bounding box center [486, 96] width 14 height 9
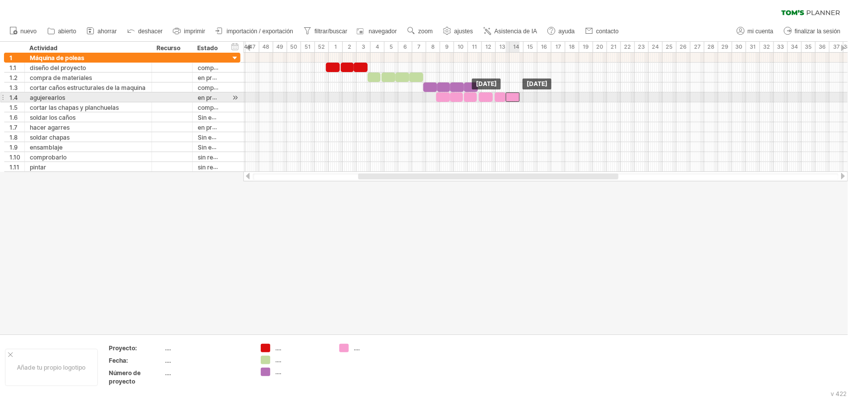
drag, startPoint x: 646, startPoint y: 100, endPoint x: 513, endPoint y: 100, distance: 133.1
click at [513, 100] on div at bounding box center [513, 96] width 14 height 9
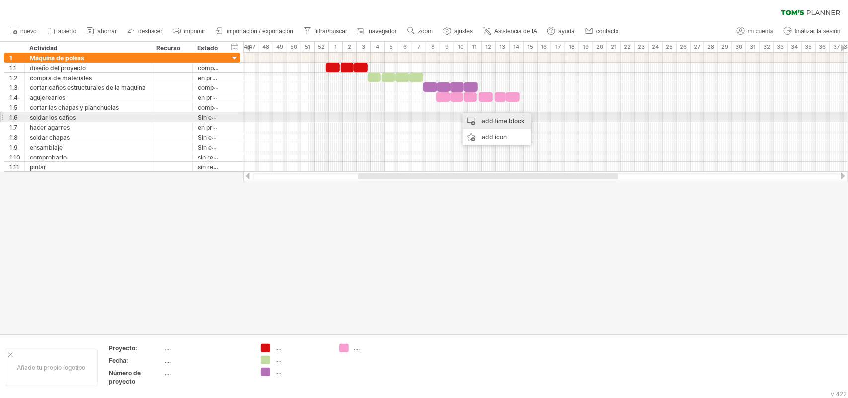
click at [484, 120] on div "add time block" at bounding box center [496, 121] width 69 height 16
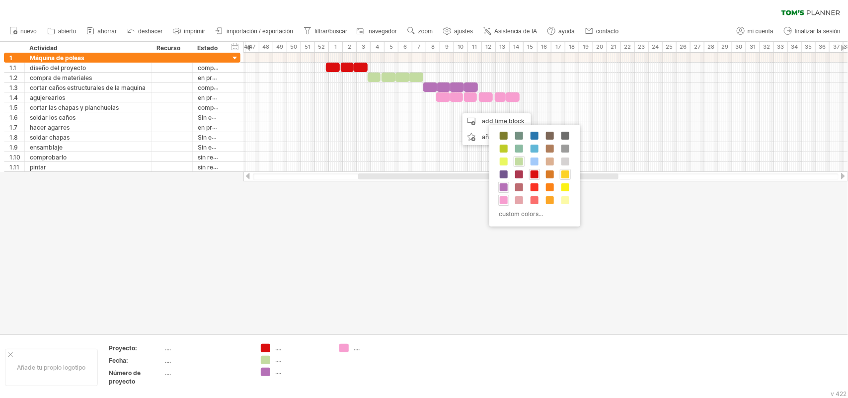
click at [567, 175] on span at bounding box center [565, 174] width 8 height 8
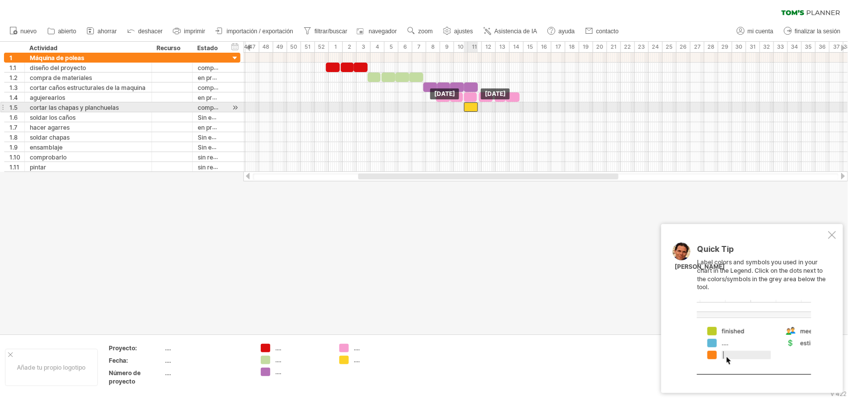
drag, startPoint x: 464, startPoint y: 107, endPoint x: 470, endPoint y: 108, distance: 6.0
click at [470, 108] on div at bounding box center [471, 106] width 14 height 9
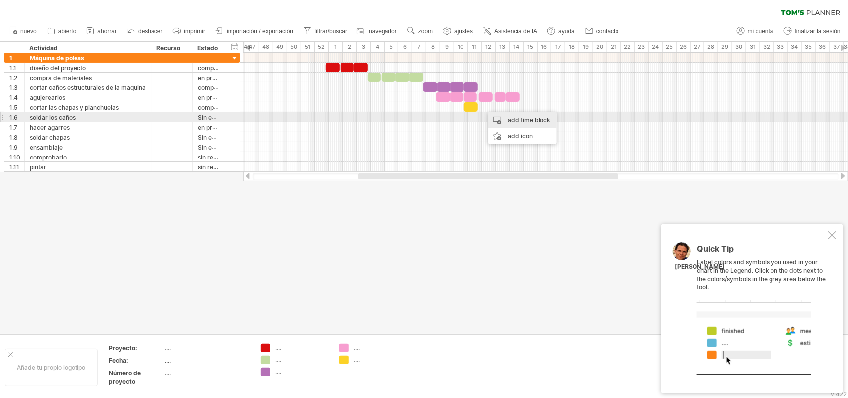
click at [507, 122] on div "add time block" at bounding box center [522, 120] width 69 height 16
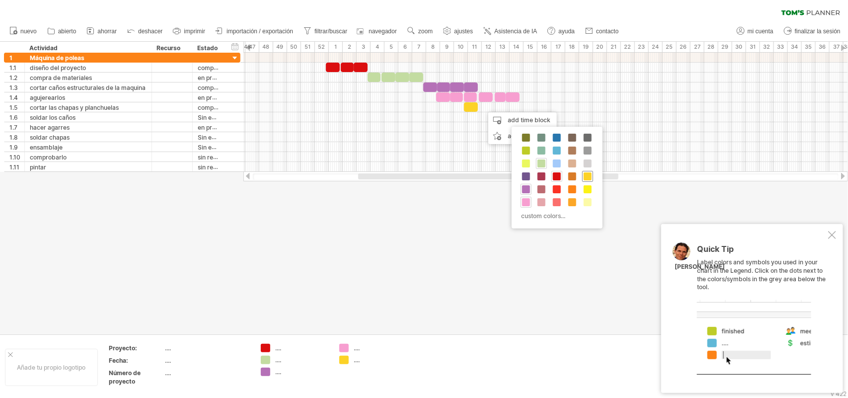
click at [588, 178] on span at bounding box center [588, 176] width 8 height 8
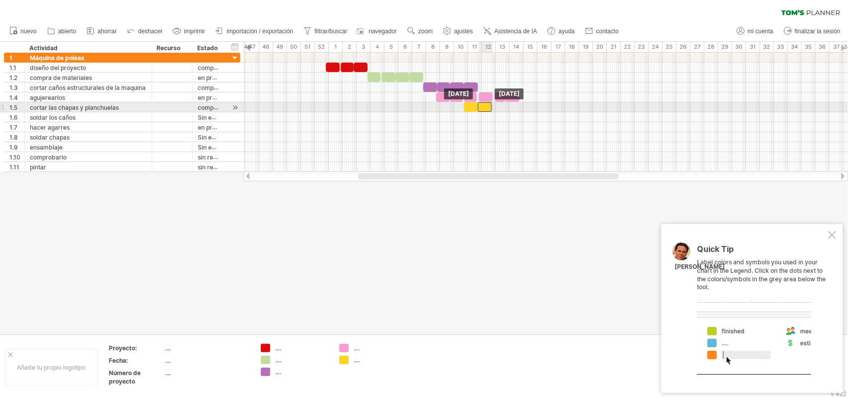
drag, startPoint x: 488, startPoint y: 107, endPoint x: 481, endPoint y: 107, distance: 7.0
click at [481, 107] on div at bounding box center [485, 106] width 14 height 9
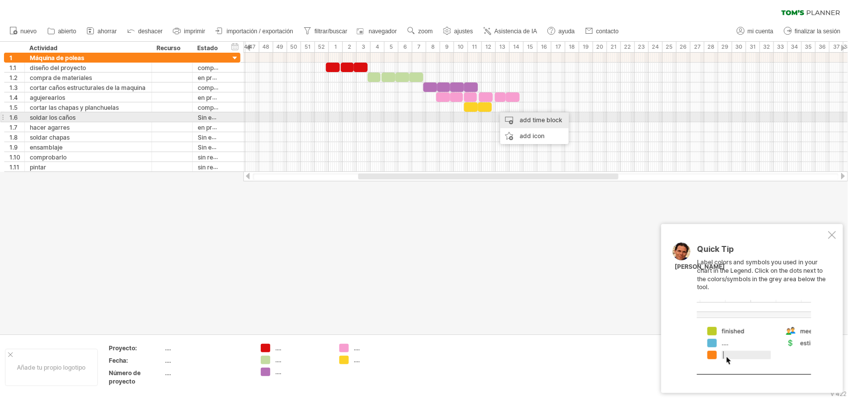
click at [522, 120] on div "add time block" at bounding box center [534, 120] width 69 height 16
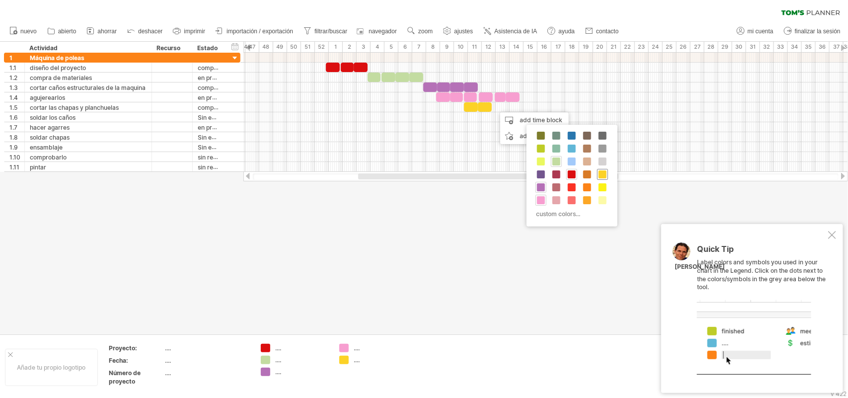
click at [604, 175] on span at bounding box center [603, 174] width 8 height 8
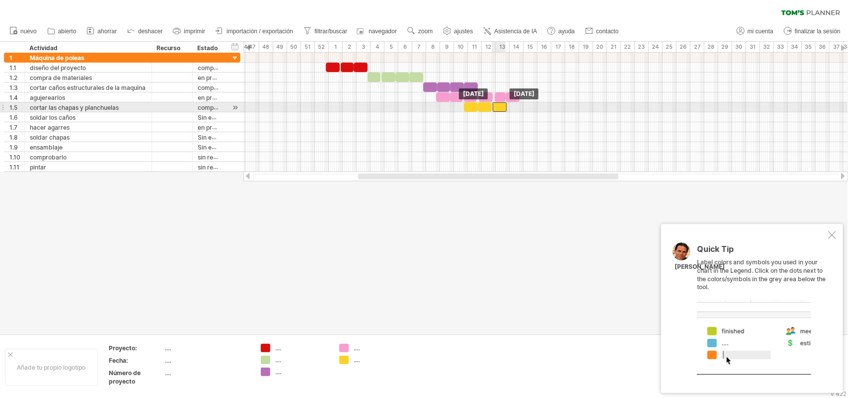
click at [497, 108] on div at bounding box center [500, 106] width 14 height 9
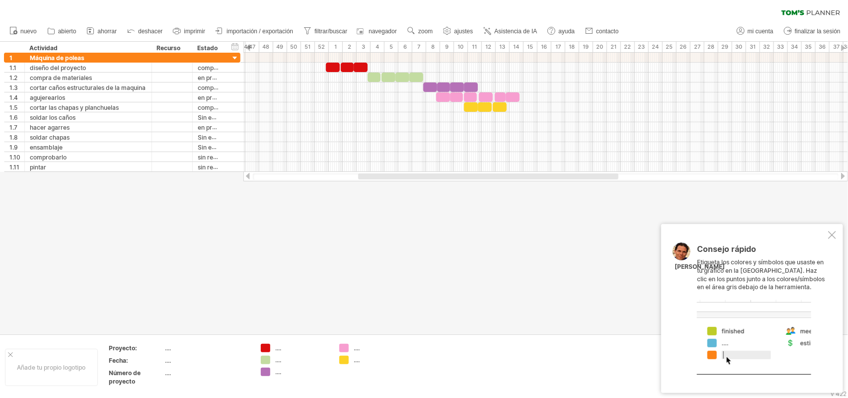
click at [678, 233] on div at bounding box center [832, 235] width 8 height 8
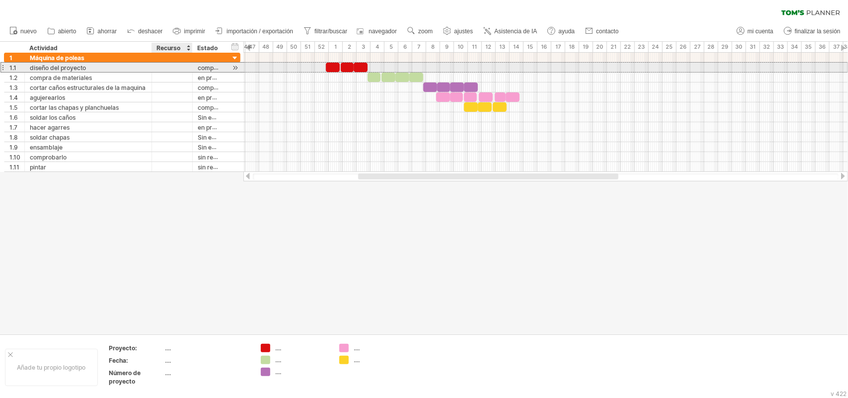
click at [179, 65] on div at bounding box center [172, 67] width 30 height 9
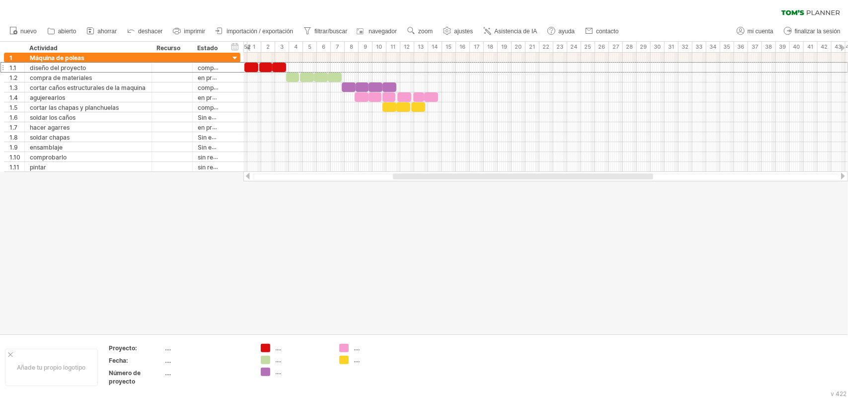
drag, startPoint x: 401, startPoint y: 174, endPoint x: 432, endPoint y: 173, distance: 30.8
click at [432, 173] on div at bounding box center [523, 176] width 260 height 6
click at [249, 47] on div at bounding box center [248, 48] width 4 height 6
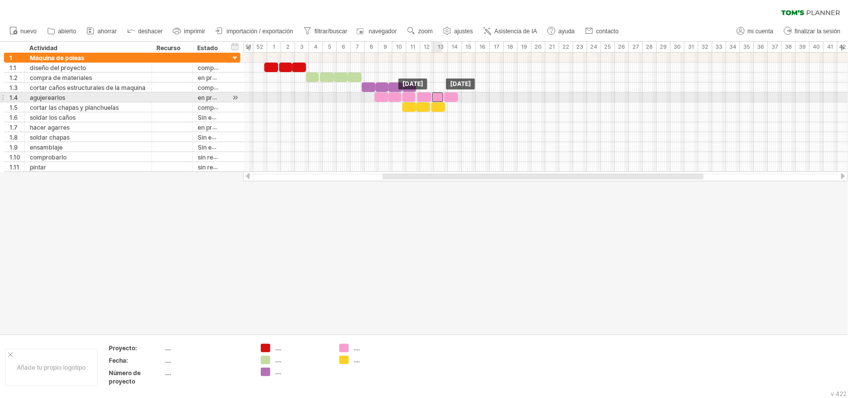
click at [437, 96] on div at bounding box center [437, 96] width 11 height 9
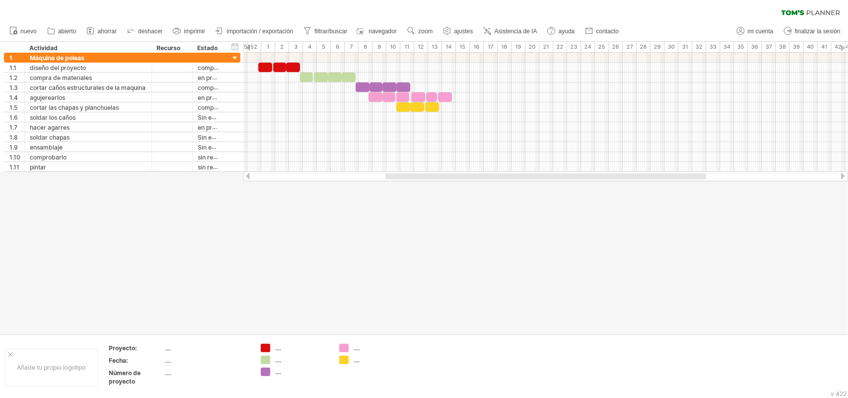
click at [472, 175] on div at bounding box center [545, 176] width 321 height 6
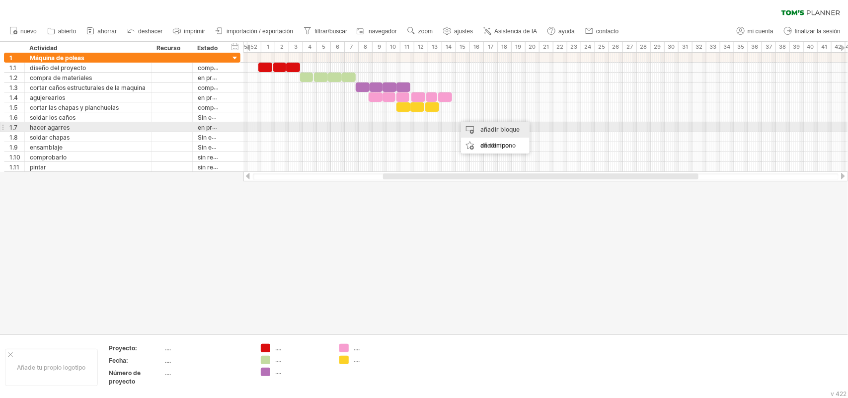
click at [483, 128] on font "añadir bloque de tiempo" at bounding box center [499, 137] width 39 height 23
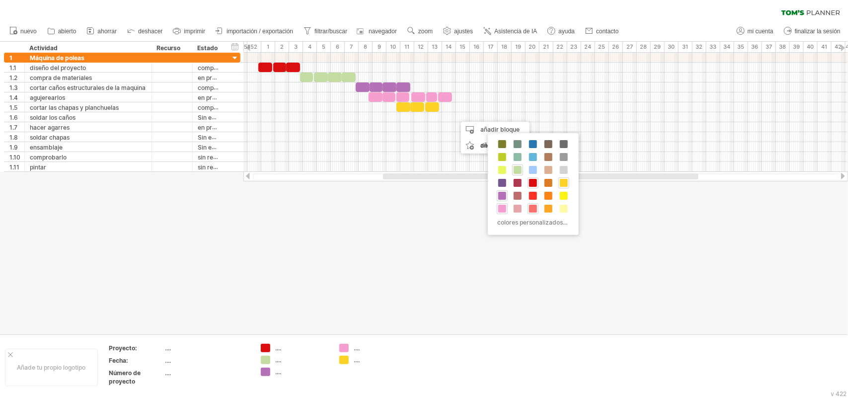
click at [534, 212] on span at bounding box center [533, 209] width 8 height 8
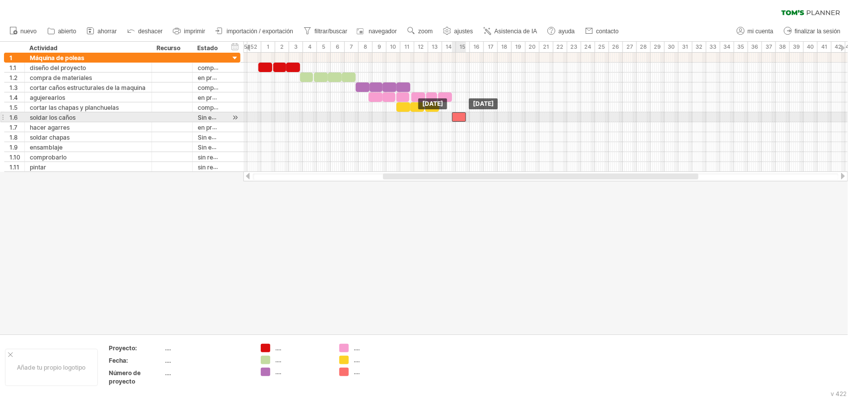
click at [455, 115] on div at bounding box center [459, 116] width 14 height 9
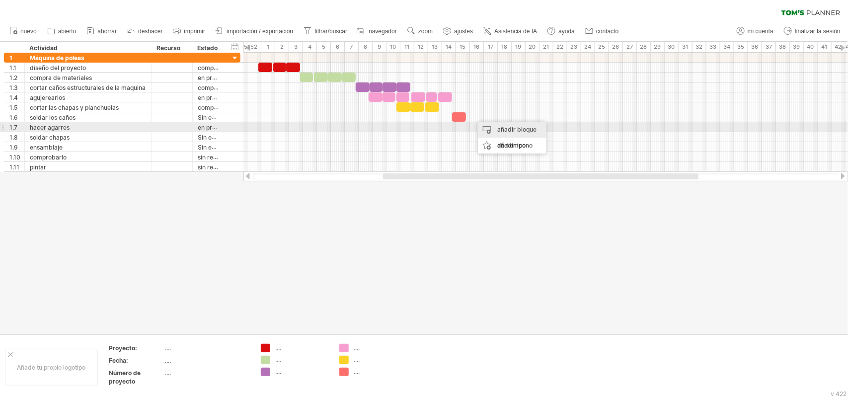
click at [493, 127] on div "añadir bloque de tiempo" at bounding box center [512, 138] width 69 height 32
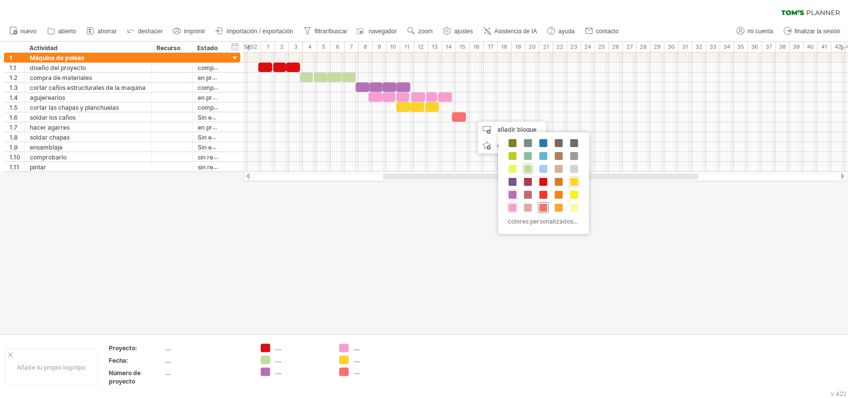
click at [540, 207] on span at bounding box center [543, 208] width 8 height 8
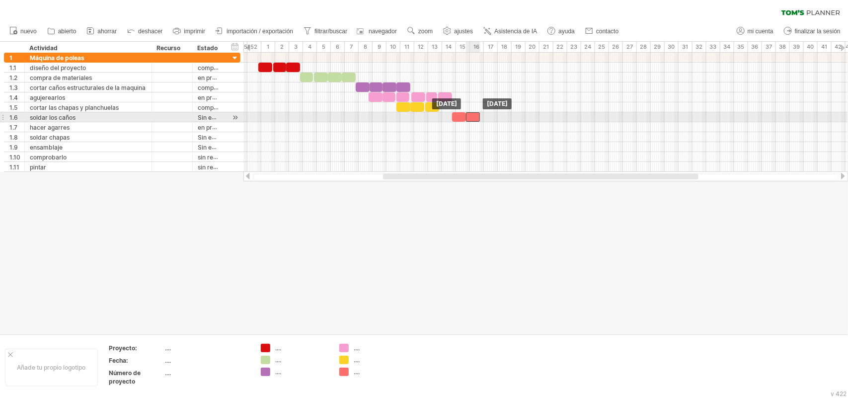
drag, startPoint x: 475, startPoint y: 114, endPoint x: 468, endPoint y: 115, distance: 7.0
click at [468, 115] on div at bounding box center [473, 116] width 14 height 9
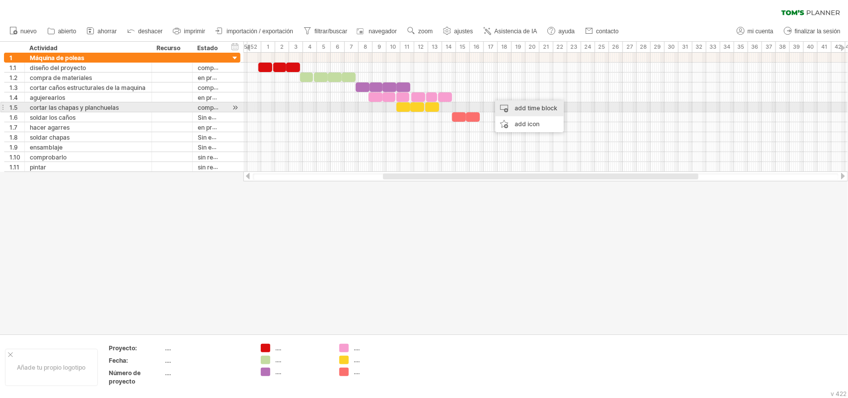
click at [507, 108] on div "add time block" at bounding box center [529, 108] width 69 height 16
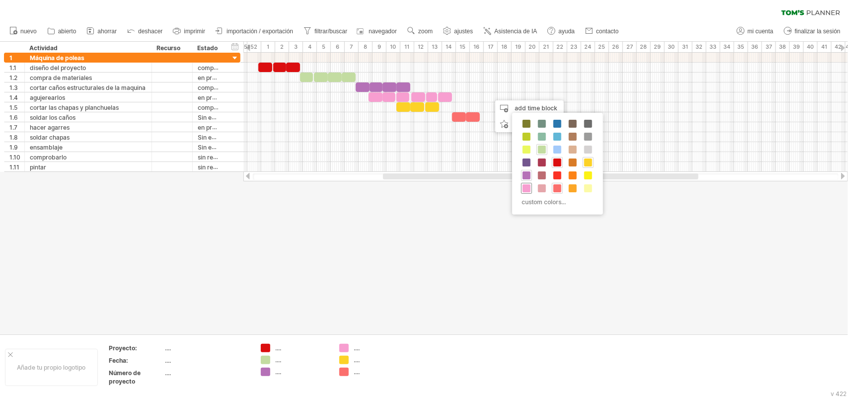
click at [527, 189] on span at bounding box center [527, 188] width 8 height 8
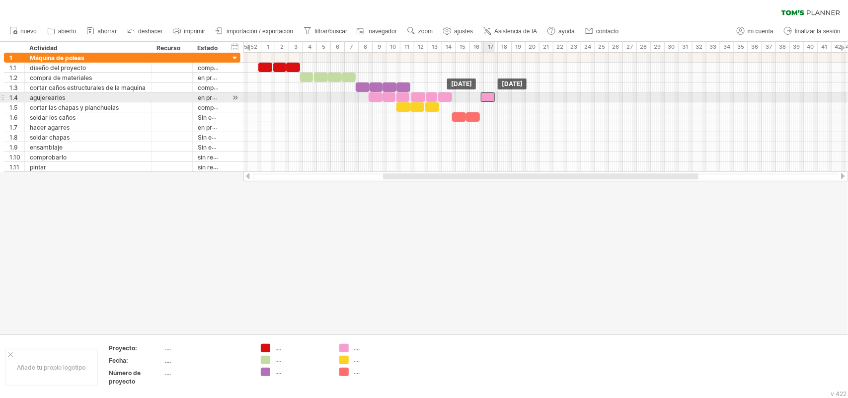
drag, startPoint x: 494, startPoint y: 93, endPoint x: 485, endPoint y: 94, distance: 9.5
click at [485, 94] on div at bounding box center [488, 96] width 14 height 9
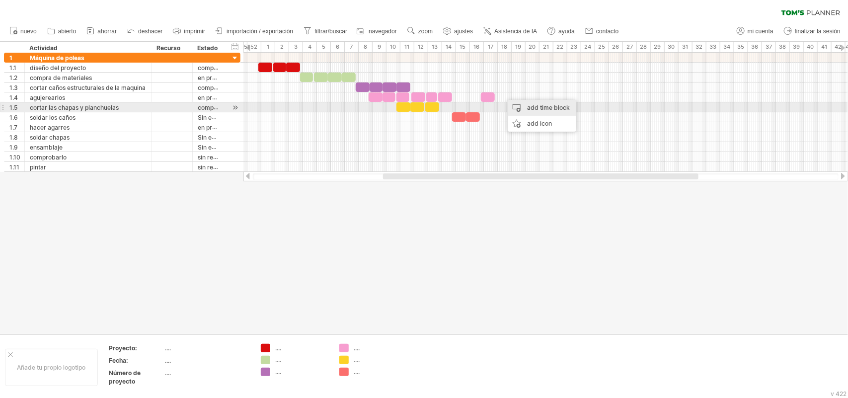
click at [532, 107] on div "add time block" at bounding box center [542, 108] width 69 height 16
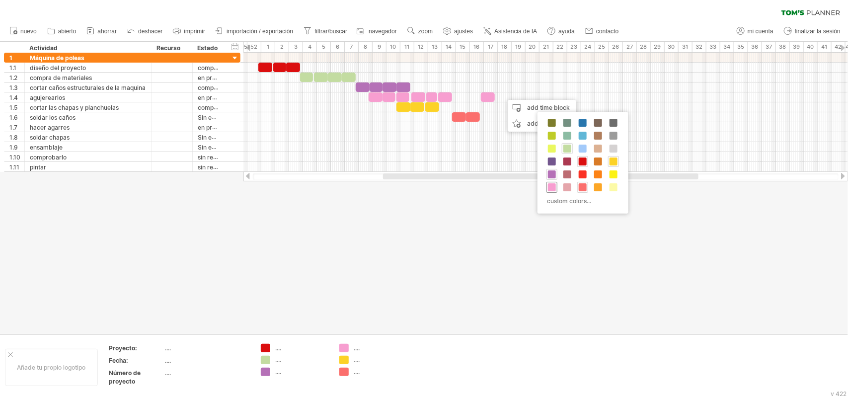
click at [551, 185] on span at bounding box center [552, 187] width 8 height 8
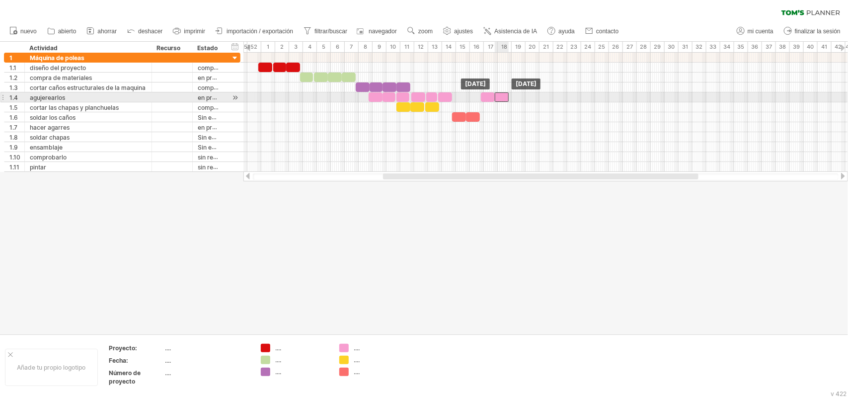
click at [500, 98] on div at bounding box center [502, 96] width 14 height 9
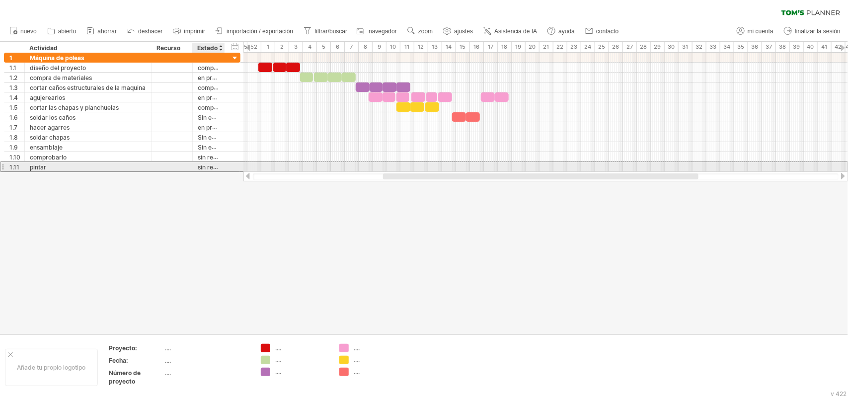
click at [214, 165] on font "sin realizar" at bounding box center [213, 167] width 31 height 8
click at [206, 162] on div "**********" at bounding box center [122, 166] width 236 height 10
click at [208, 165] on font "sin realizar" at bounding box center [213, 167] width 31 height 8
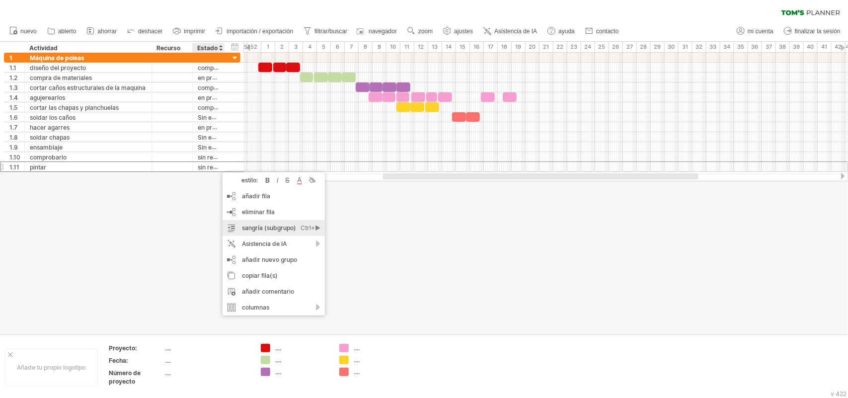
click at [302, 233] on div "Ctrl+►" at bounding box center [311, 228] width 20 height 16
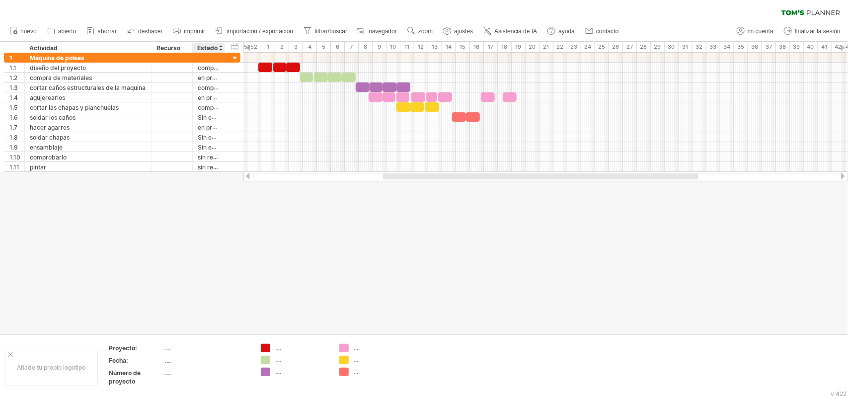
click at [220, 50] on div at bounding box center [221, 48] width 4 height 10
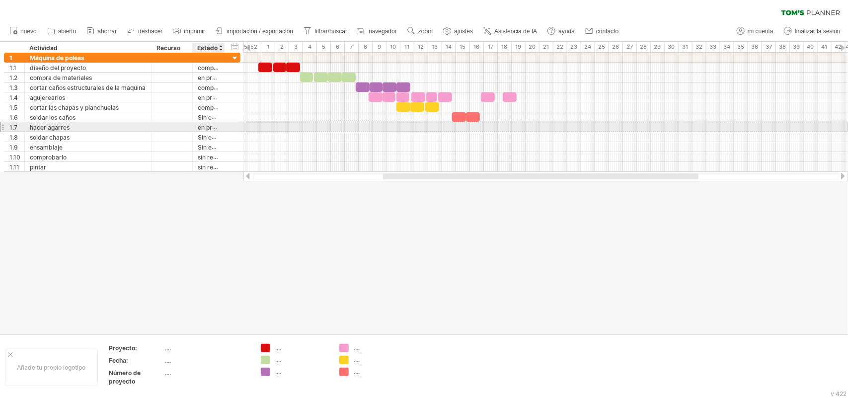
click at [212, 123] on div "en proceso" at bounding box center [209, 126] width 22 height 9
type input "*********"
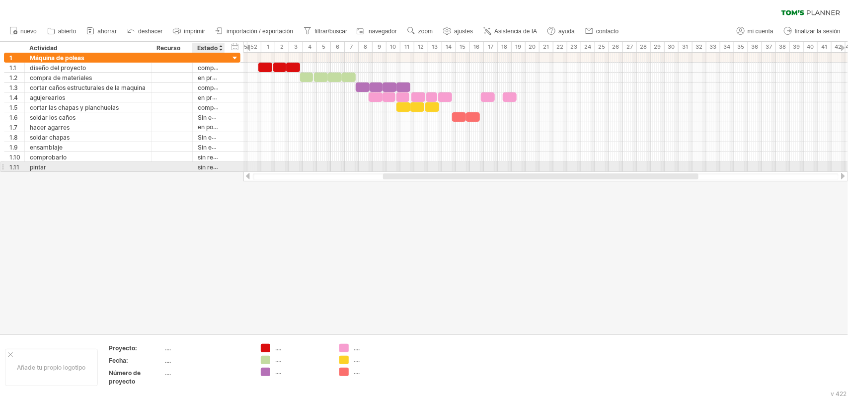
click at [224, 168] on div at bounding box center [223, 167] width 5 height 10
click at [214, 168] on font "sin realizar" at bounding box center [213, 167] width 31 height 8
click at [221, 168] on div at bounding box center [223, 167] width 5 height 10
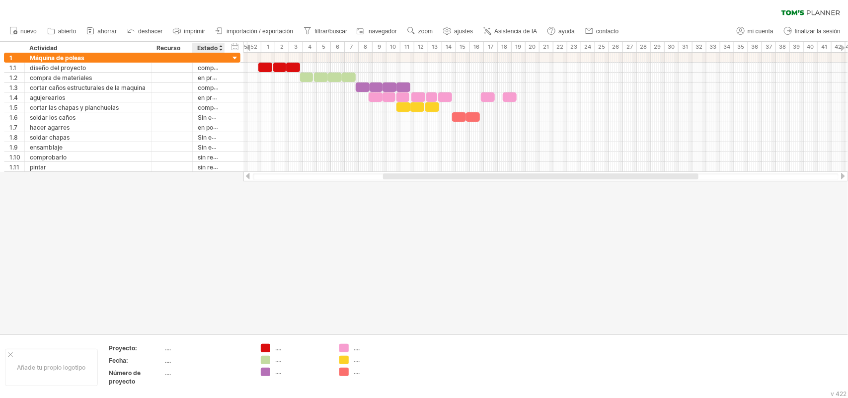
click at [231, 192] on div at bounding box center [424, 188] width 848 height 292
drag, startPoint x: 500, startPoint y: 174, endPoint x: 506, endPoint y: 174, distance: 5.5
click at [506, 174] on div at bounding box center [545, 176] width 315 height 6
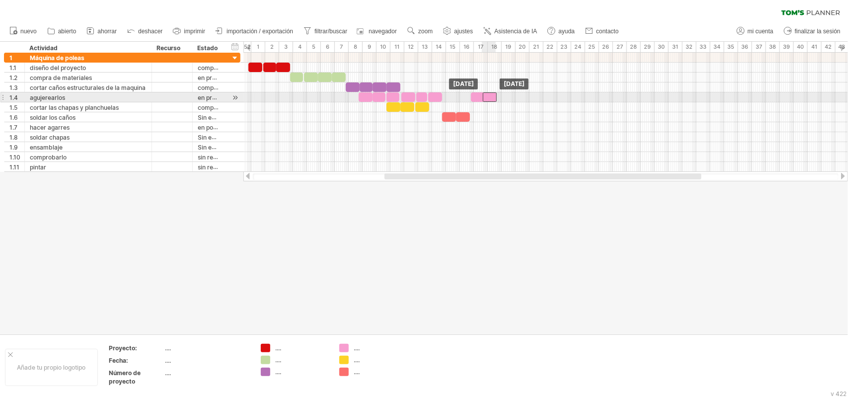
drag, startPoint x: 498, startPoint y: 97, endPoint x: 488, endPoint y: 97, distance: 9.9
click at [488, 97] on div at bounding box center [490, 96] width 14 height 9
click at [472, 95] on div at bounding box center [476, 96] width 12 height 9
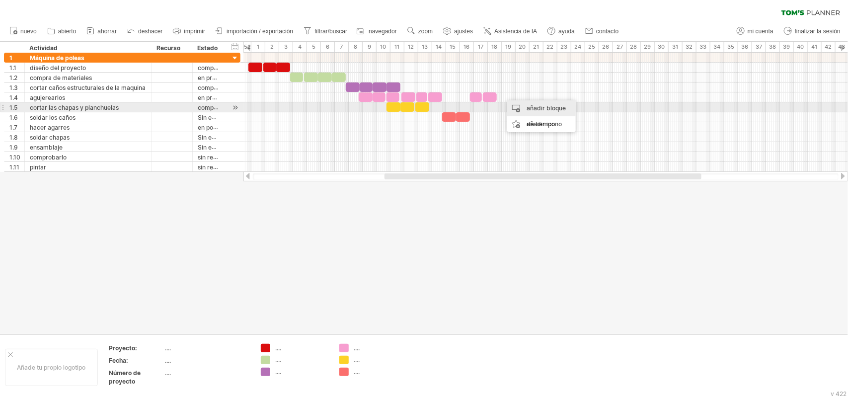
click at [527, 107] on font "añadir bloque de tiempo" at bounding box center [546, 115] width 39 height 23
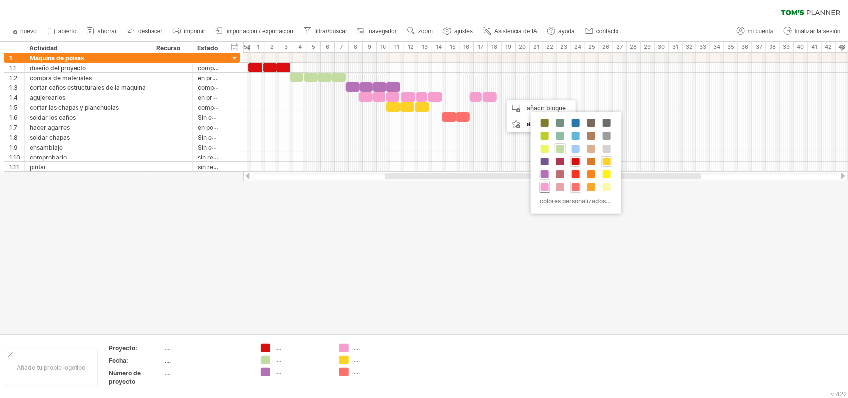
click at [544, 189] on span at bounding box center [545, 187] width 8 height 8
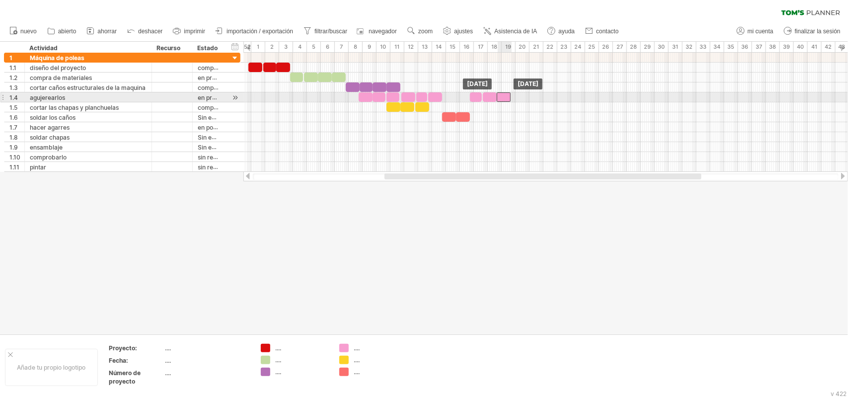
drag, startPoint x: 508, startPoint y: 99, endPoint x: 502, endPoint y: 98, distance: 6.0
click at [502, 98] on div at bounding box center [504, 96] width 14 height 9
click at [478, 98] on div at bounding box center [477, 96] width 12 height 9
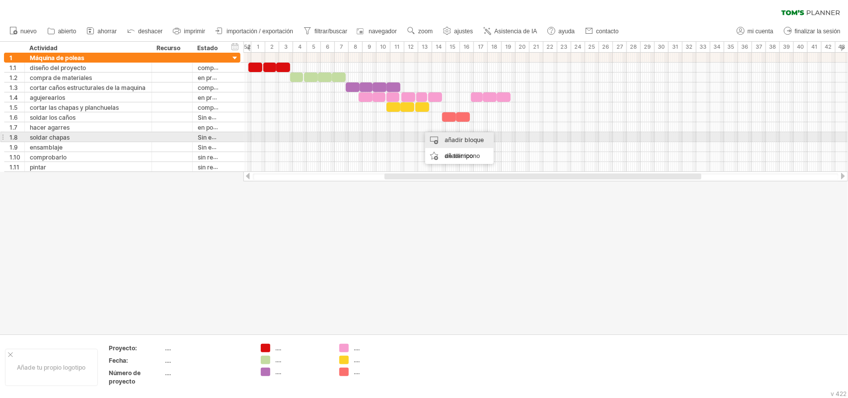
click at [455, 139] on font "añadir bloque de tiempo" at bounding box center [464, 147] width 39 height 23
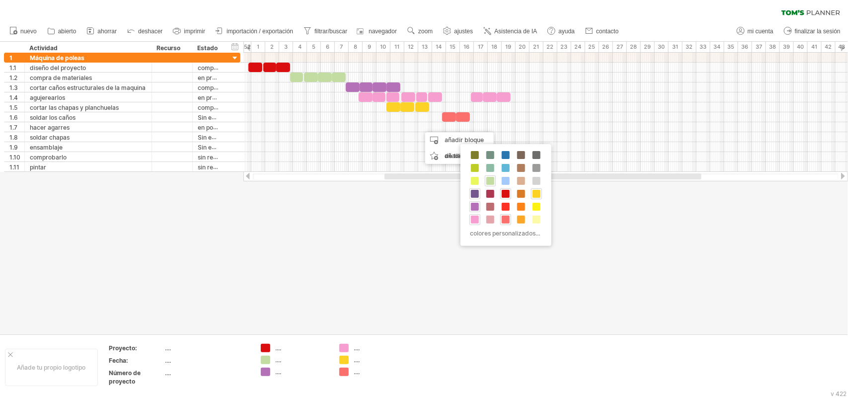
click at [472, 194] on span at bounding box center [475, 194] width 8 height 8
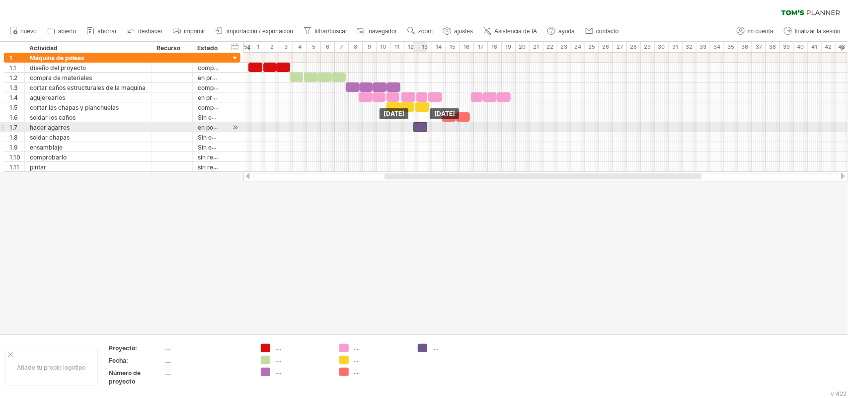
drag, startPoint x: 426, startPoint y: 127, endPoint x: 419, endPoint y: 127, distance: 7.0
click at [419, 127] on div at bounding box center [420, 126] width 14 height 9
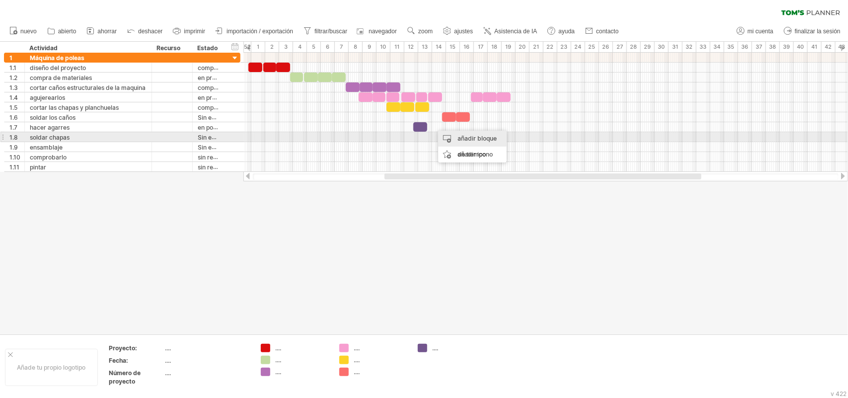
click at [463, 138] on font "añadir bloque de tiempo" at bounding box center [476, 146] width 39 height 23
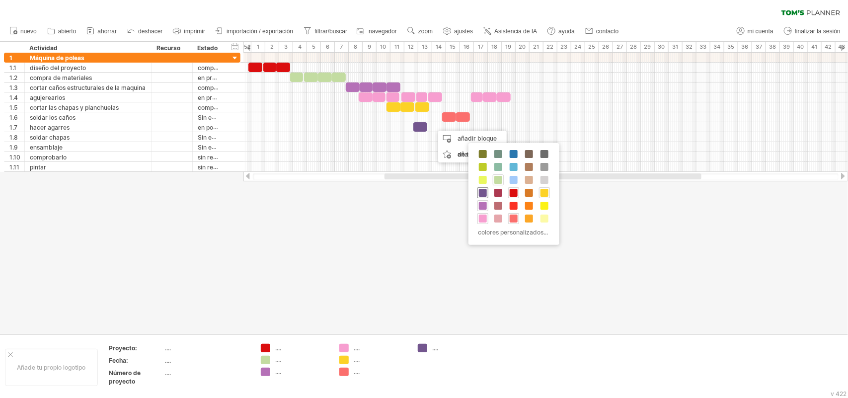
click at [481, 190] on span at bounding box center [483, 193] width 8 height 8
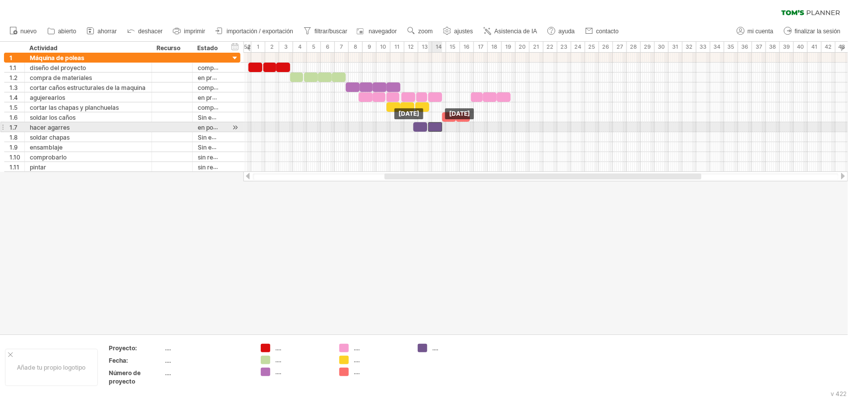
drag, startPoint x: 438, startPoint y: 127, endPoint x: 433, endPoint y: 127, distance: 5.5
click at [433, 127] on div at bounding box center [435, 126] width 14 height 9
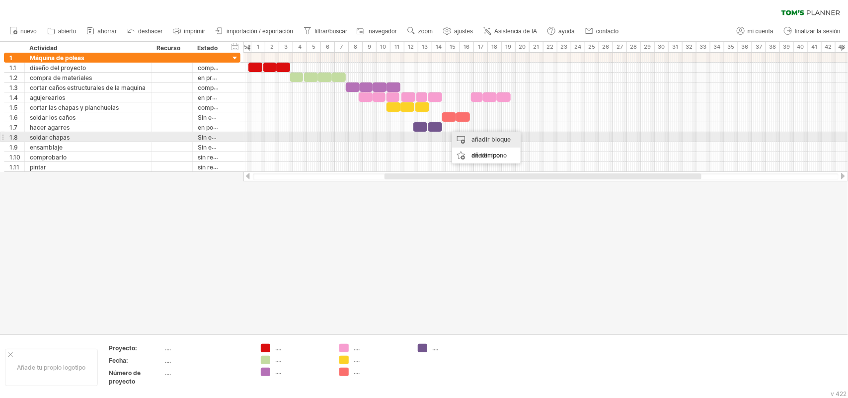
click at [468, 138] on div "añadir bloque de tiempo" at bounding box center [486, 148] width 69 height 32
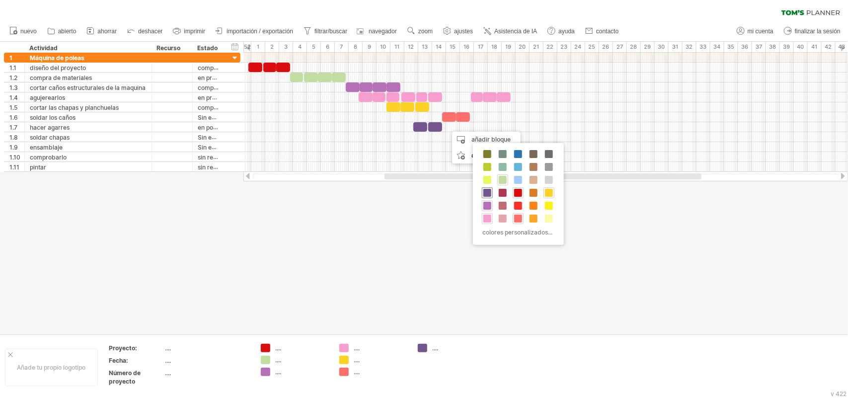
click at [486, 193] on span at bounding box center [487, 193] width 8 height 8
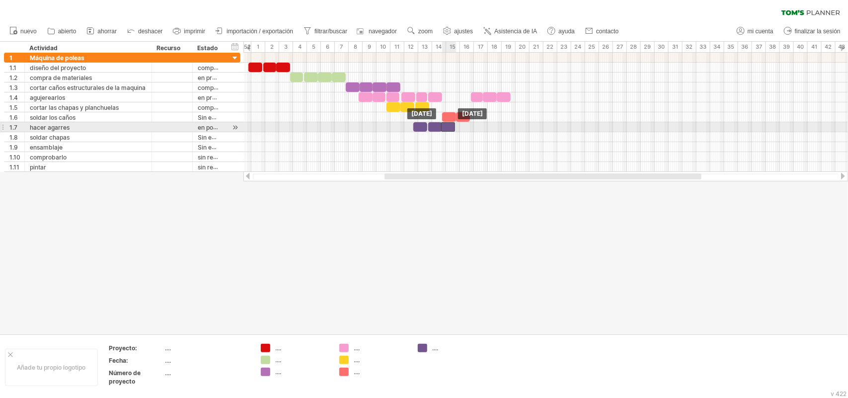
drag, startPoint x: 452, startPoint y: 128, endPoint x: 446, endPoint y: 128, distance: 6.0
click at [446, 128] on div at bounding box center [448, 126] width 14 height 9
click at [423, 129] on div at bounding box center [421, 126] width 14 height 9
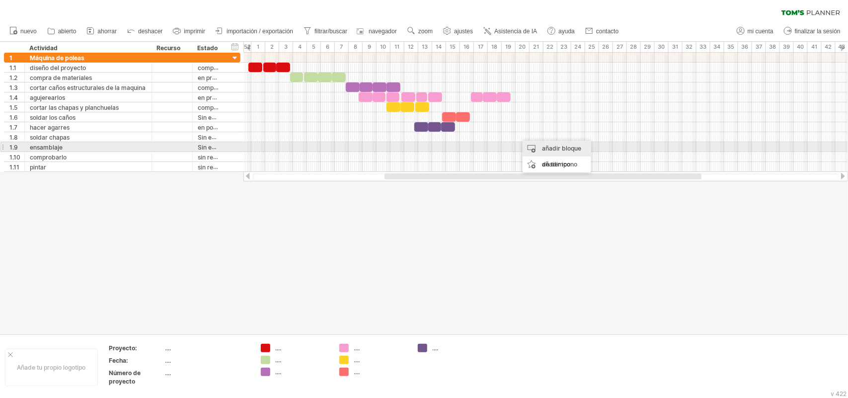
click at [540, 149] on div "añadir bloque de tiempo" at bounding box center [557, 157] width 69 height 32
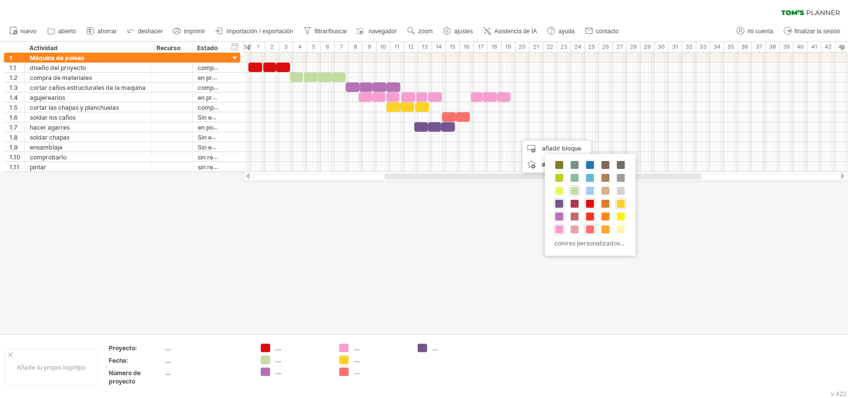
click at [488, 175] on div at bounding box center [542, 176] width 317 height 6
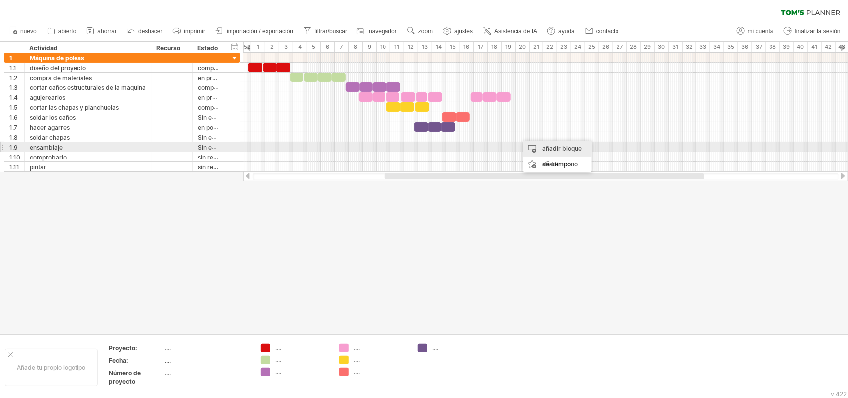
click at [541, 143] on div "añadir bloque de tiempo" at bounding box center [557, 157] width 69 height 32
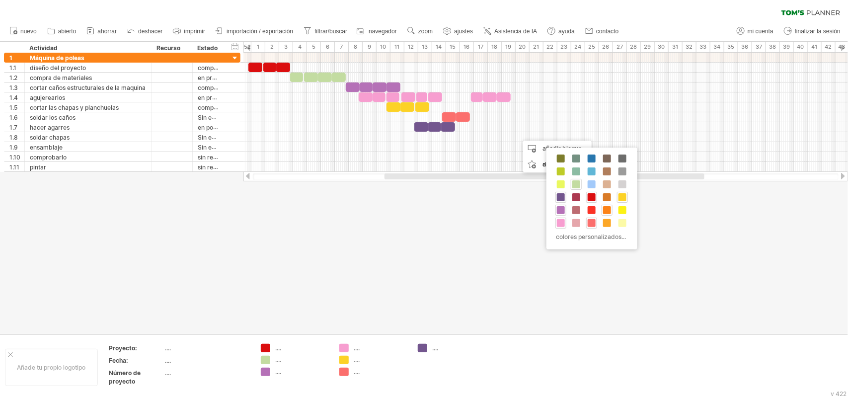
click at [605, 211] on span at bounding box center [607, 210] width 8 height 8
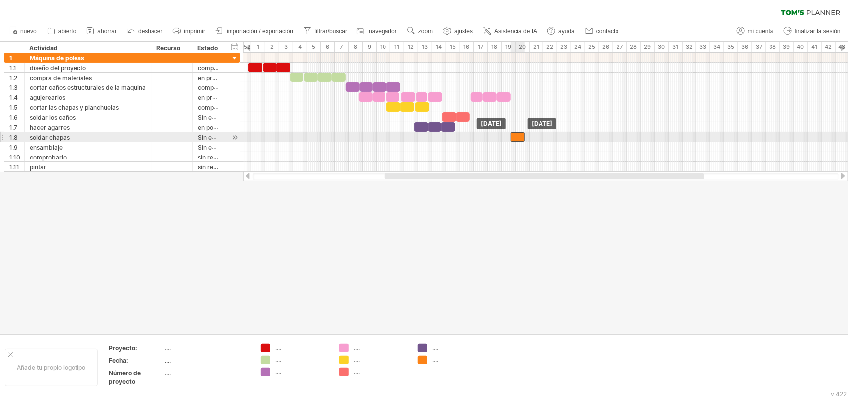
drag, startPoint x: 523, startPoint y: 137, endPoint x: 515, endPoint y: 137, distance: 8.5
click at [515, 137] on div at bounding box center [518, 136] width 14 height 9
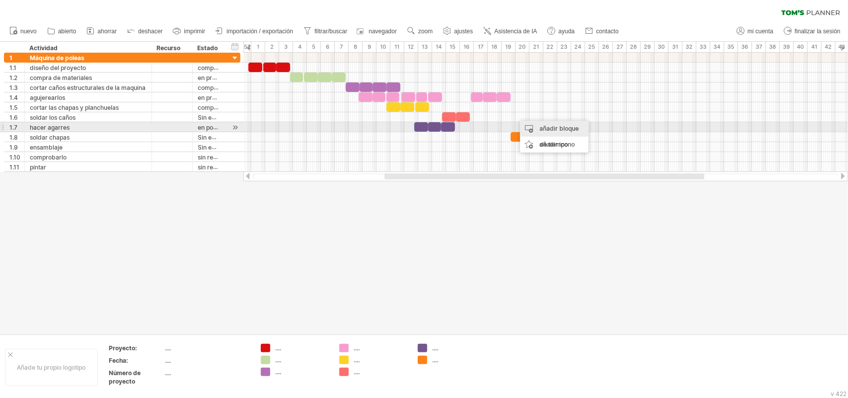
click at [535, 124] on div "añadir bloque de tiempo" at bounding box center [554, 137] width 69 height 32
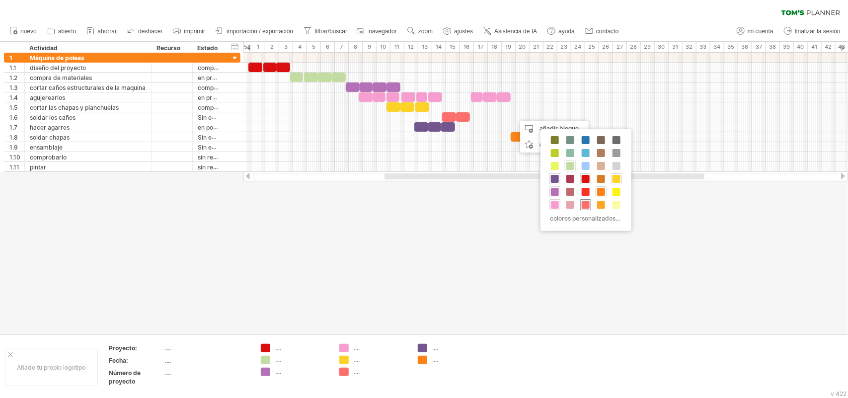
click at [589, 203] on span at bounding box center [586, 205] width 8 height 8
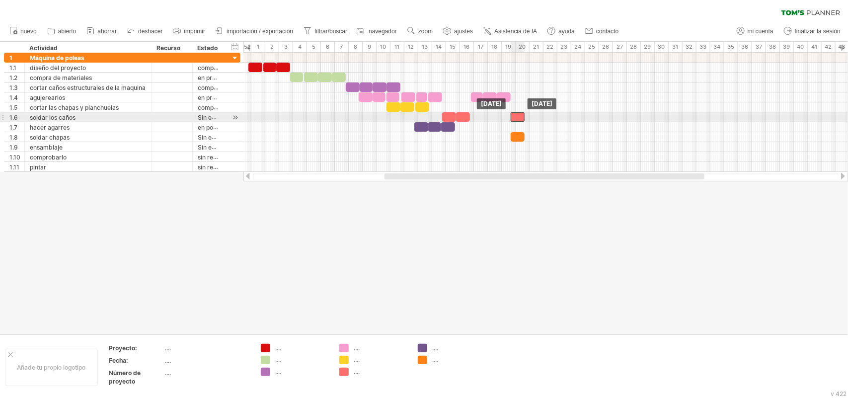
drag, startPoint x: 520, startPoint y: 118, endPoint x: 514, endPoint y: 118, distance: 5.5
click at [514, 118] on div at bounding box center [518, 116] width 14 height 9
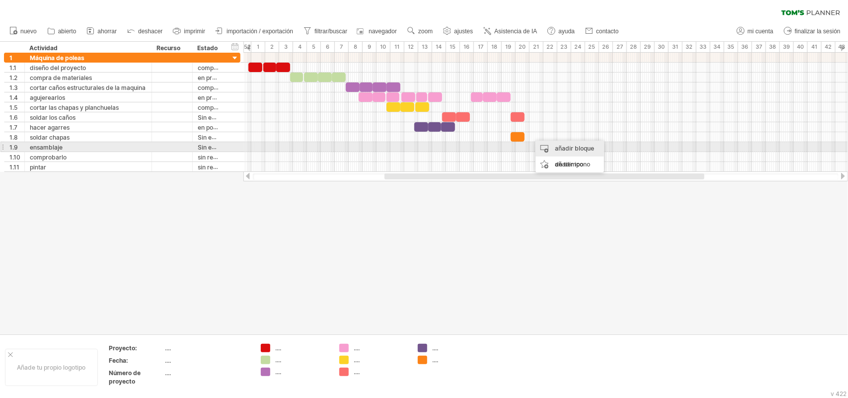
click at [550, 146] on div "añadir bloque de tiempo" at bounding box center [569, 157] width 69 height 32
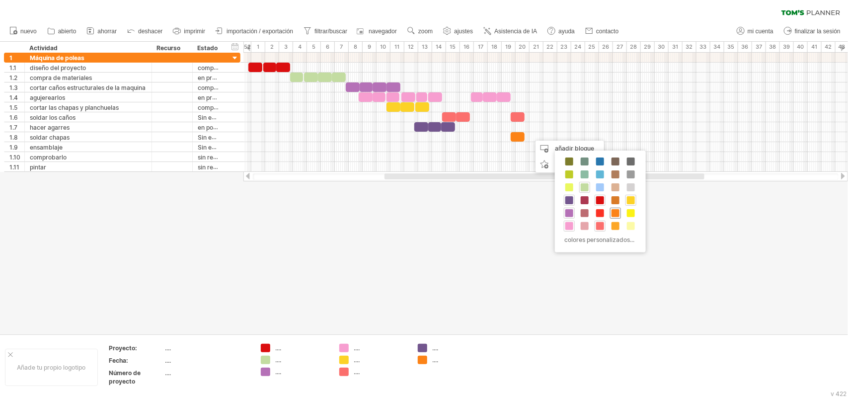
click at [616, 216] on span at bounding box center [615, 213] width 8 height 8
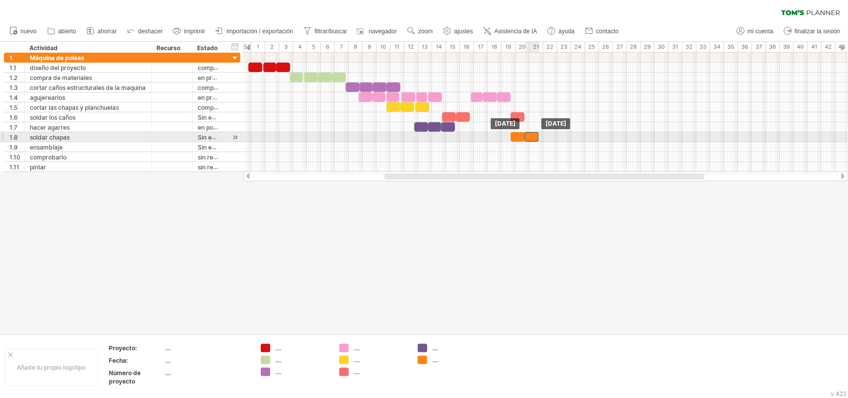
drag, startPoint x: 533, startPoint y: 136, endPoint x: 527, endPoint y: 136, distance: 6.0
click at [527, 136] on div at bounding box center [532, 136] width 14 height 9
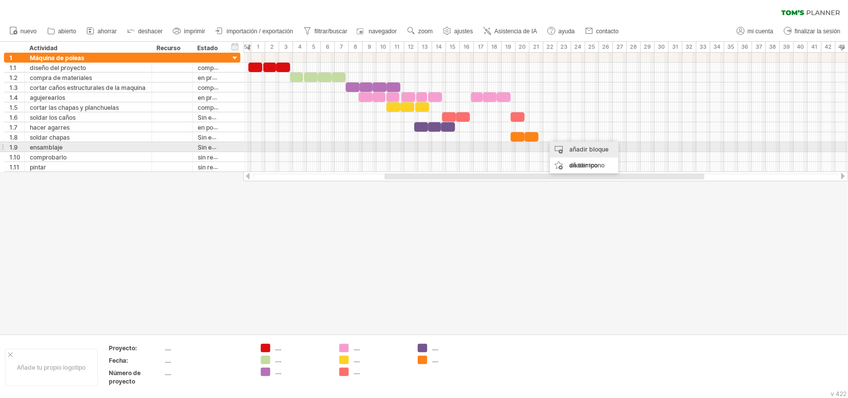
click at [568, 148] on div "añadir bloque de tiempo" at bounding box center [584, 158] width 69 height 32
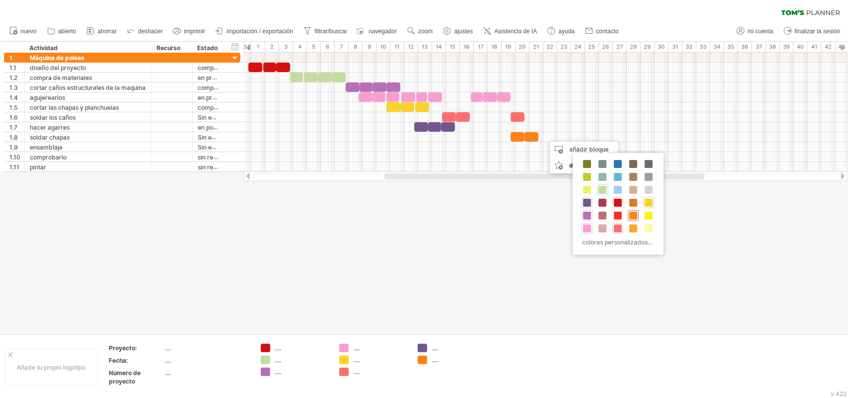
click at [637, 214] on span at bounding box center [633, 216] width 8 height 8
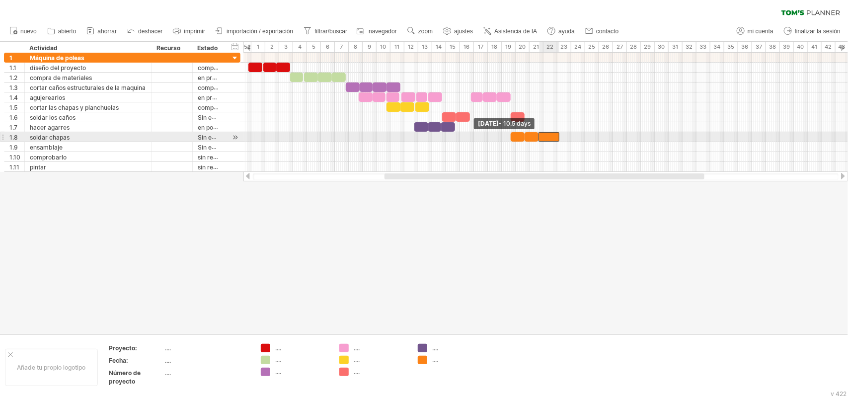
drag, startPoint x: 547, startPoint y: 135, endPoint x: 540, endPoint y: 135, distance: 7.0
click at [540, 135] on span at bounding box center [538, 136] width 4 height 9
drag, startPoint x: 559, startPoint y: 138, endPoint x: 551, endPoint y: 140, distance: 7.7
click at [551, 140] on span at bounding box center [552, 136] width 4 height 9
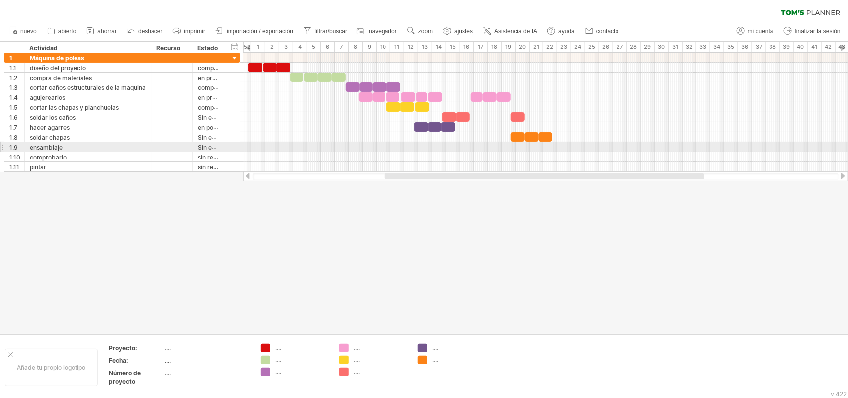
click at [532, 147] on div at bounding box center [545, 147] width 605 height 10
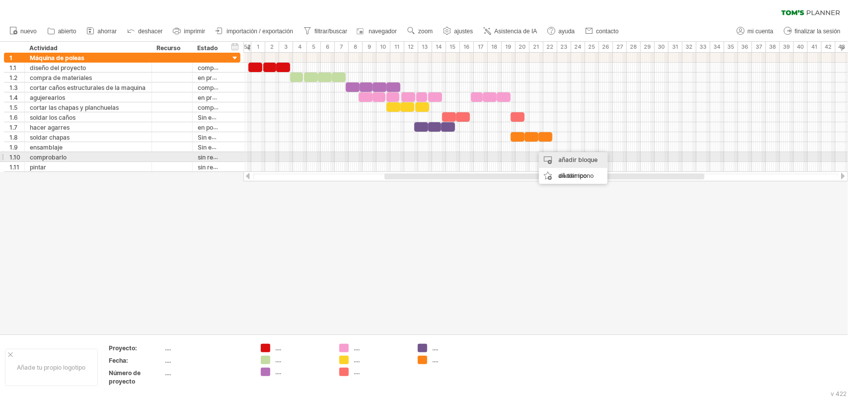
click at [561, 156] on font "añadir bloque de tiempo" at bounding box center [577, 167] width 39 height 23
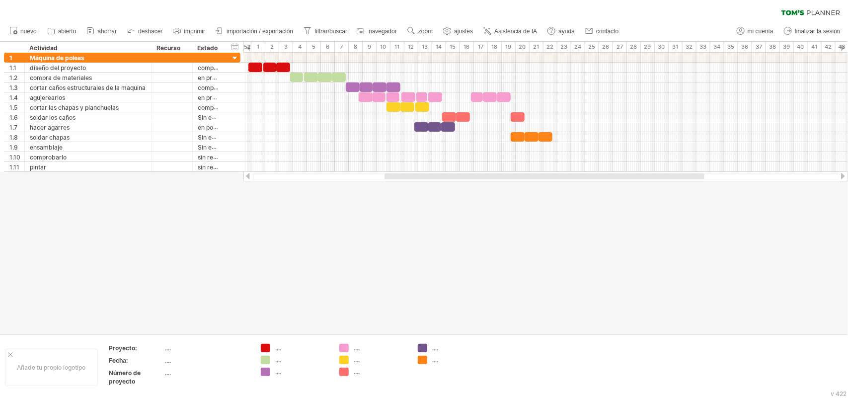
click at [465, 291] on div at bounding box center [424, 188] width 848 height 292
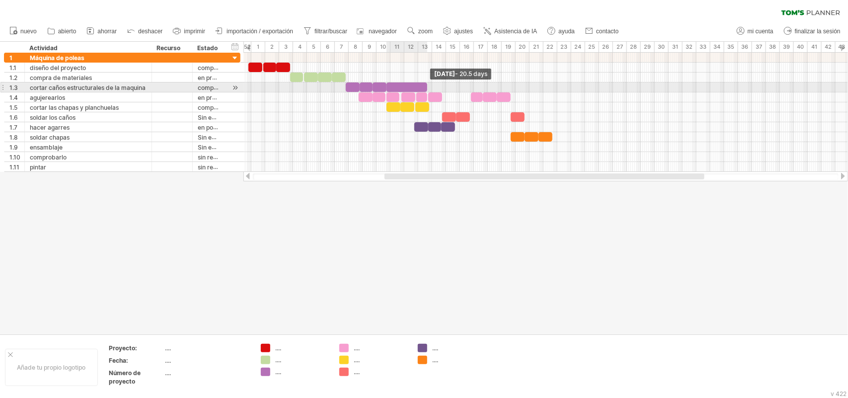
drag, startPoint x: 398, startPoint y: 87, endPoint x: 425, endPoint y: 88, distance: 26.8
click at [425, 88] on span at bounding box center [427, 86] width 4 height 9
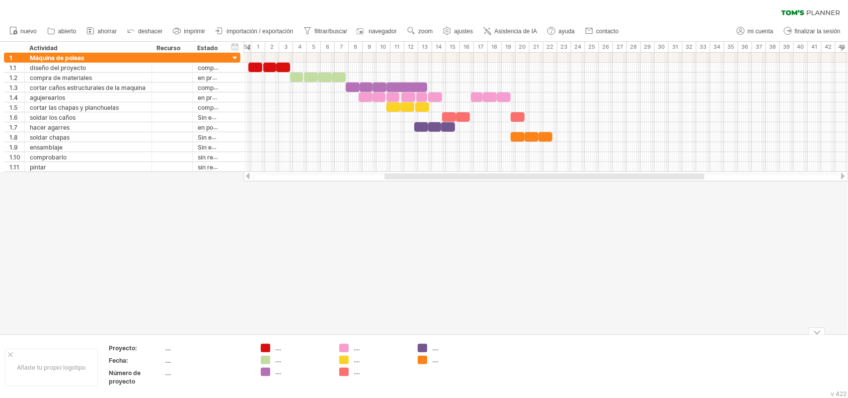
click at [277, 318] on font "...." at bounding box center [278, 347] width 6 height 7
click at [305, 306] on div at bounding box center [424, 188] width 848 height 292
click at [122, 318] on font "Proyecto:" at bounding box center [123, 347] width 28 height 7
click at [150, 318] on div "Fecha:" at bounding box center [136, 360] width 55 height 8
click at [196, 288] on div at bounding box center [424, 188] width 848 height 292
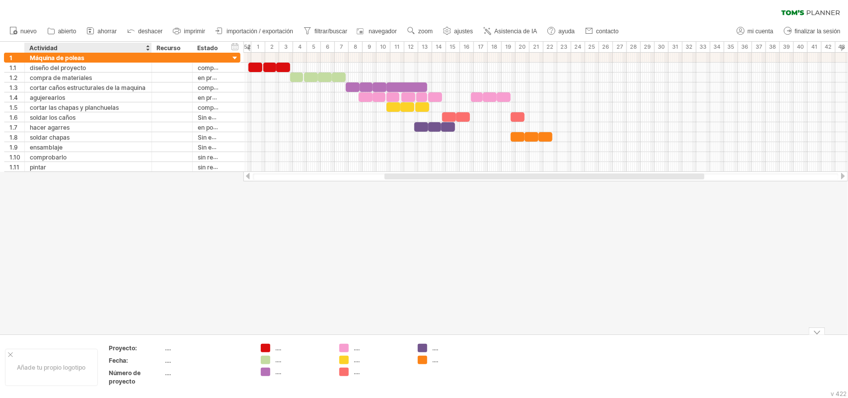
click at [149, 318] on div "Proyecto:" at bounding box center [136, 348] width 55 height 8
click at [162, 318] on div "Número de proyecto" at bounding box center [136, 377] width 55 height 17
type input "**********"
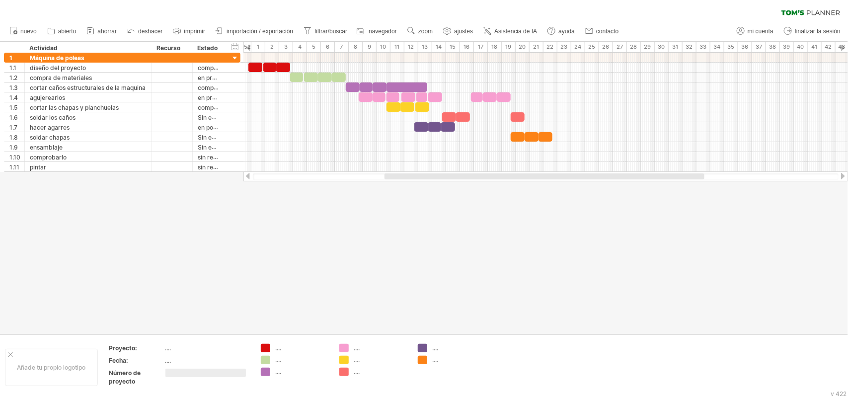
type input "*"
click at [166, 318] on font "...." at bounding box center [168, 360] width 6 height 7
click at [112, 318] on font "Fecha:" at bounding box center [118, 360] width 19 height 7
click at [150, 318] on font "añadir datos del proyecto" at bounding box center [159, 365] width 46 height 23
click at [190, 318] on font "eliminar datos del proyecto" at bounding box center [170, 381] width 51 height 23
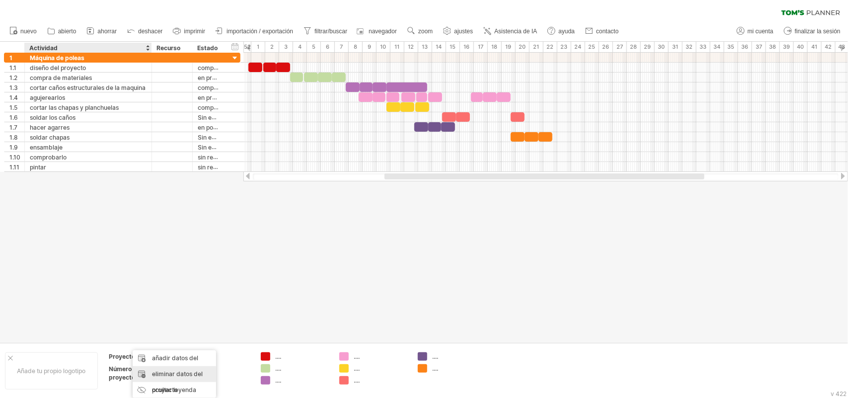
click at [186, 318] on font "eliminar datos del proyecto" at bounding box center [177, 381] width 51 height 23
click at [128, 318] on font "Proyecto:" at bounding box center [123, 356] width 28 height 7
click at [215, 318] on div at bounding box center [424, 192] width 848 height 301
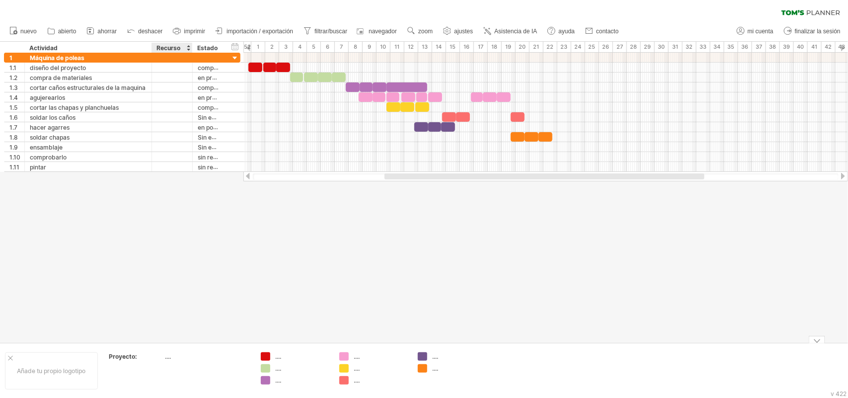
click at [167, 318] on font "...." at bounding box center [168, 356] width 6 height 7
click at [197, 318] on font "añadir datos del proyecto" at bounding box center [215, 365] width 46 height 23
click at [125, 318] on font "Proyecto:" at bounding box center [123, 356] width 28 height 7
click at [127, 318] on font "Proyecto:" at bounding box center [123, 356] width 28 height 7
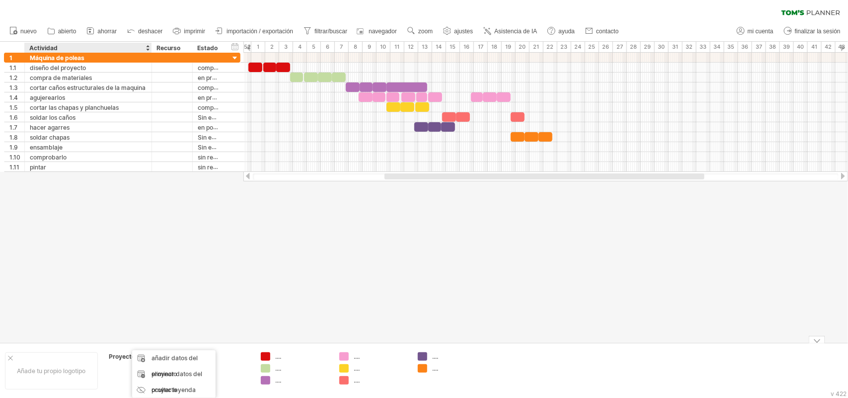
click at [127, 318] on font "Proyecto:" at bounding box center [123, 356] width 28 height 7
click at [125, 318] on font "Proyecto:" at bounding box center [123, 356] width 28 height 7
click at [221, 314] on div at bounding box center [424, 192] width 848 height 301
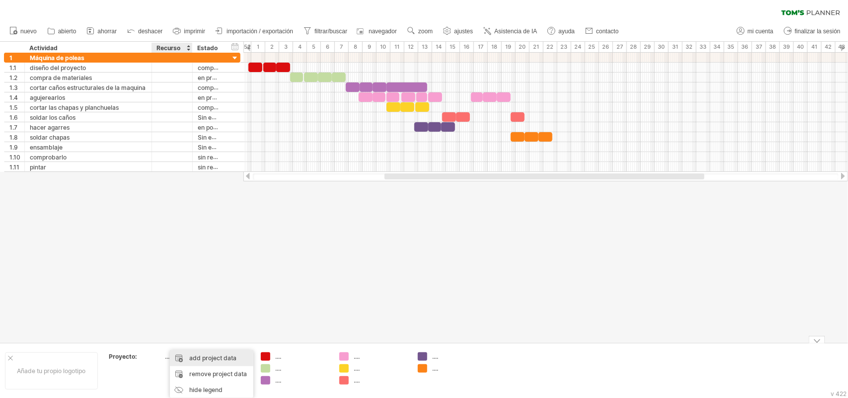
click at [170, 318] on div "add project data" at bounding box center [211, 358] width 83 height 16
click at [227, 318] on font "ocultar leyenda" at bounding box center [217, 389] width 44 height 7
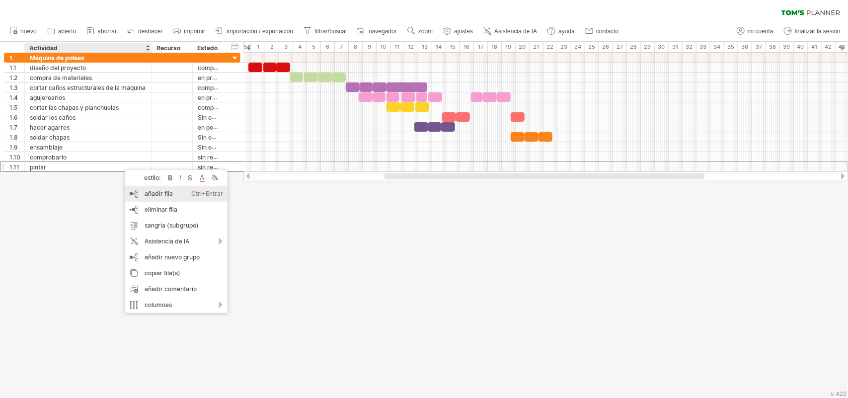
click at [172, 193] on div "añadir fila Ctrl+Entrar Cmd+Entrar" at bounding box center [176, 194] width 102 height 16
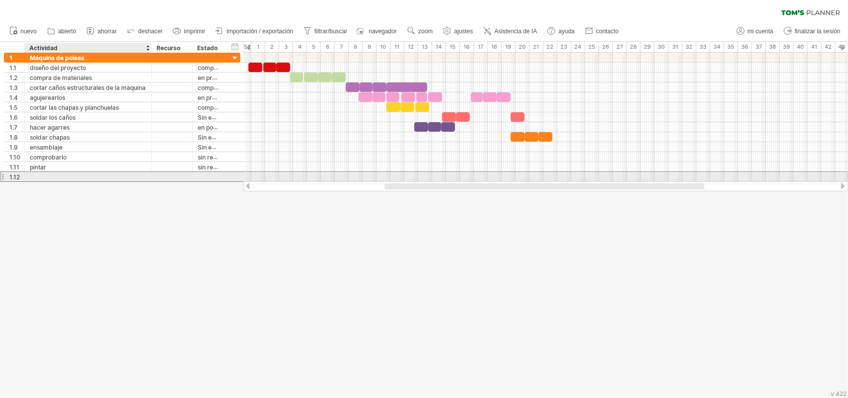
click at [114, 178] on div at bounding box center [88, 176] width 117 height 9
type input "*"
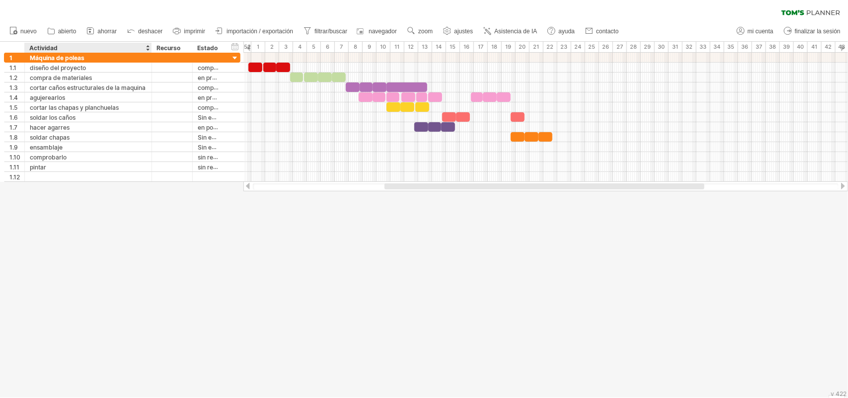
click at [114, 204] on div at bounding box center [424, 220] width 848 height 356
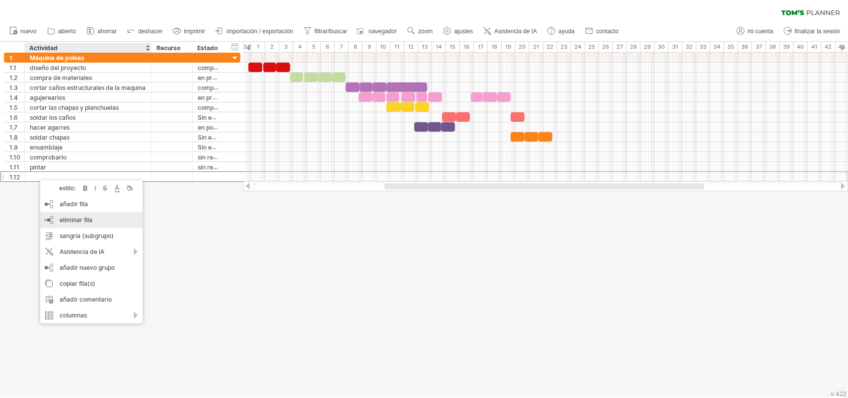
click at [85, 217] on font "eliminar fila" at bounding box center [76, 219] width 33 height 7
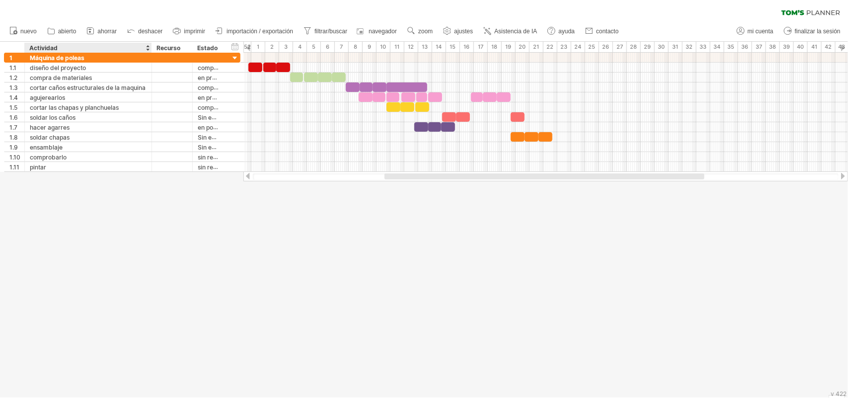
click at [241, 238] on div at bounding box center [424, 220] width 848 height 356
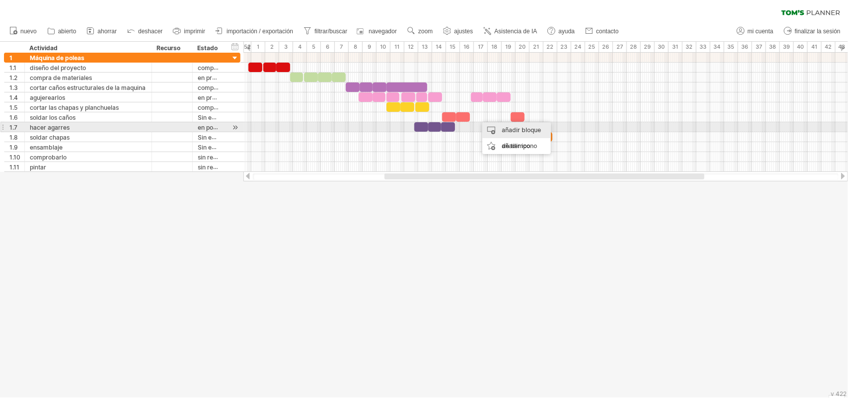
click at [499, 127] on div "añadir bloque de tiempo" at bounding box center [516, 138] width 69 height 32
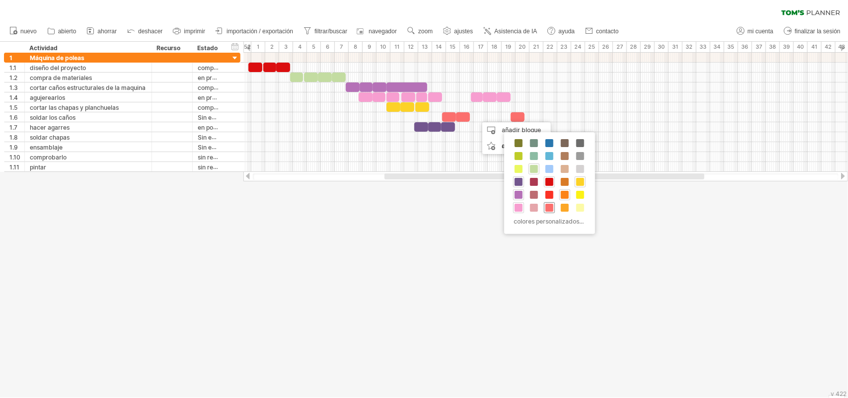
click at [549, 209] on span at bounding box center [549, 208] width 8 height 8
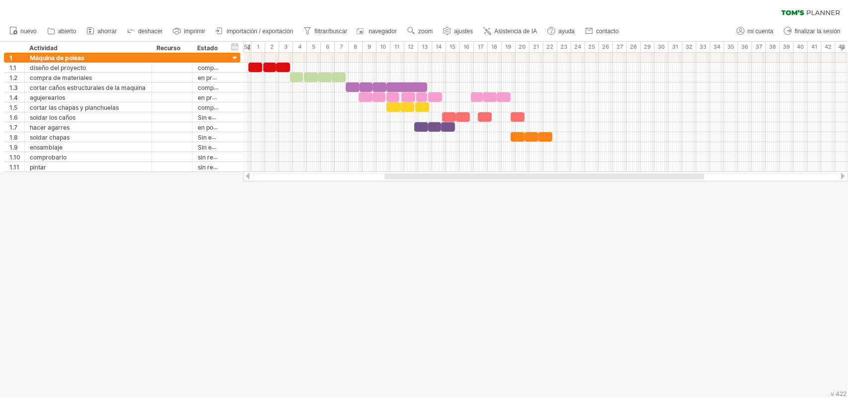
click at [530, 262] on div at bounding box center [424, 220] width 848 height 356
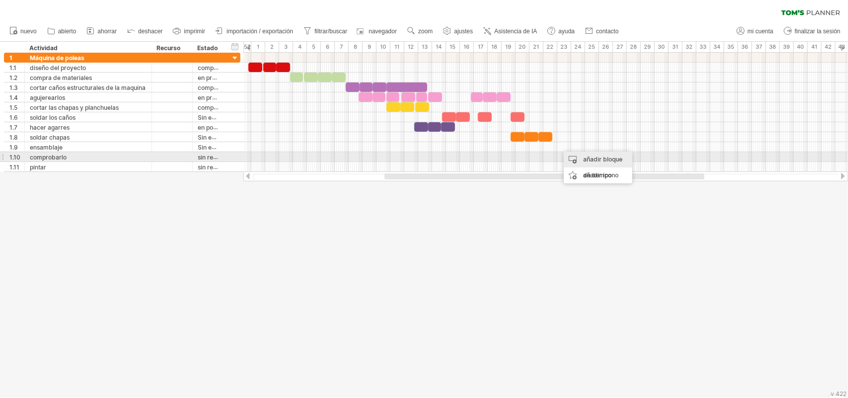
click at [587, 162] on font "añadir bloque de tiempo" at bounding box center [602, 166] width 39 height 23
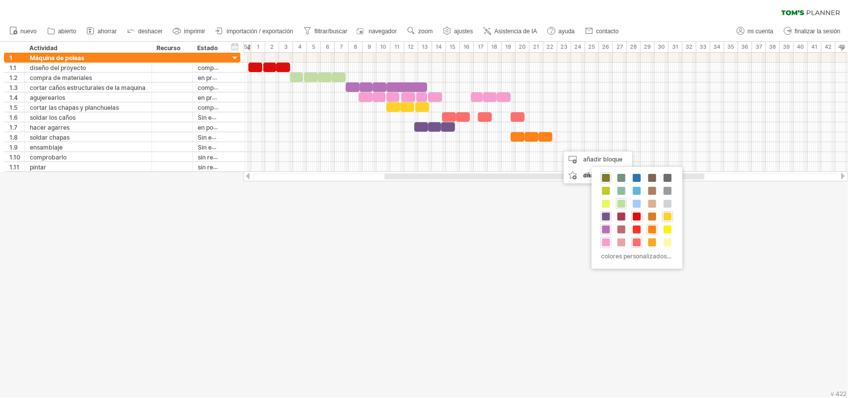
click at [608, 176] on span at bounding box center [606, 178] width 8 height 8
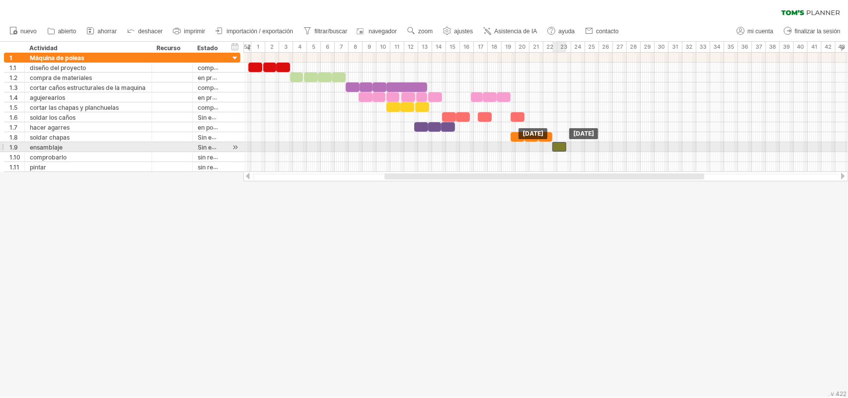
drag, startPoint x: 565, startPoint y: 148, endPoint x: 557, endPoint y: 148, distance: 7.5
click at [557, 148] on div at bounding box center [559, 146] width 14 height 9
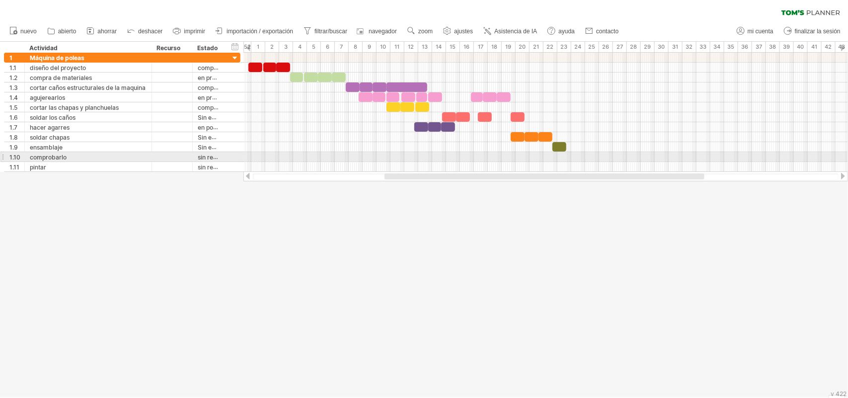
click at [574, 157] on div at bounding box center [545, 157] width 605 height 10
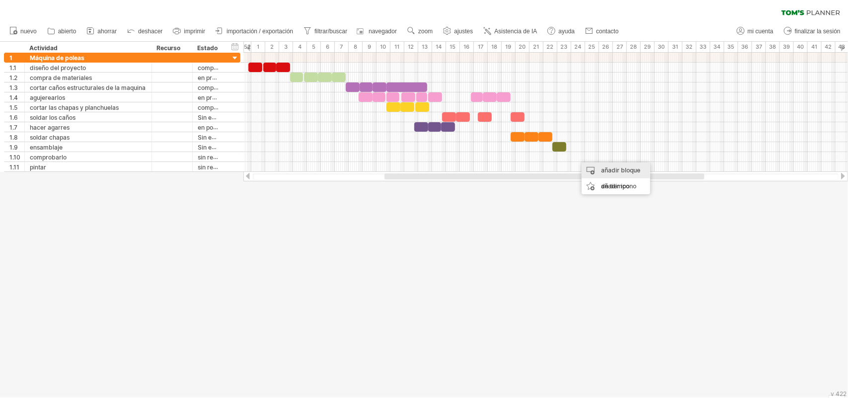
click at [614, 172] on font "añadir bloque de tiempo" at bounding box center [620, 177] width 39 height 23
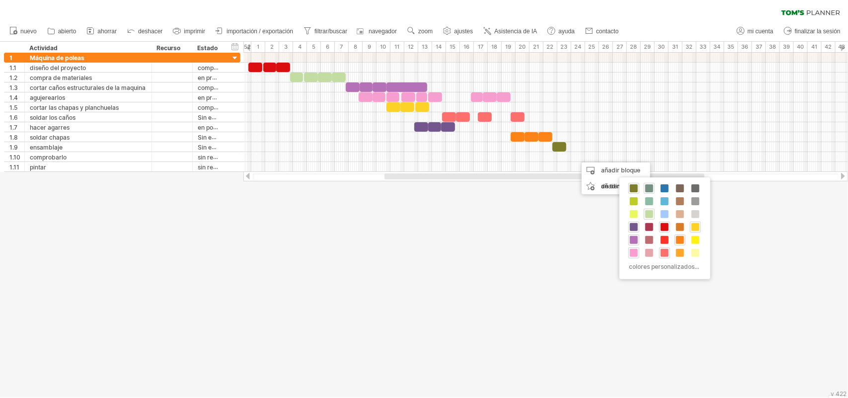
click at [654, 189] on div at bounding box center [649, 188] width 11 height 11
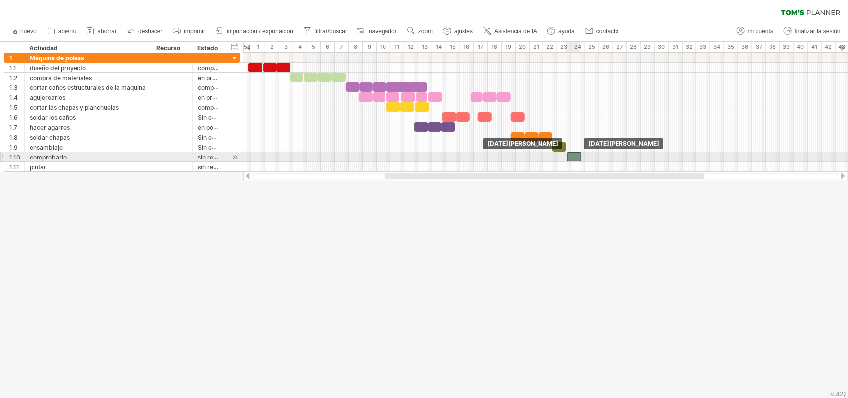
drag, startPoint x: 581, startPoint y: 156, endPoint x: 571, endPoint y: 158, distance: 10.0
click at [571, 158] on div at bounding box center [574, 156] width 14 height 9
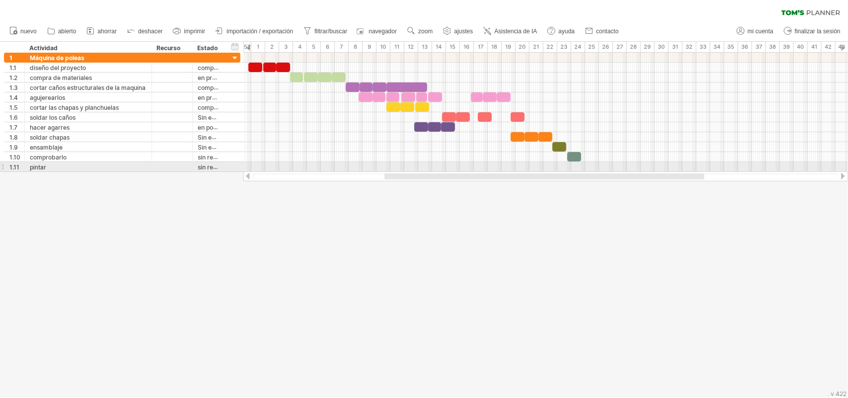
click at [588, 164] on div at bounding box center [545, 167] width 605 height 10
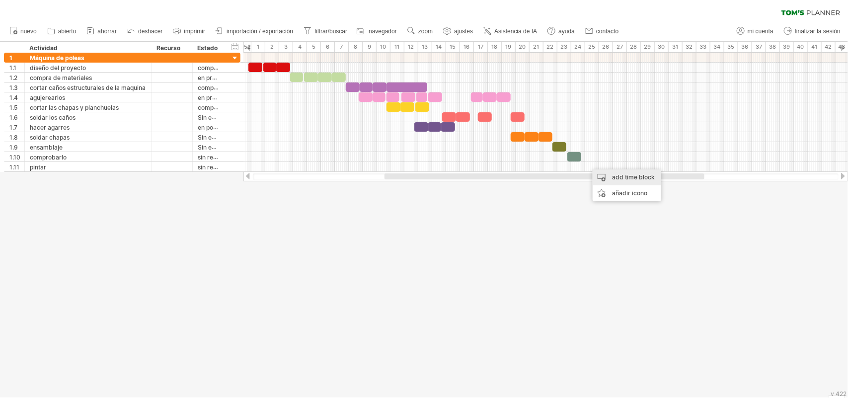
click at [614, 177] on div "add time block" at bounding box center [627, 177] width 69 height 16
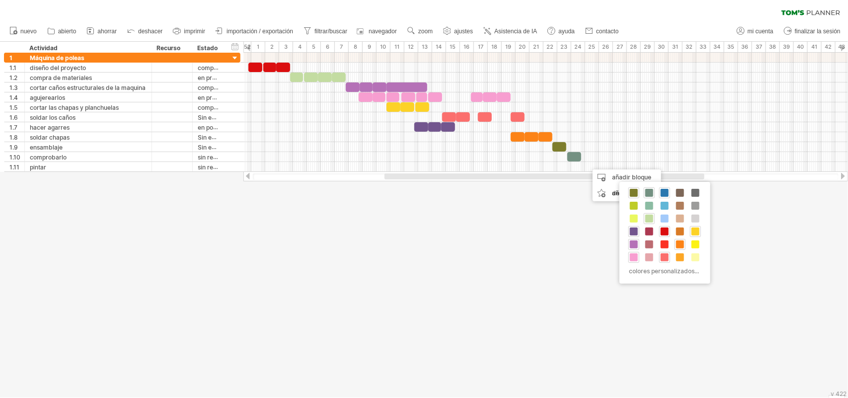
click at [667, 192] on span at bounding box center [665, 193] width 8 height 8
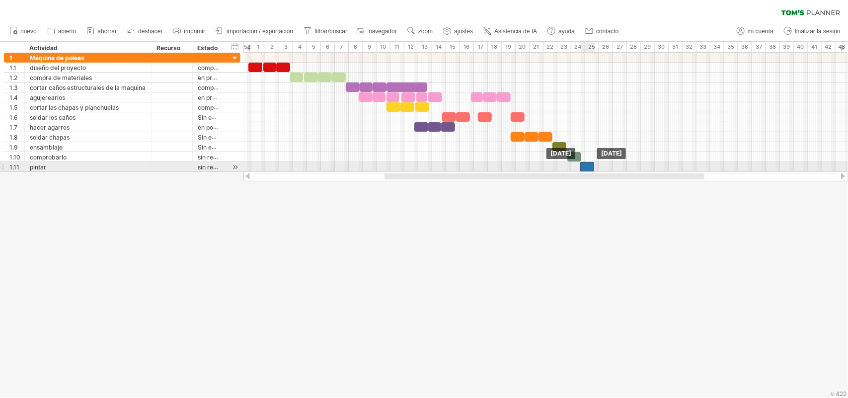
drag, startPoint x: 592, startPoint y: 165, endPoint x: 584, endPoint y: 162, distance: 8.5
click at [584, 162] on div at bounding box center [587, 166] width 14 height 9
drag, startPoint x: 594, startPoint y: 167, endPoint x: 608, endPoint y: 187, distance: 24.8
click at [608, 165] on span at bounding box center [609, 166] width 4 height 9
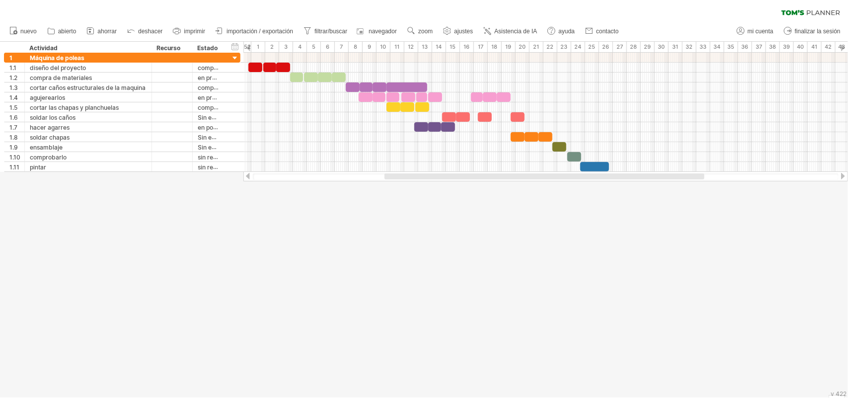
drag, startPoint x: 497, startPoint y: 177, endPoint x: 505, endPoint y: 204, distance: 28.5
click at [497, 200] on div "Intentando acceder a [DOMAIN_NAME] Conectado de nuevo... 0% borrar filtro" at bounding box center [424, 199] width 848 height 398
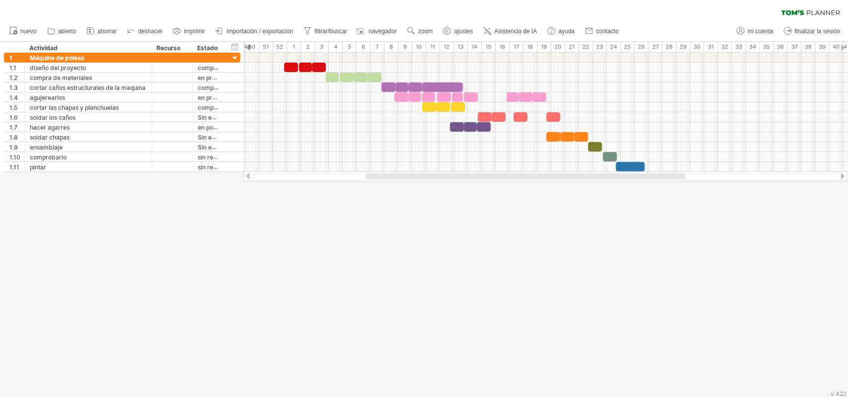
drag, startPoint x: 415, startPoint y: 178, endPoint x: 396, endPoint y: 178, distance: 18.9
click at [396, 178] on div at bounding box center [526, 176] width 320 height 6
click at [232, 48] on div "ocultar inicio/fin/duración mostrar inicio/fin/duración" at bounding box center [234, 46] width 9 height 10
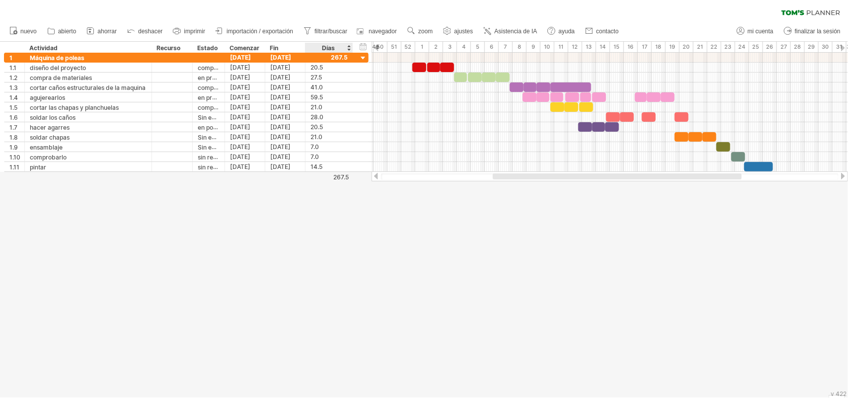
click at [349, 46] on div "Días" at bounding box center [328, 48] width 47 height 10
click at [348, 46] on div "Días" at bounding box center [328, 48] width 47 height 10
click at [316, 50] on div "Días" at bounding box center [328, 48] width 47 height 10
click at [318, 49] on div "Días" at bounding box center [328, 48] width 47 height 10
click at [364, 58] on div at bounding box center [363, 58] width 9 height 9
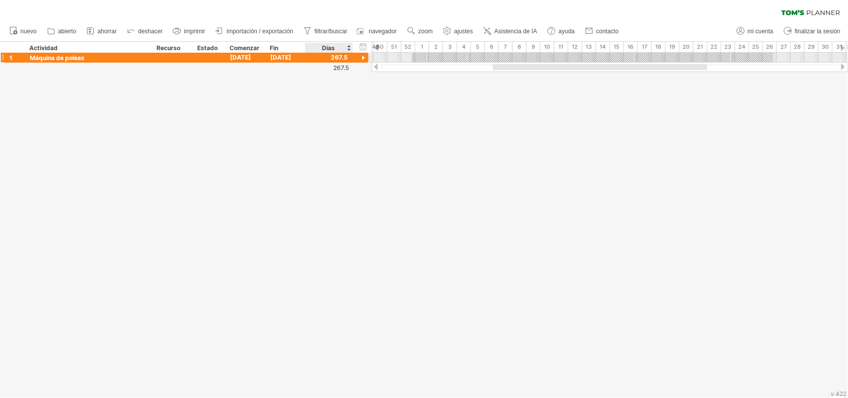
click at [364, 58] on div at bounding box center [363, 58] width 9 height 9
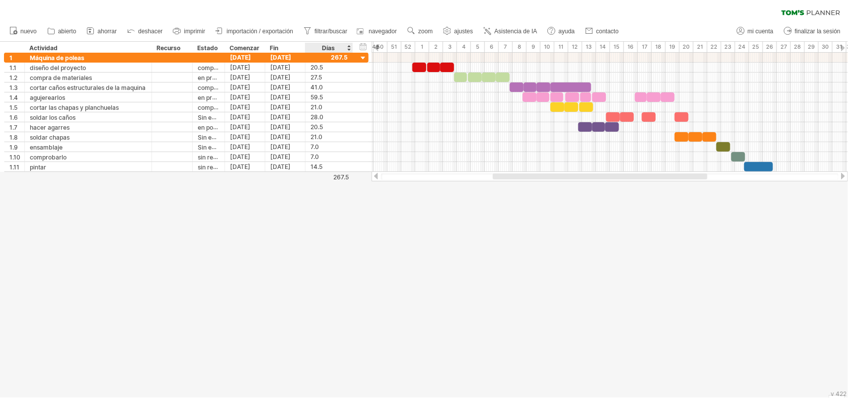
click at [339, 175] on font "267.5" at bounding box center [340, 176] width 15 height 7
click at [302, 47] on div at bounding box center [301, 48] width 4 height 10
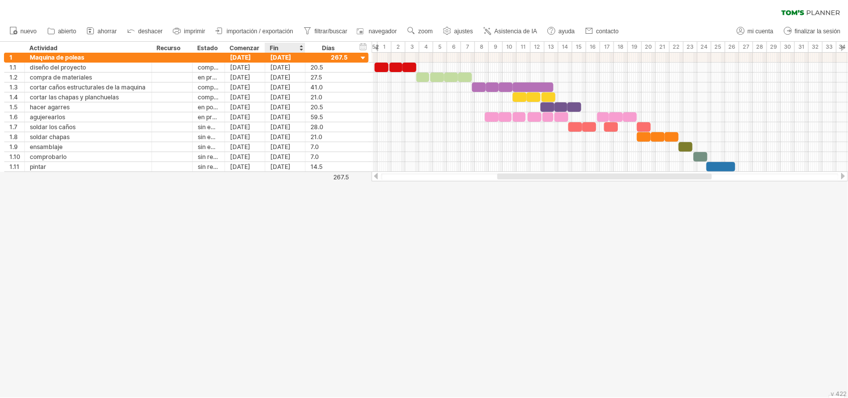
click at [302, 47] on div at bounding box center [301, 48] width 4 height 10
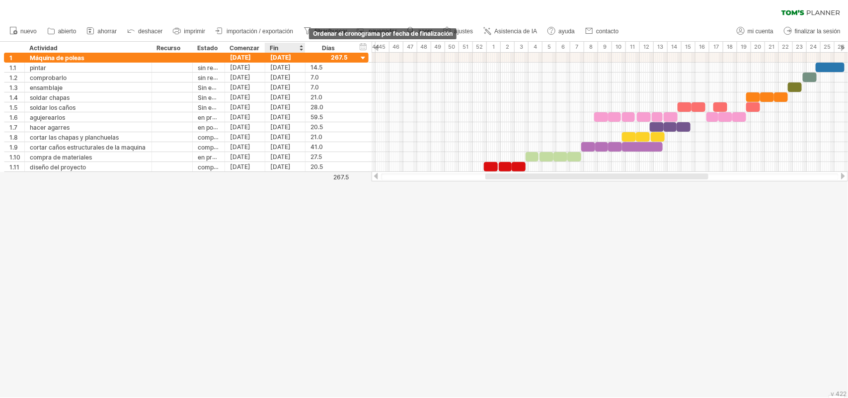
click at [302, 50] on div at bounding box center [301, 48] width 4 height 10
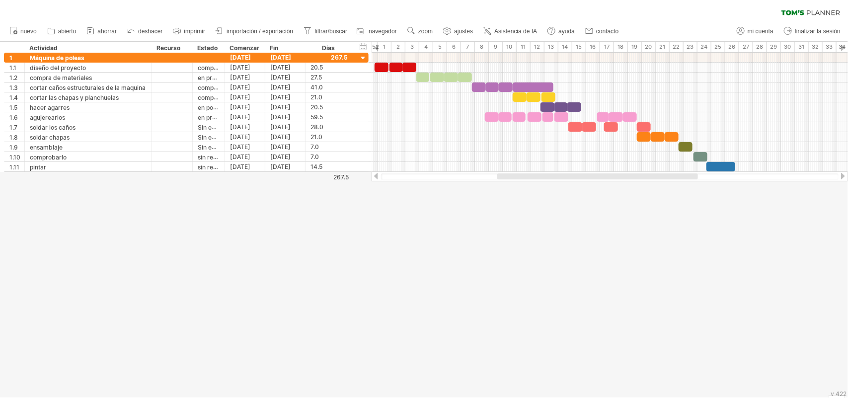
click at [381, 227] on div at bounding box center [424, 220] width 848 height 356
click at [363, 46] on div "ocultar inicio/fin/duración mostrar inicio/fin/duración" at bounding box center [363, 46] width 9 height 10
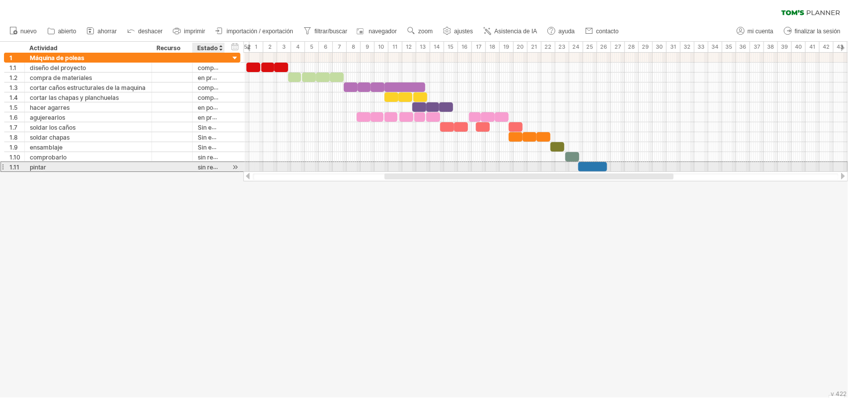
click at [215, 170] on font "sin realizar" at bounding box center [213, 167] width 31 height 8
click at [213, 167] on font "sin realizar" at bounding box center [213, 167] width 31 height 8
click at [231, 167] on div at bounding box center [234, 167] width 9 height 10
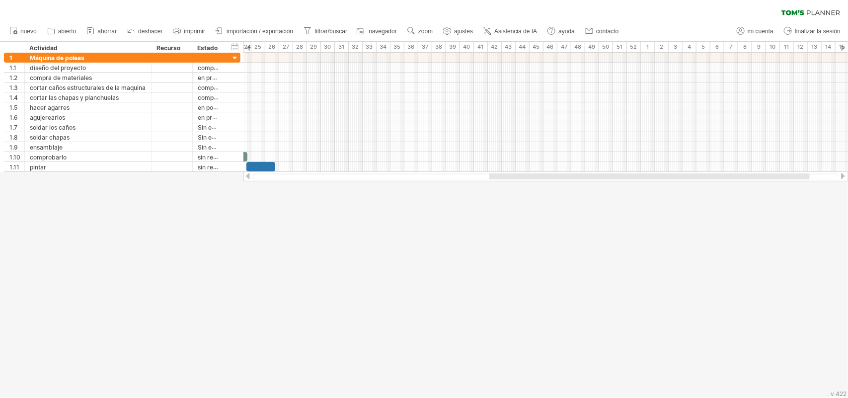
click at [246, 176] on div at bounding box center [248, 176] width 8 height 6
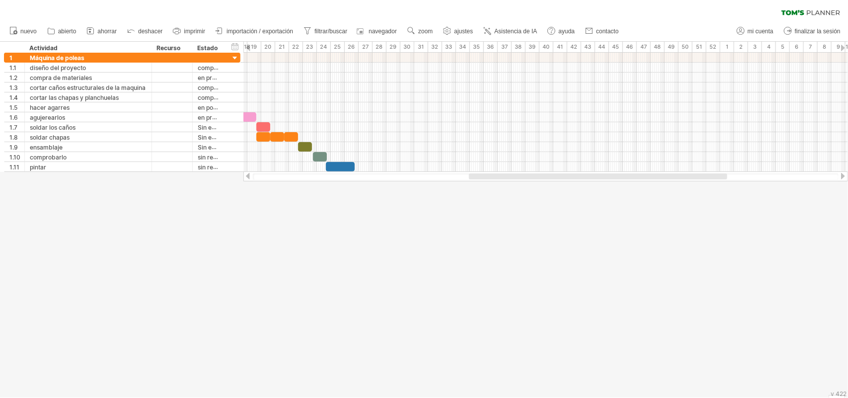
click at [246, 176] on div at bounding box center [248, 176] width 8 height 6
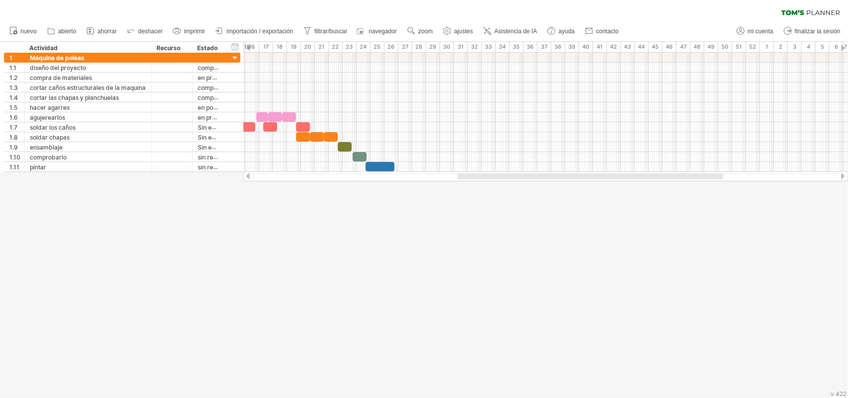
click at [246, 176] on div at bounding box center [248, 176] width 8 height 6
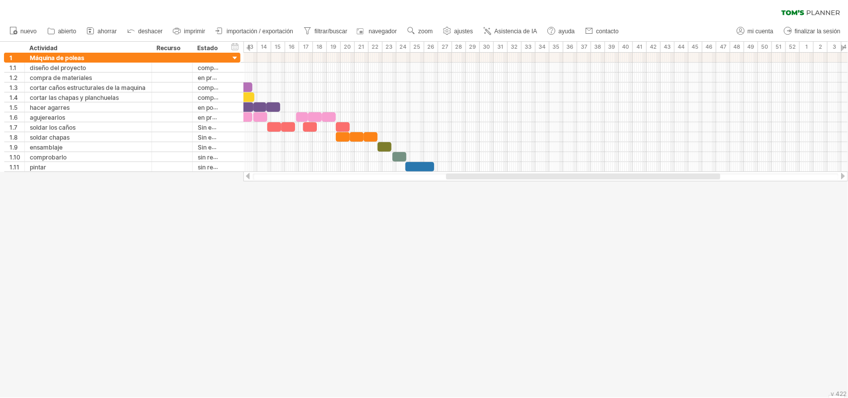
click at [246, 176] on div at bounding box center [248, 176] width 8 height 6
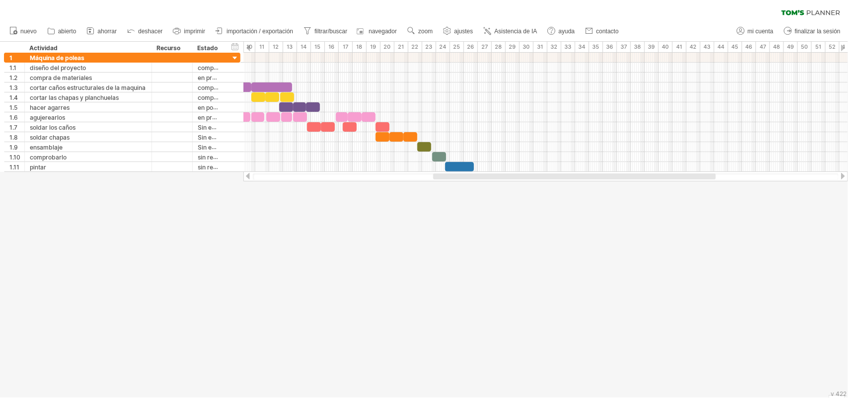
click at [246, 176] on div at bounding box center [248, 176] width 8 height 6
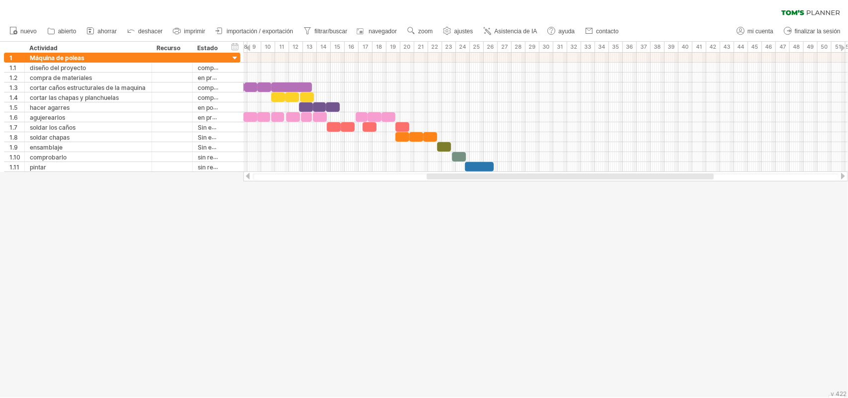
click at [246, 176] on div at bounding box center [248, 176] width 8 height 6
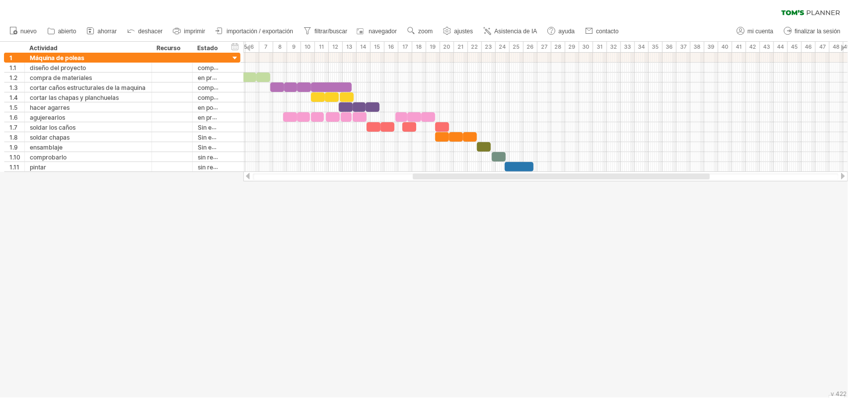
click at [246, 176] on div at bounding box center [248, 176] width 8 height 6
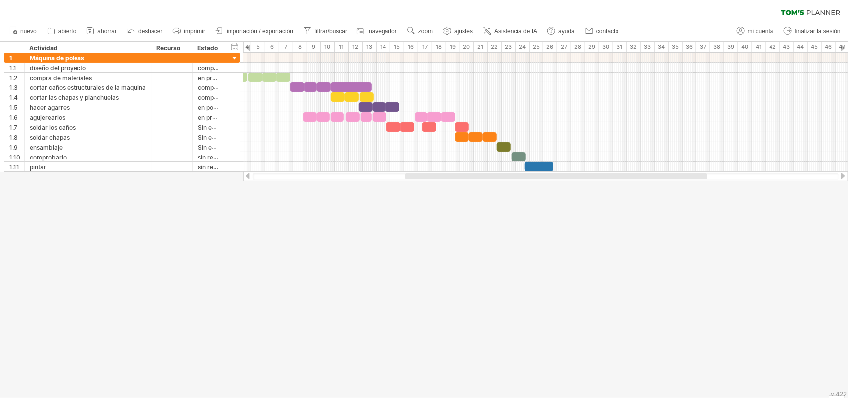
click at [246, 176] on div at bounding box center [248, 176] width 8 height 6
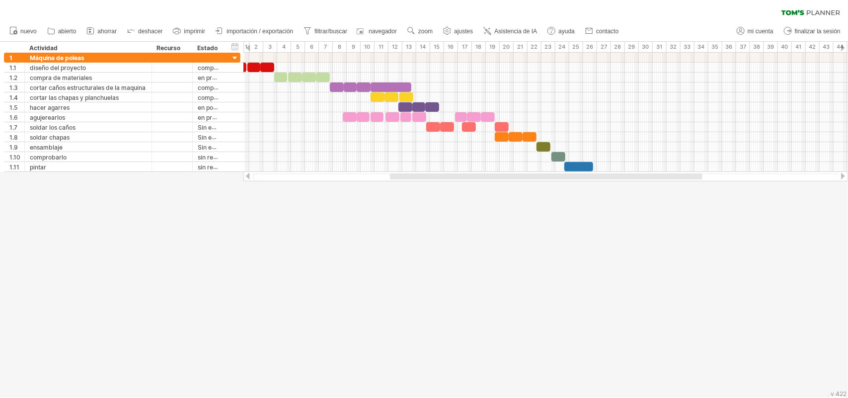
click at [246, 176] on div at bounding box center [248, 176] width 8 height 6
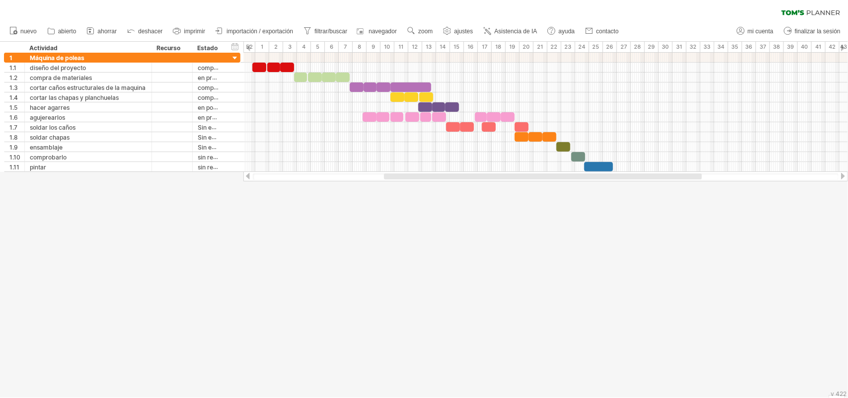
click at [246, 176] on div at bounding box center [248, 176] width 8 height 6
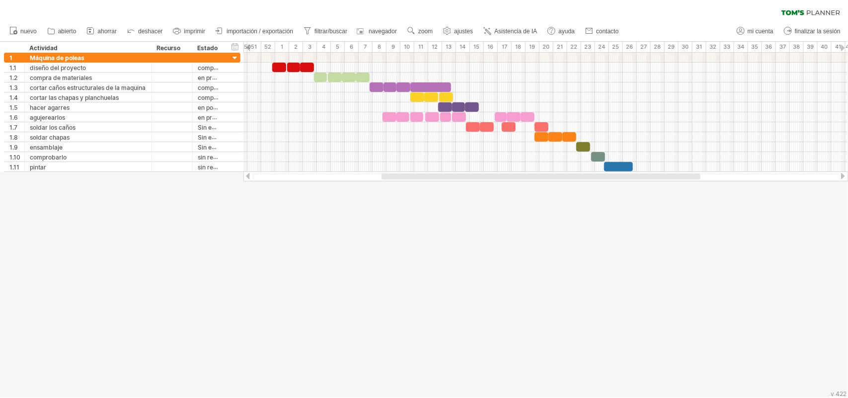
click at [246, 176] on div at bounding box center [248, 176] width 8 height 6
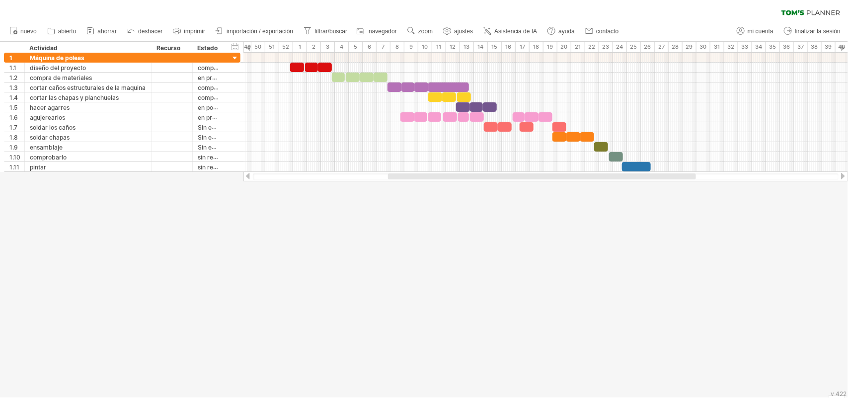
drag, startPoint x: 612, startPoint y: 176, endPoint x: 623, endPoint y: 174, distance: 11.1
click at [623, 174] on div at bounding box center [542, 176] width 308 height 6
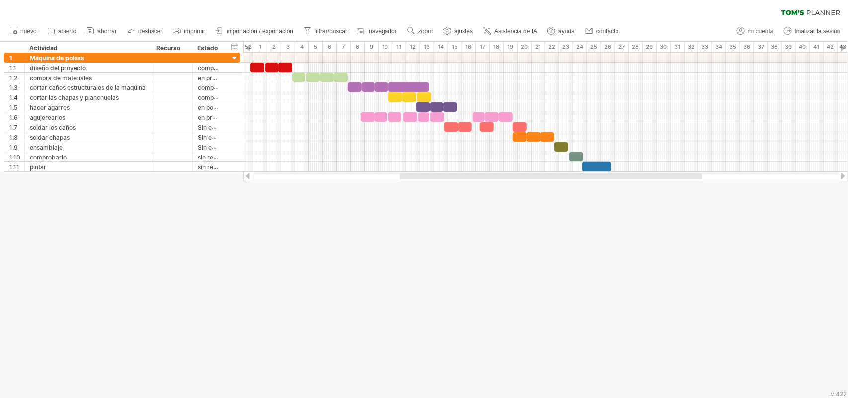
drag, startPoint x: 623, startPoint y: 174, endPoint x: 644, endPoint y: 175, distance: 20.4
click at [644, 175] on div at bounding box center [551, 176] width 302 height 6
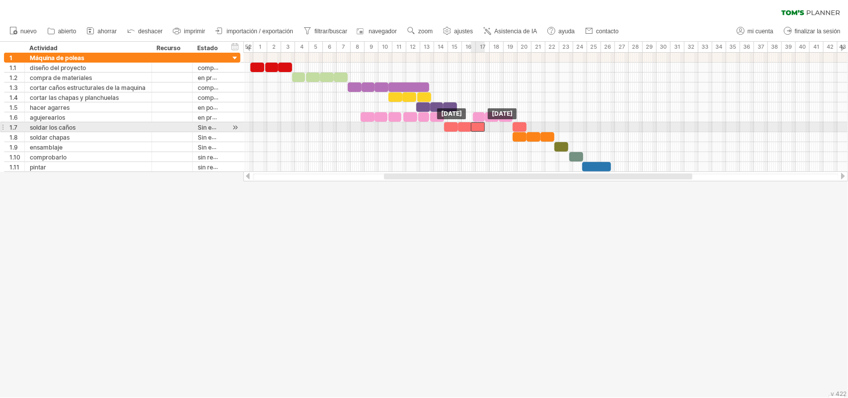
drag, startPoint x: 485, startPoint y: 128, endPoint x: 477, endPoint y: 128, distance: 7.9
click at [477, 128] on div at bounding box center [478, 126] width 14 height 9
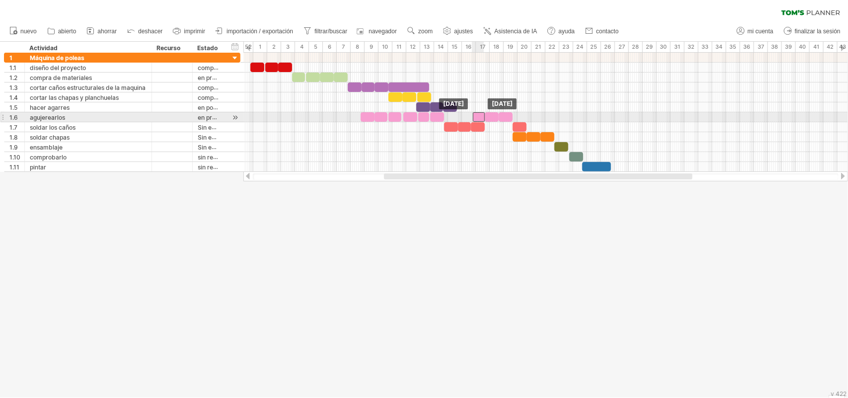
click at [477, 115] on div at bounding box center [479, 116] width 12 height 9
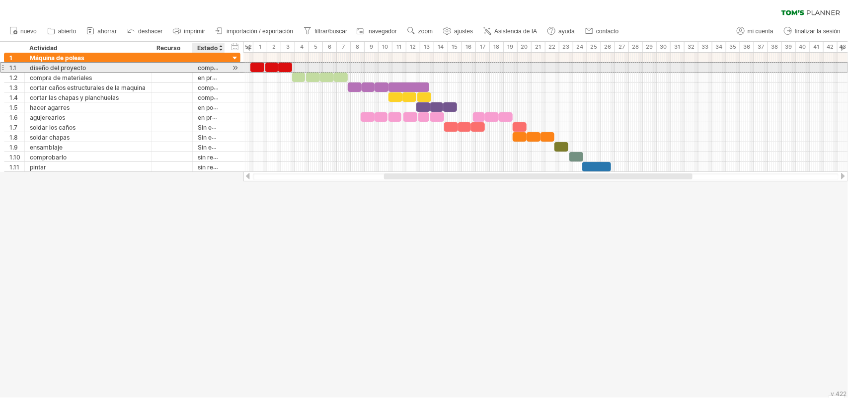
click at [227, 66] on div "**********" at bounding box center [122, 67] width 236 height 10
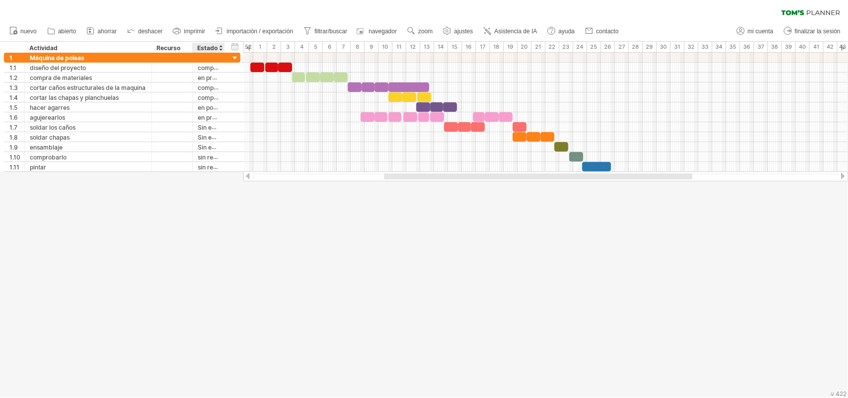
click at [204, 231] on div at bounding box center [424, 220] width 848 height 356
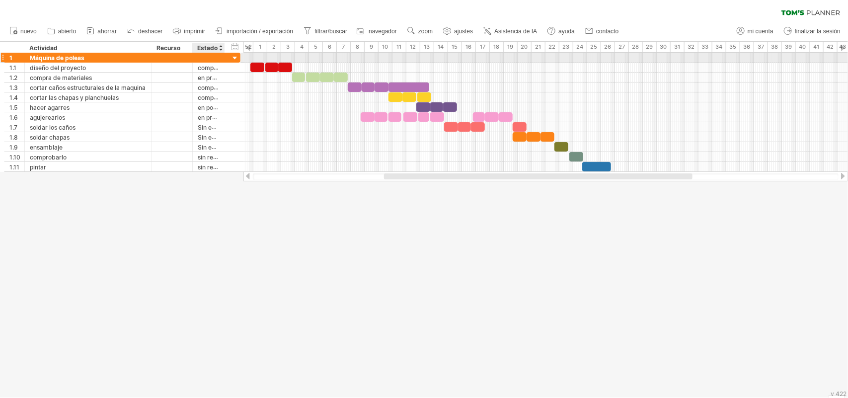
click at [234, 56] on div at bounding box center [234, 58] width 9 height 9
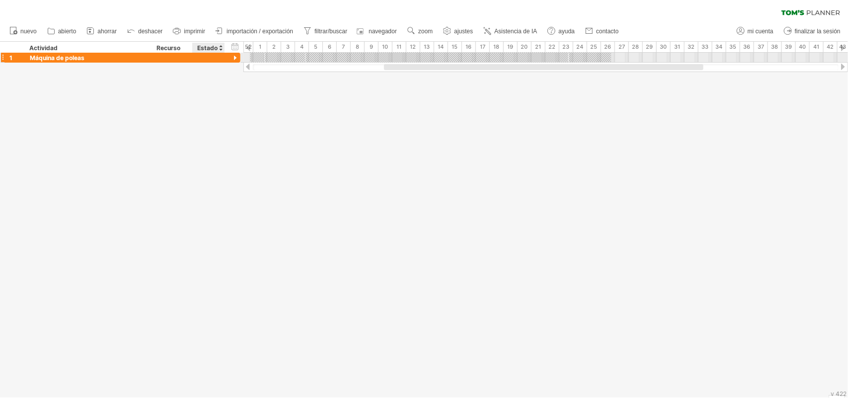
click at [234, 56] on div at bounding box center [234, 58] width 9 height 9
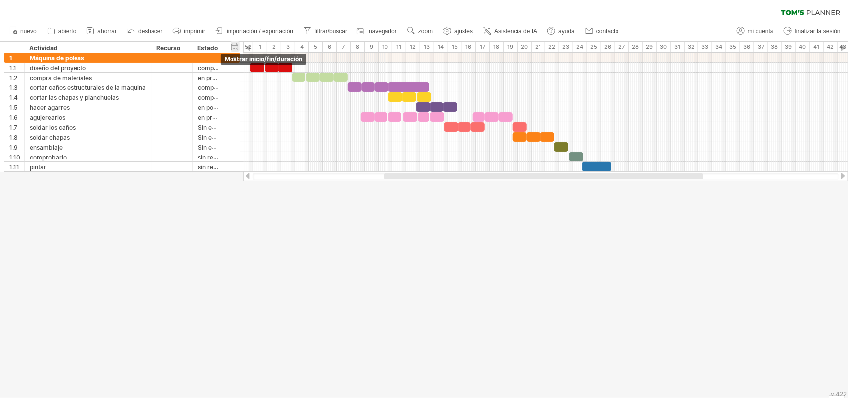
click at [236, 48] on div "ocultar inicio/fin/duración mostrar inicio/fin/duración" at bounding box center [234, 46] width 9 height 10
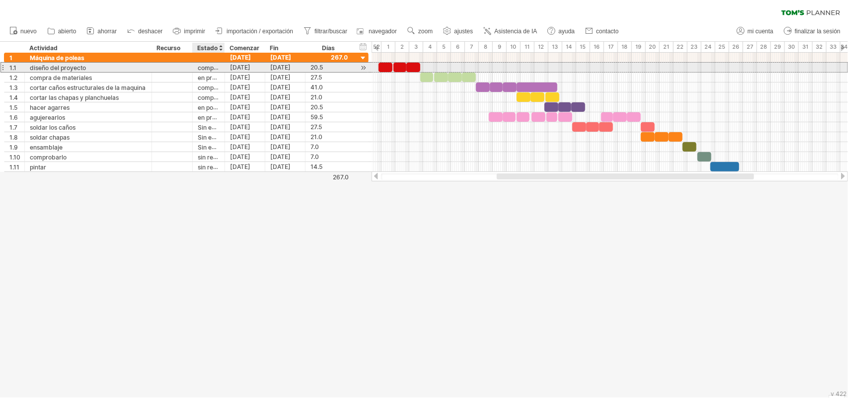
click at [216, 65] on font "completado" at bounding box center [215, 68] width 34 height 8
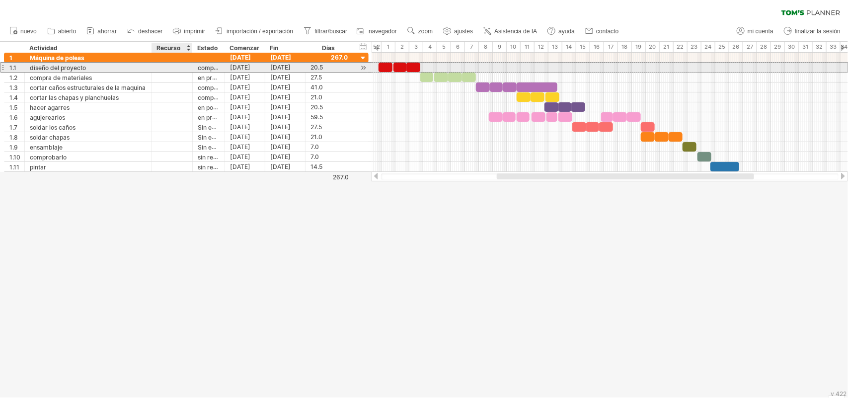
click at [165, 66] on div at bounding box center [172, 67] width 30 height 9
click at [165, 66] on input "text" at bounding box center [172, 67] width 30 height 9
click at [208, 66] on font "completado" at bounding box center [215, 68] width 34 height 8
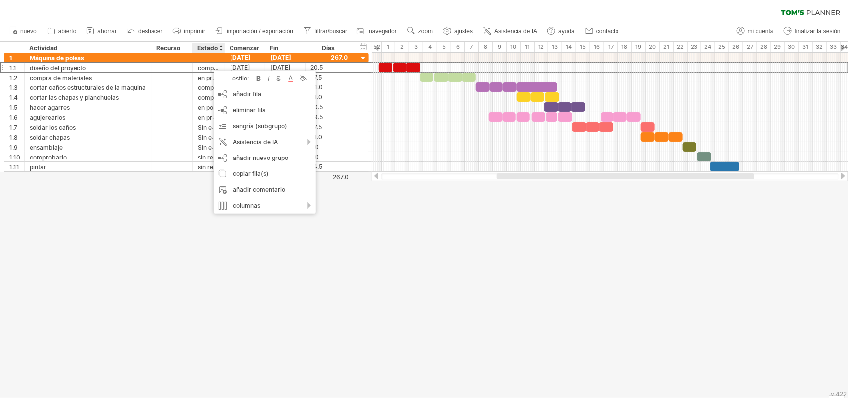
click at [175, 273] on div at bounding box center [424, 220] width 848 height 356
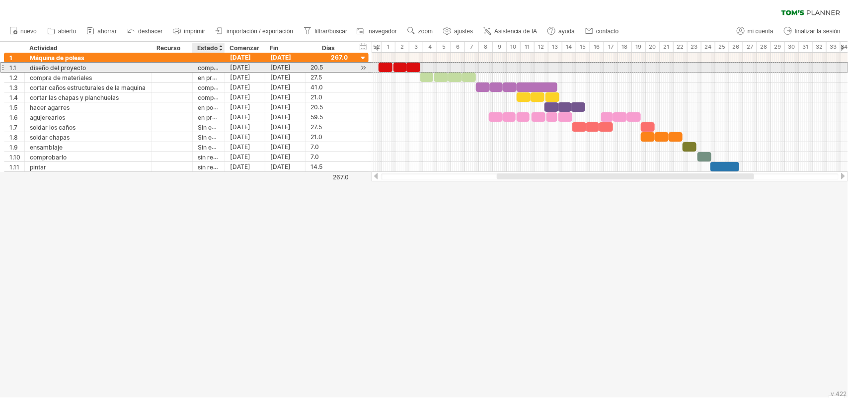
click at [214, 68] on font "completado" at bounding box center [215, 68] width 34 height 8
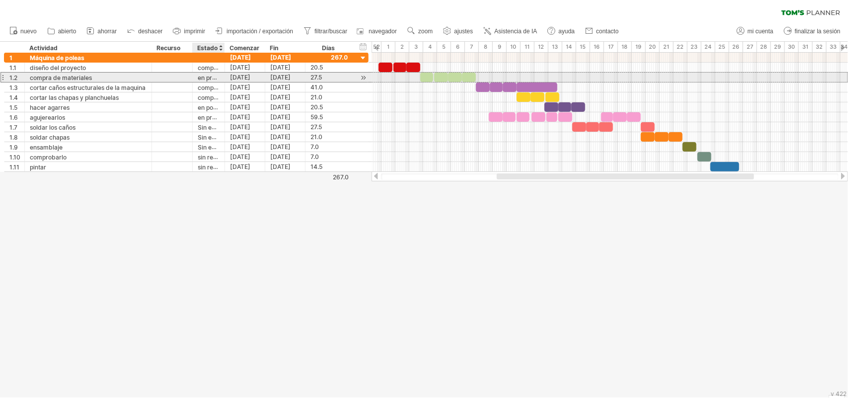
click at [212, 80] on font "en proceso" at bounding box center [213, 78] width 31 height 8
click at [214, 77] on font "en proceso" at bounding box center [213, 78] width 31 height 8
click at [215, 77] on font "en proceso" at bounding box center [213, 78] width 31 height 8
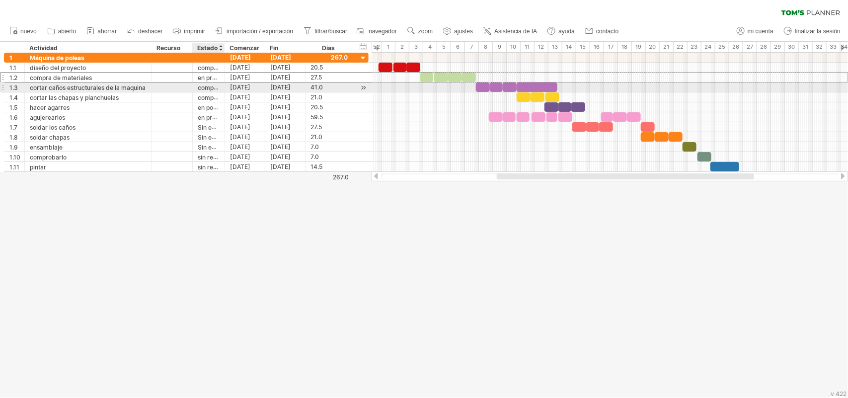
click at [211, 87] on font "completado" at bounding box center [215, 87] width 34 height 8
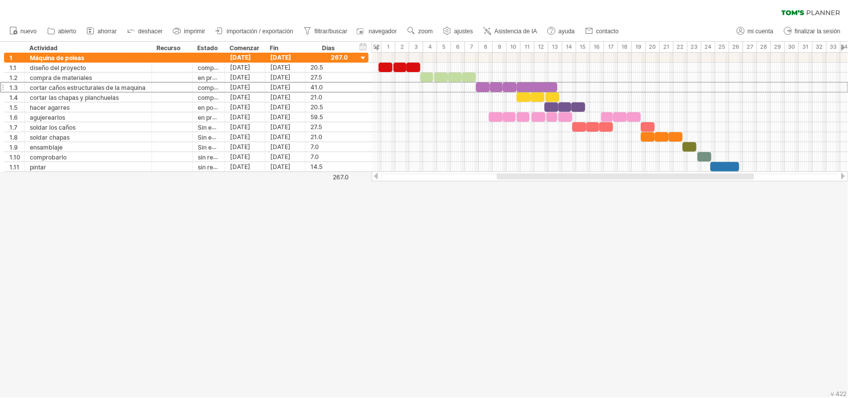
click at [393, 211] on div at bounding box center [424, 220] width 848 height 356
click at [460, 28] on font "ajustes" at bounding box center [463, 31] width 19 height 7
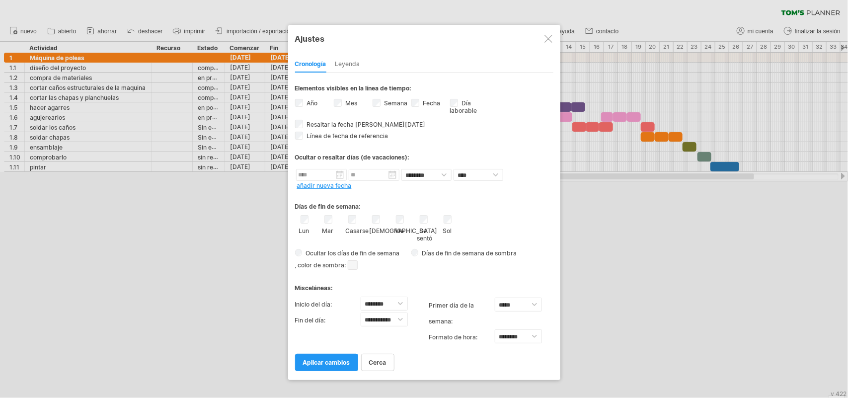
click at [342, 101] on div "Mes" at bounding box center [353, 103] width 39 height 13
click at [333, 318] on font "aplicar cambios" at bounding box center [326, 362] width 47 height 7
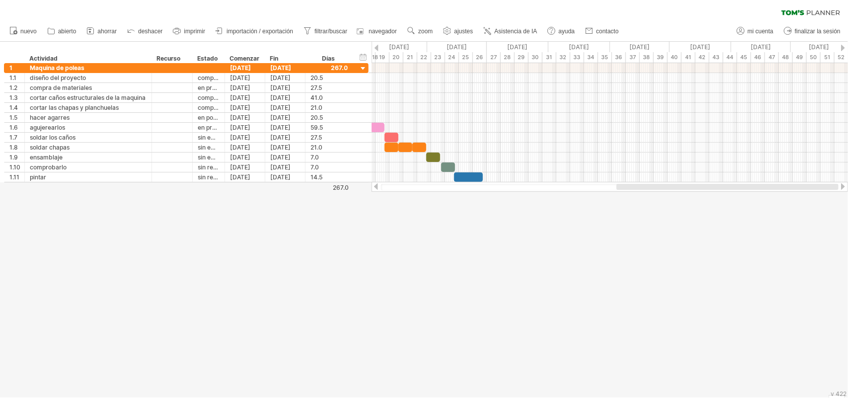
drag, startPoint x: 589, startPoint y: 189, endPoint x: 795, endPoint y: 187, distance: 206.6
click at [678, 187] on div at bounding box center [727, 187] width 222 height 6
drag, startPoint x: 732, startPoint y: 186, endPoint x: 823, endPoint y: 195, distance: 91.8
click at [678, 195] on div "Intentando acceder a [DOMAIN_NAME] Conectado de nuevo... 0% borrar filtro" at bounding box center [424, 199] width 848 height 398
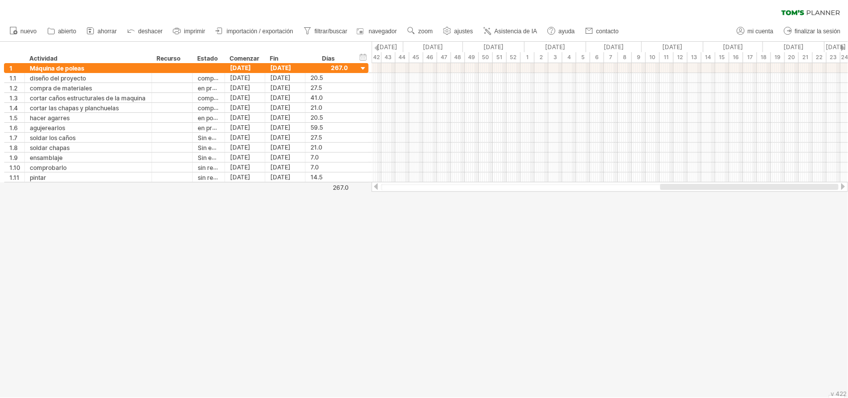
drag, startPoint x: 702, startPoint y: 185, endPoint x: 823, endPoint y: 190, distance: 120.8
click at [678, 190] on div at bounding box center [609, 187] width 457 height 6
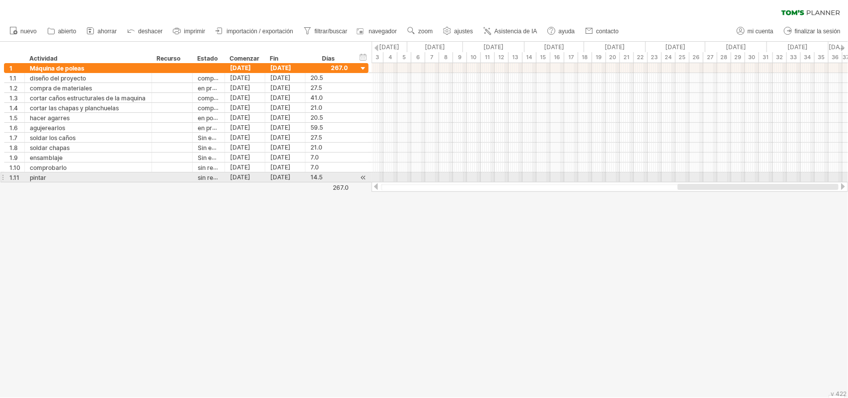
drag, startPoint x: 729, startPoint y: 186, endPoint x: 781, endPoint y: 178, distance: 53.3
click at [678, 180] on div "Intentando acceder a [DOMAIN_NAME] Conectado de nuevo... 0% borrar filtro" at bounding box center [424, 199] width 848 height 398
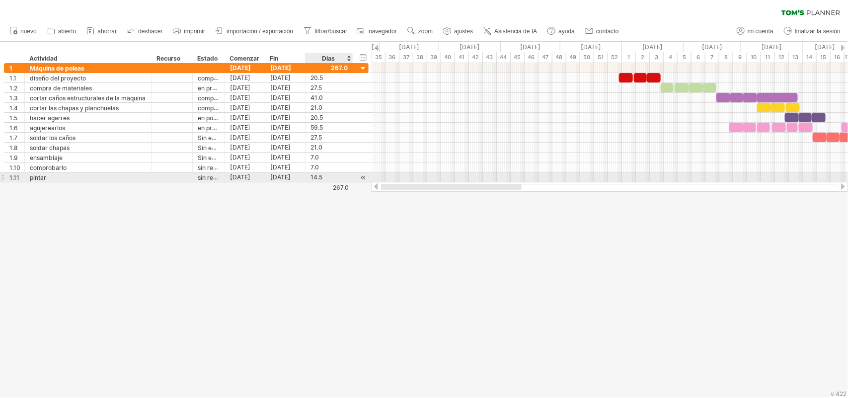
drag, startPoint x: 736, startPoint y: 186, endPoint x: 331, endPoint y: 182, distance: 404.8
click at [331, 182] on div "Intentando acceder a [DOMAIN_NAME] Conectado de nuevo... 0% borrar filtro" at bounding box center [424, 199] width 848 height 398
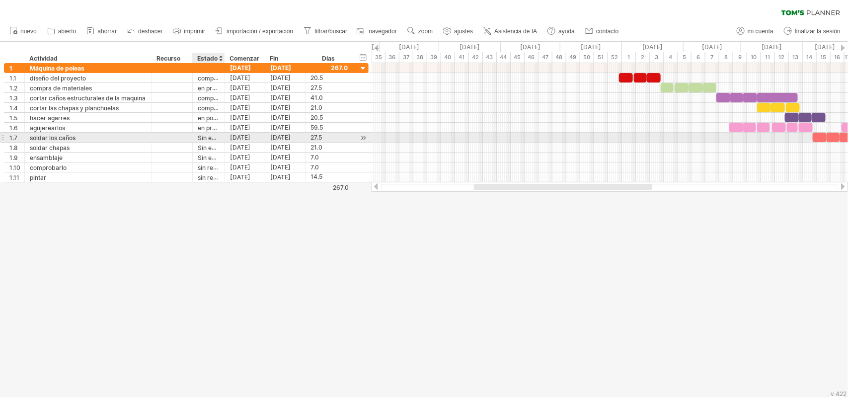
click at [202, 142] on font "Sin empezar" at bounding box center [216, 138] width 36 height 8
click at [210, 134] on div "Sin empezar" at bounding box center [209, 137] width 22 height 9
click at [0, 0] on input "**********" at bounding box center [0, 0] width 0 height 0
